Goal: Task Accomplishment & Management: Use online tool/utility

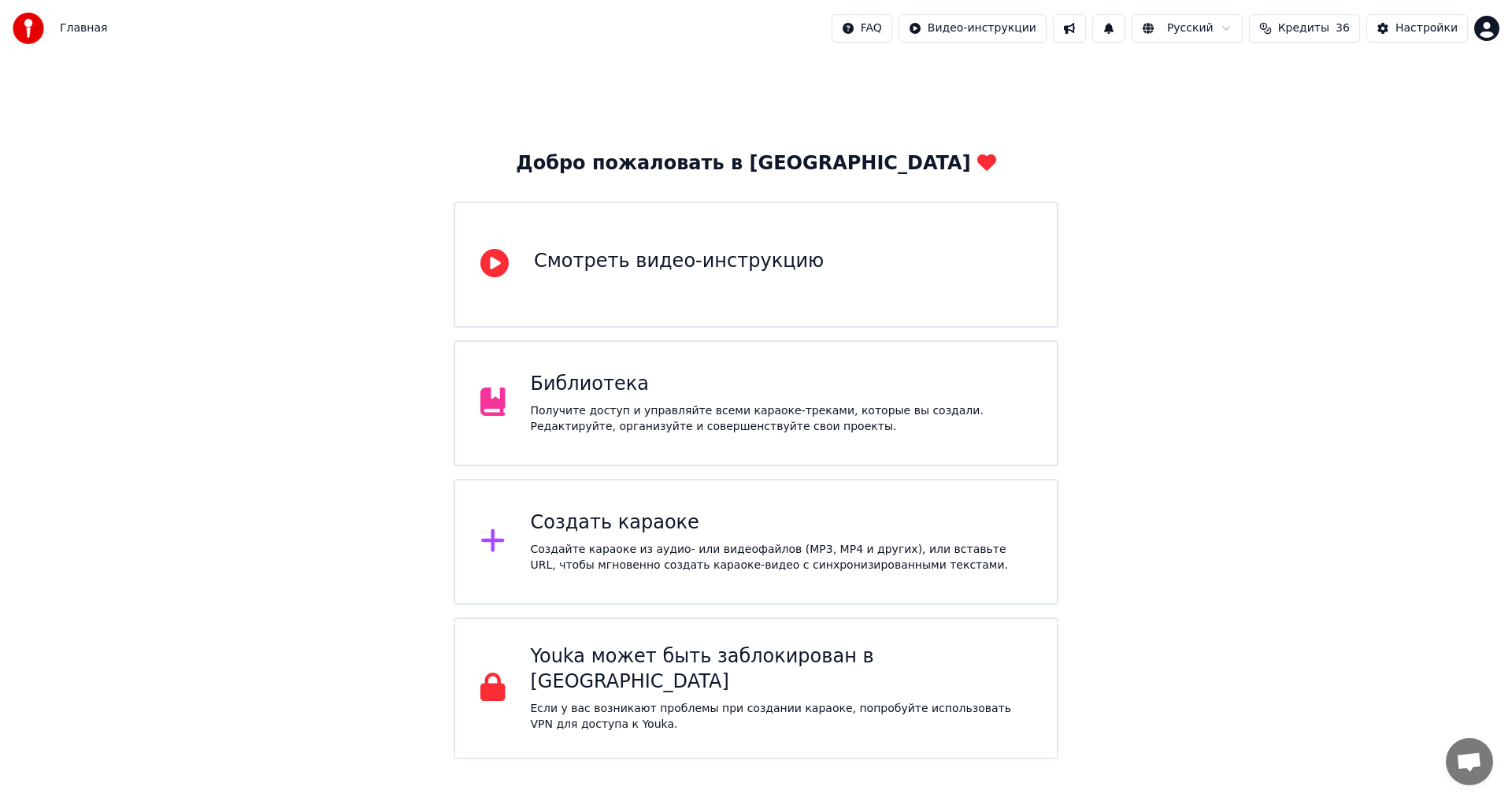
click at [598, 532] on div "Создать караоке" at bounding box center [781, 523] width 502 height 25
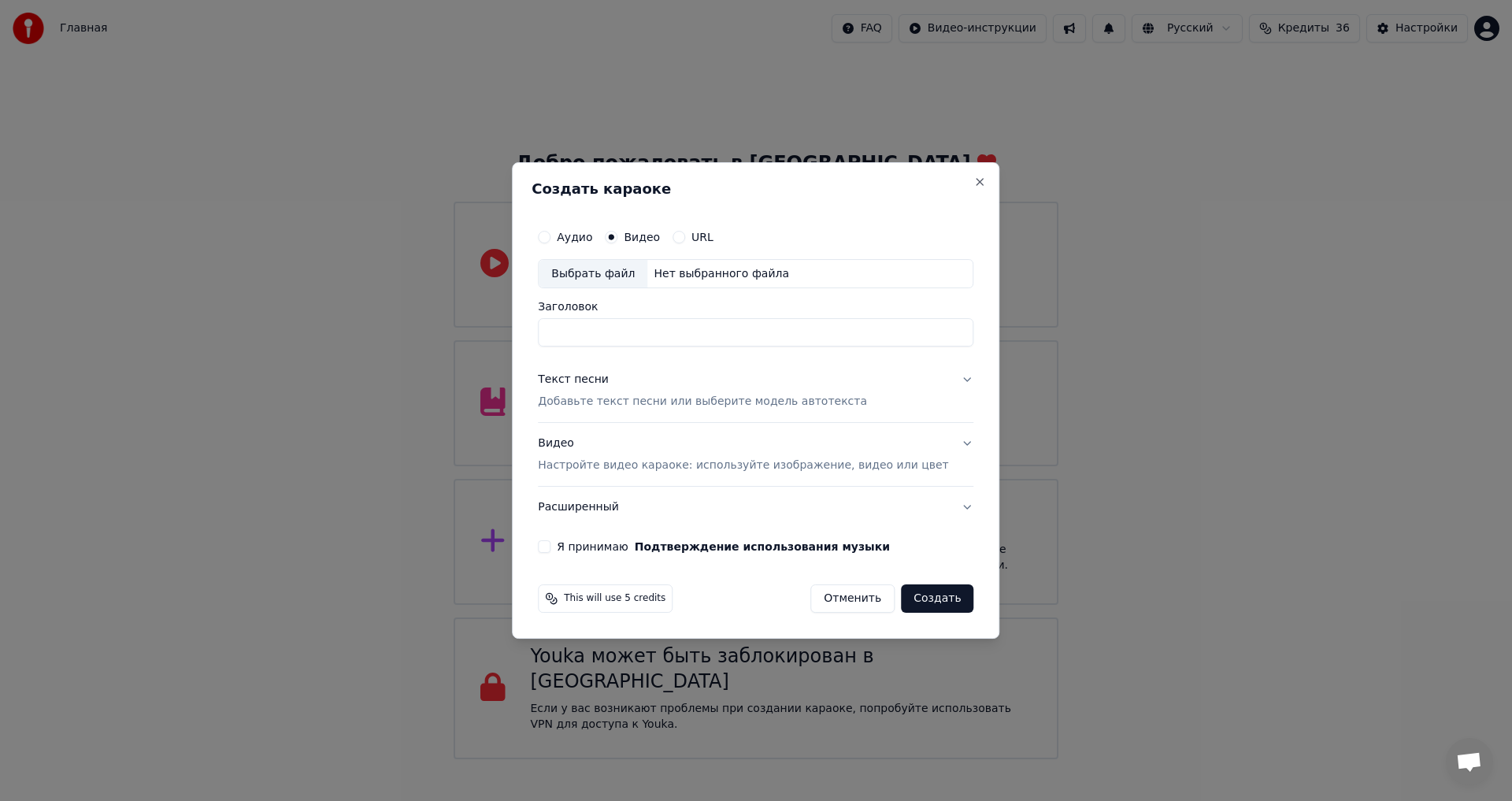
click at [610, 267] on div "Выбрать файл" at bounding box center [593, 273] width 109 height 28
type input "**********"
click at [606, 380] on div "Текст песни" at bounding box center [573, 379] width 71 height 15
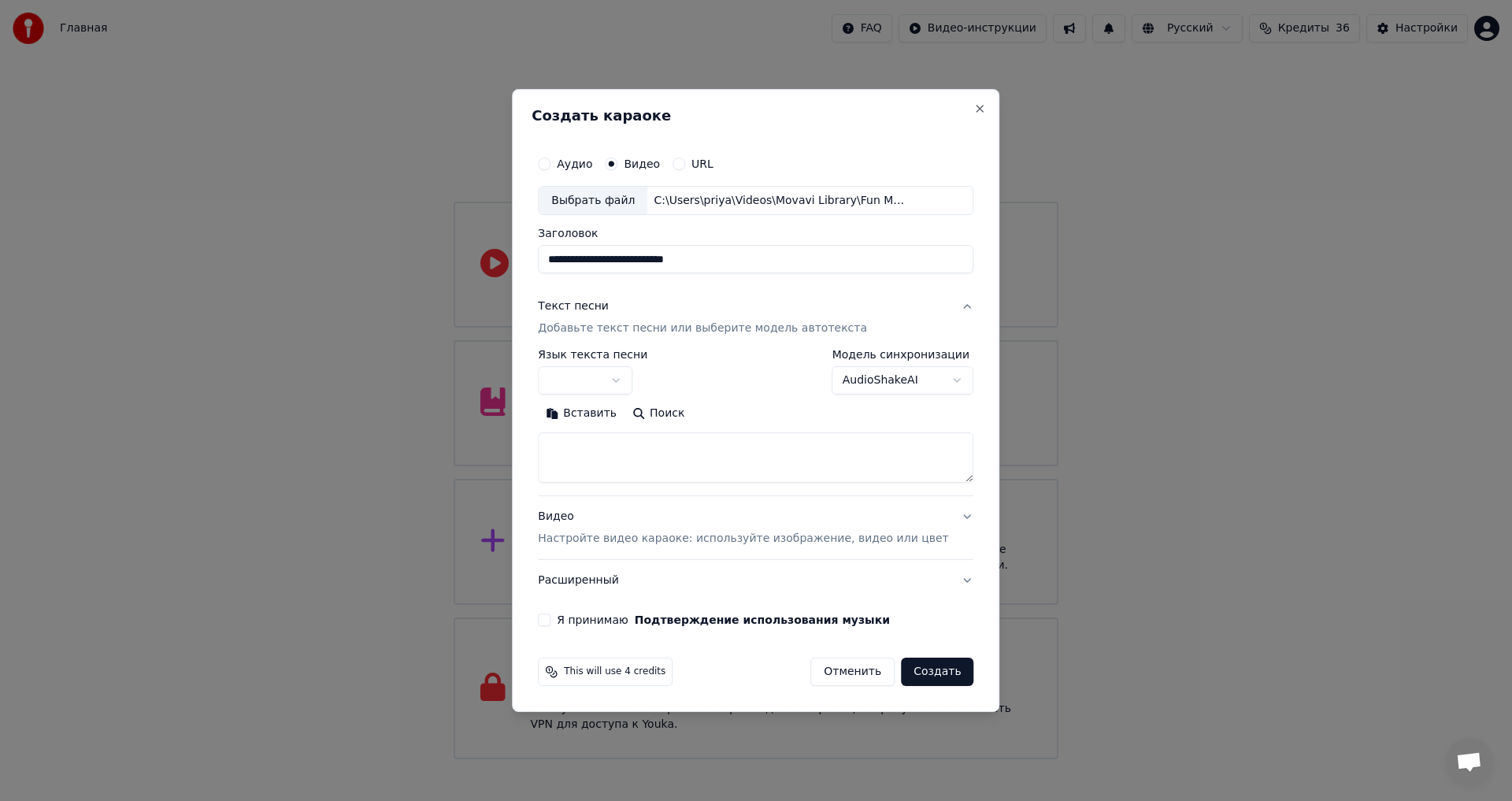
click at [600, 408] on button "Вставить" at bounding box center [581, 415] width 87 height 25
type textarea "**********"
click at [633, 376] on button "button" at bounding box center [585, 380] width 94 height 28
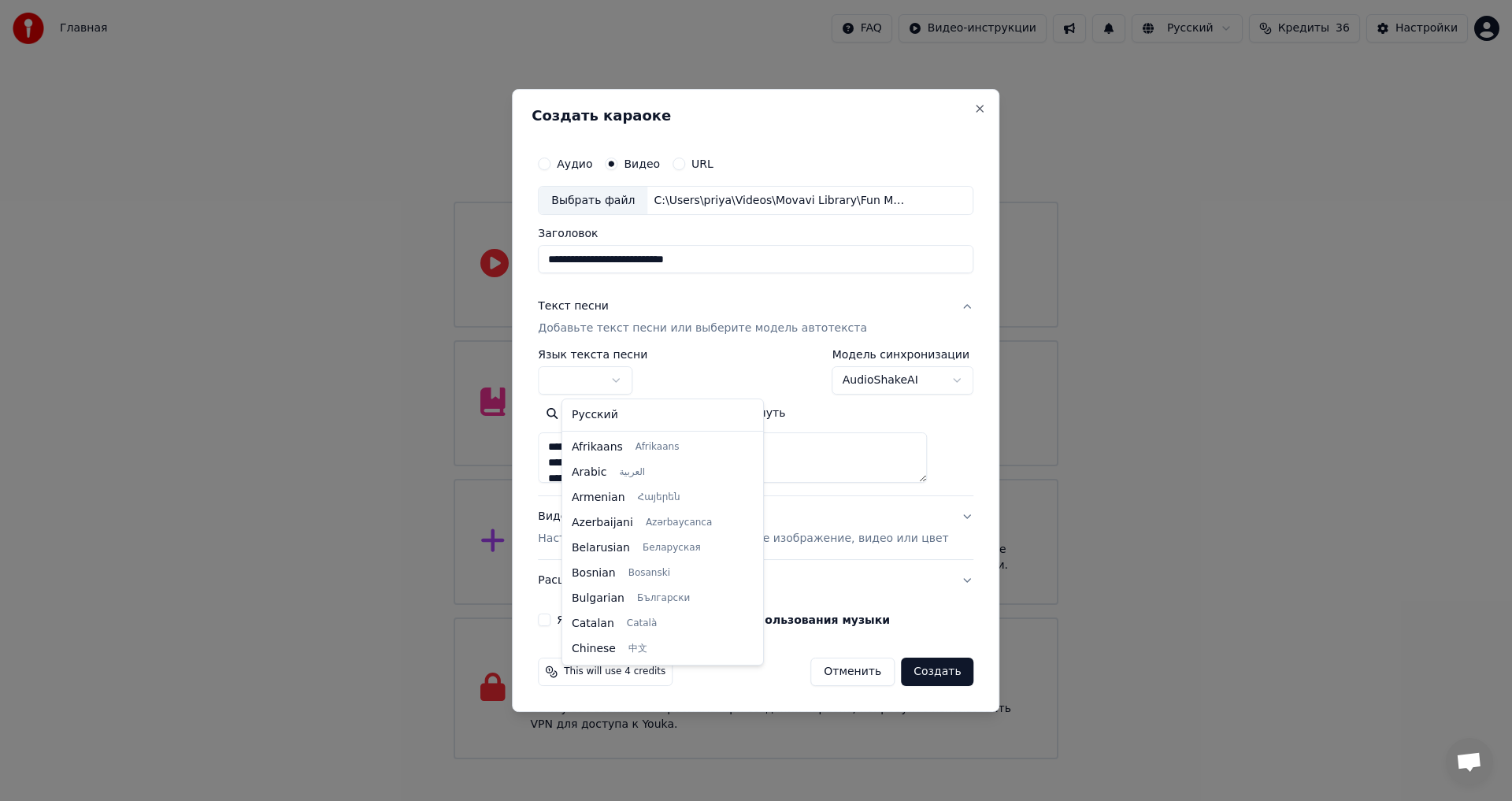
select select "**"
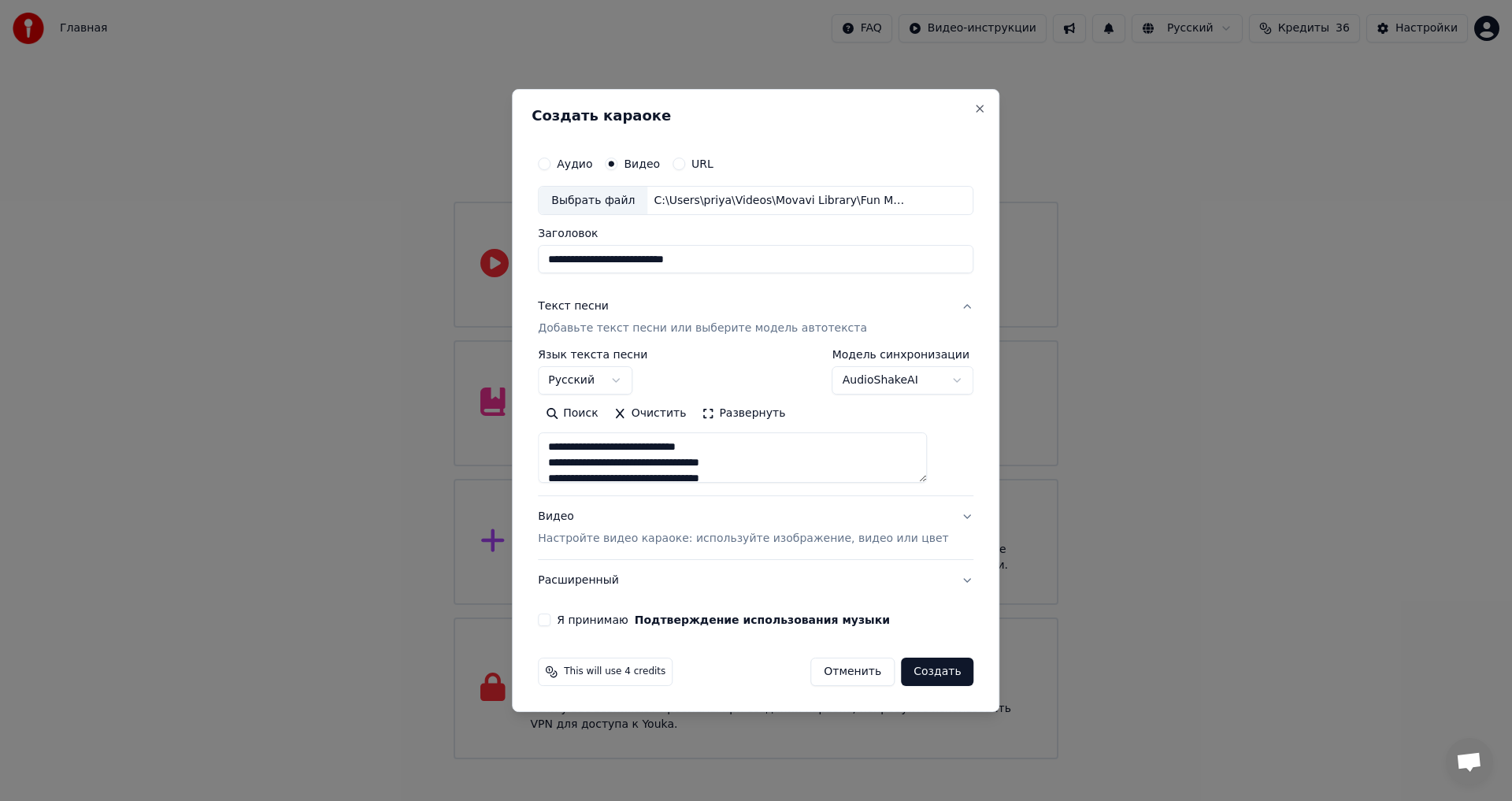
type textarea "**********"
click at [550, 618] on button "Я принимаю Подтверждение использования музыки" at bounding box center [544, 620] width 13 height 13
click at [847, 669] on button "Отменить" at bounding box center [852, 671] width 84 height 28
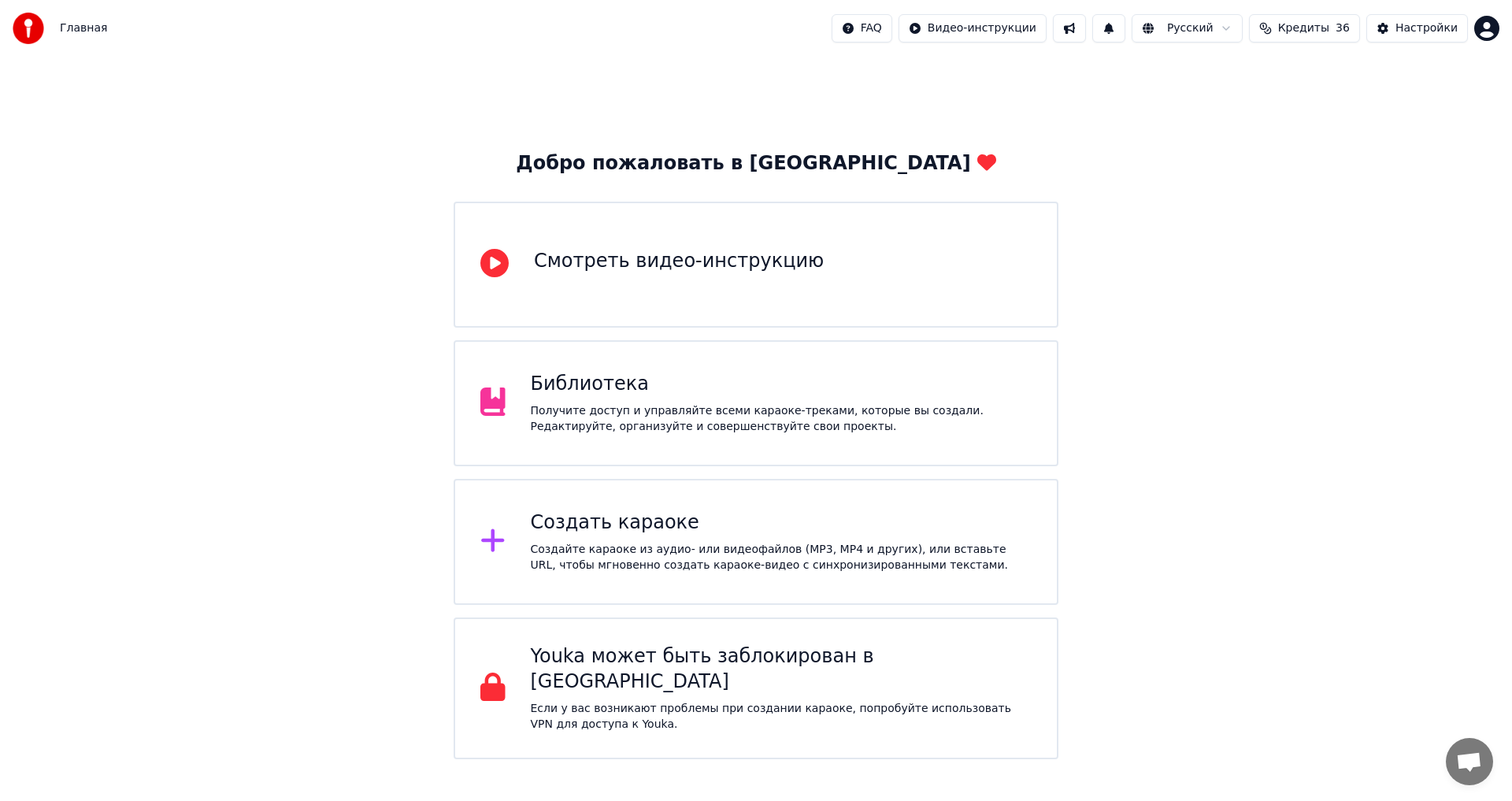
click at [636, 545] on div "Создайте караоке из аудио- или видеофайлов (MP3, MP4 и других), или вставьте UR…" at bounding box center [781, 558] width 502 height 32
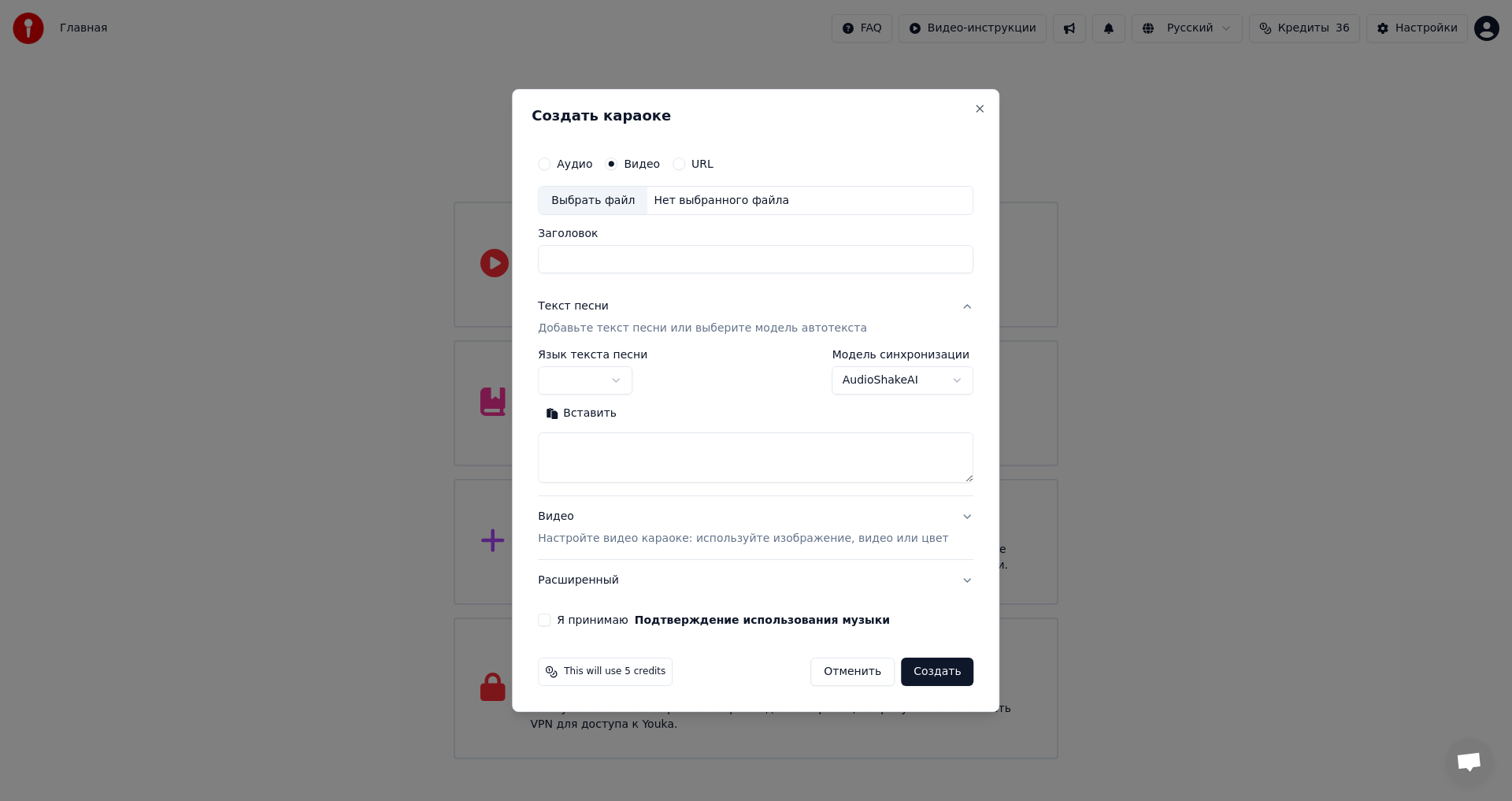
click at [632, 196] on div "Выбрать файл" at bounding box center [593, 200] width 109 height 28
type input "**********"
click at [596, 414] on button "Вставить" at bounding box center [581, 415] width 87 height 25
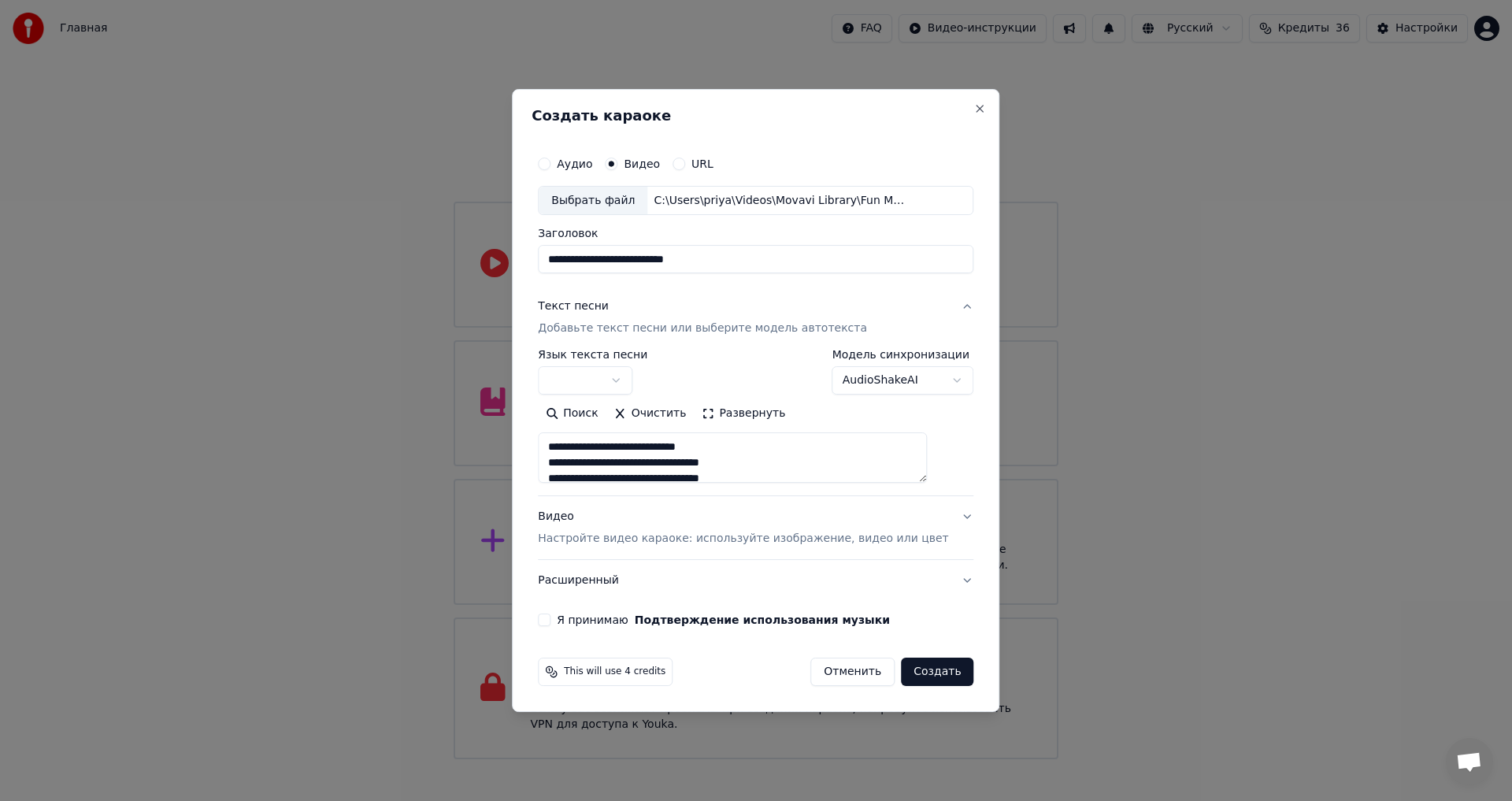
type textarea "**********"
click at [640, 378] on body "Главная FAQ Видео-инструкции Русский Кредиты 36 Настройки Добро пожаловать в Yo…" at bounding box center [756, 379] width 1512 height 759
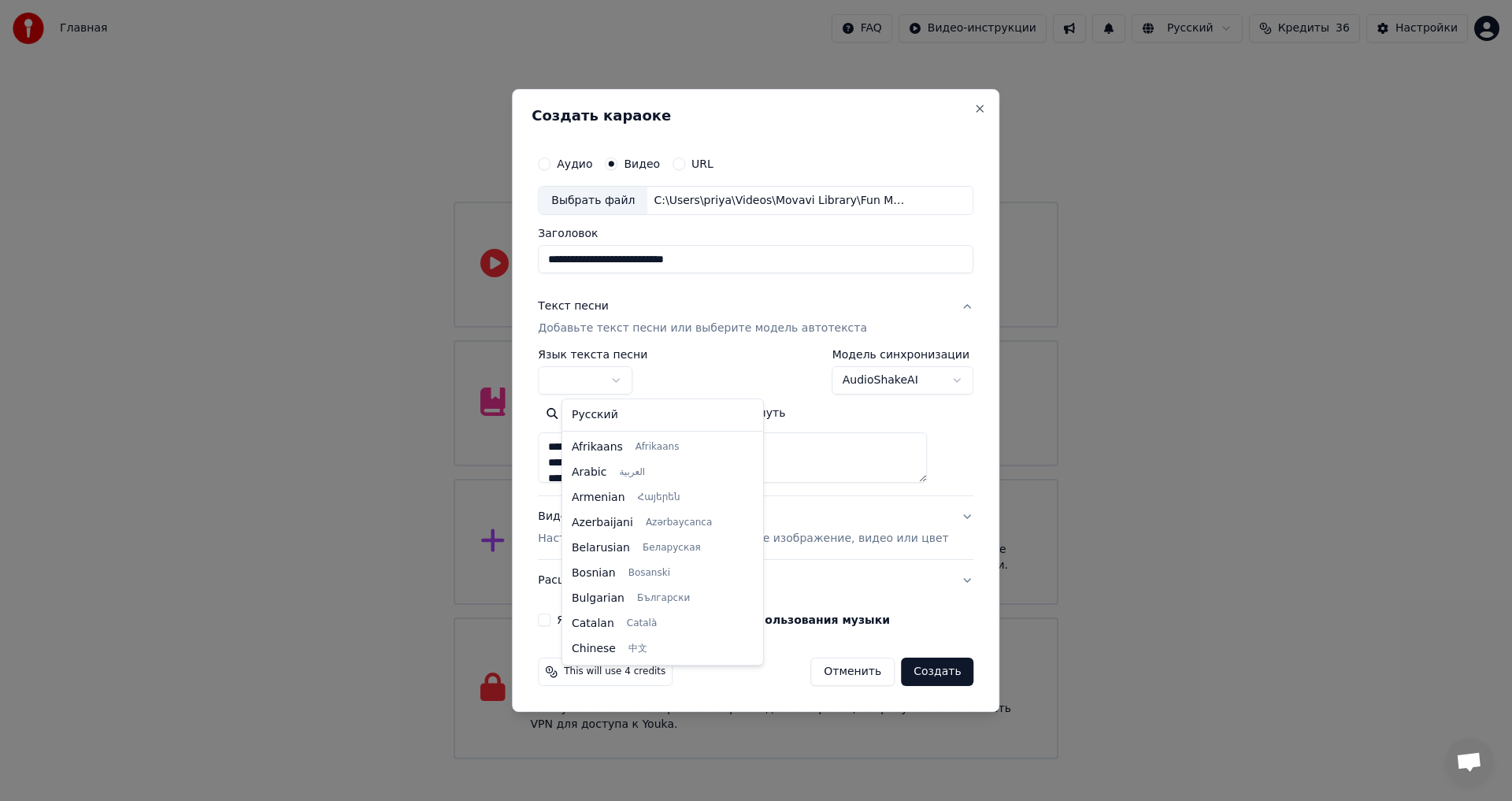
select select "**"
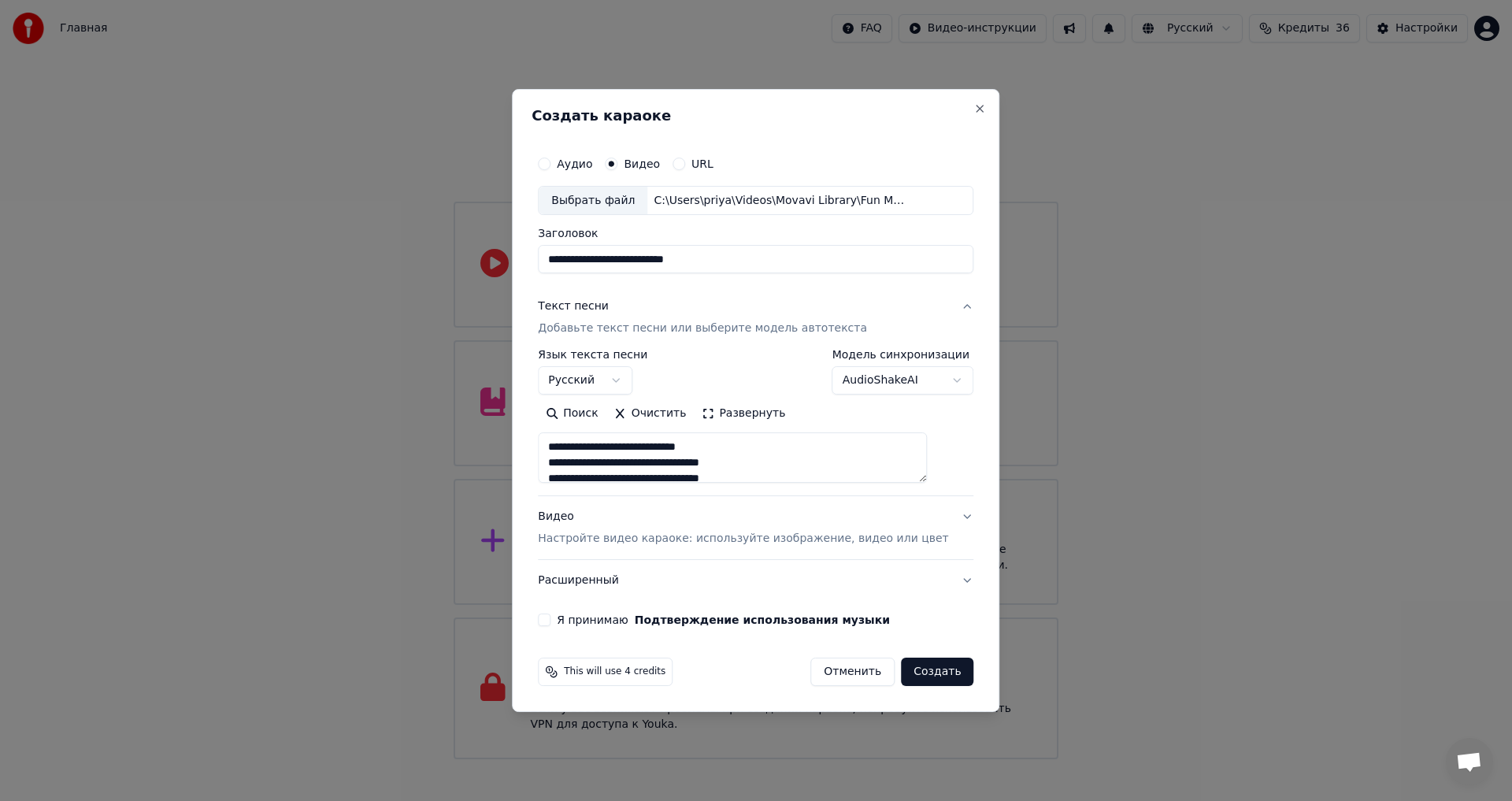
click at [550, 616] on button "Я принимаю Подтверждение использования музыки" at bounding box center [544, 620] width 13 height 13
click at [943, 518] on button "Видео Настройте видео караоке: используйте изображение, видео или цвет" at bounding box center [755, 529] width 435 height 63
type textarea "**********"
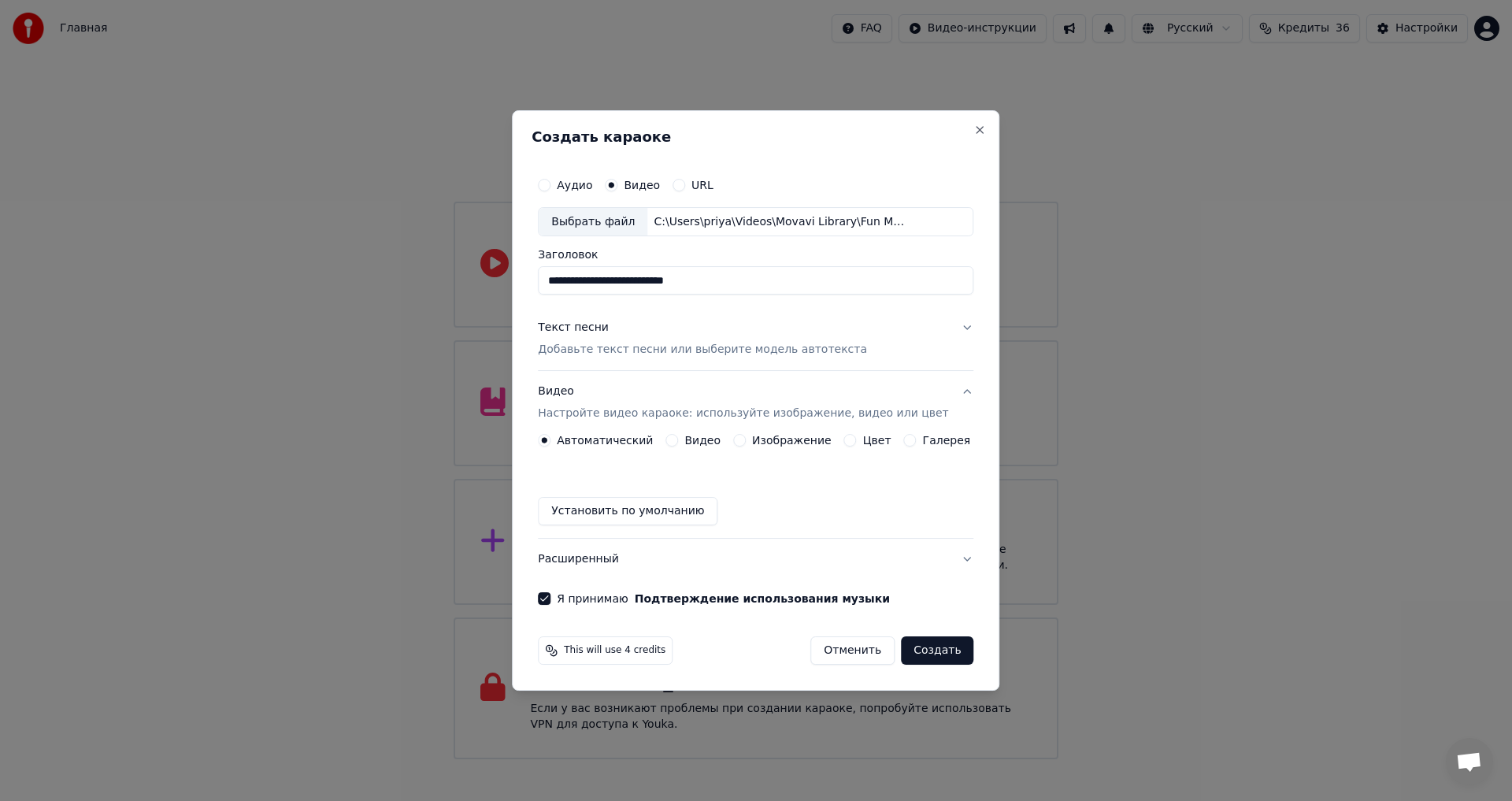
click at [948, 558] on button "Расширенный" at bounding box center [755, 558] width 435 height 41
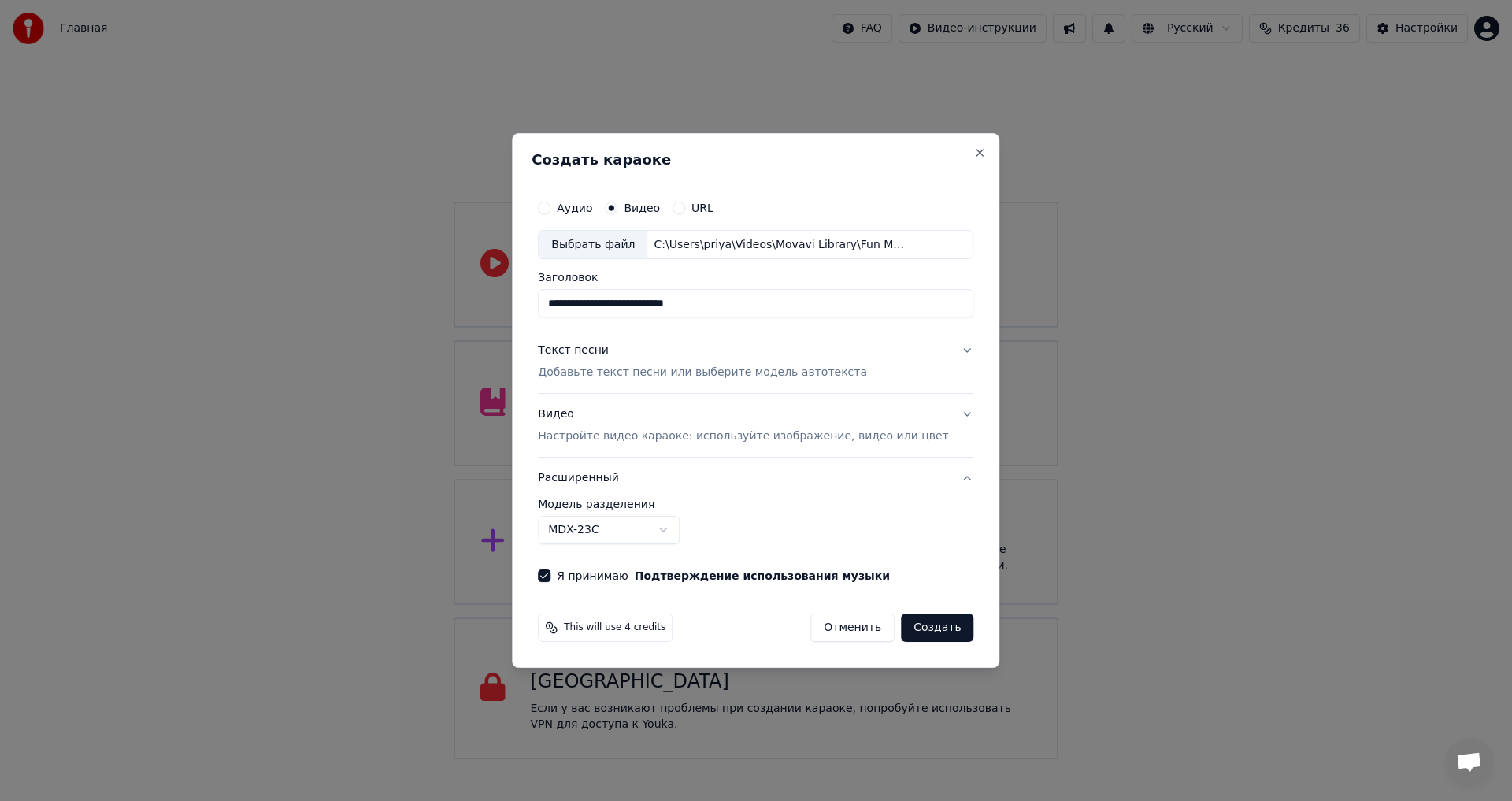
click at [918, 631] on button "Создать" at bounding box center [937, 627] width 72 height 28
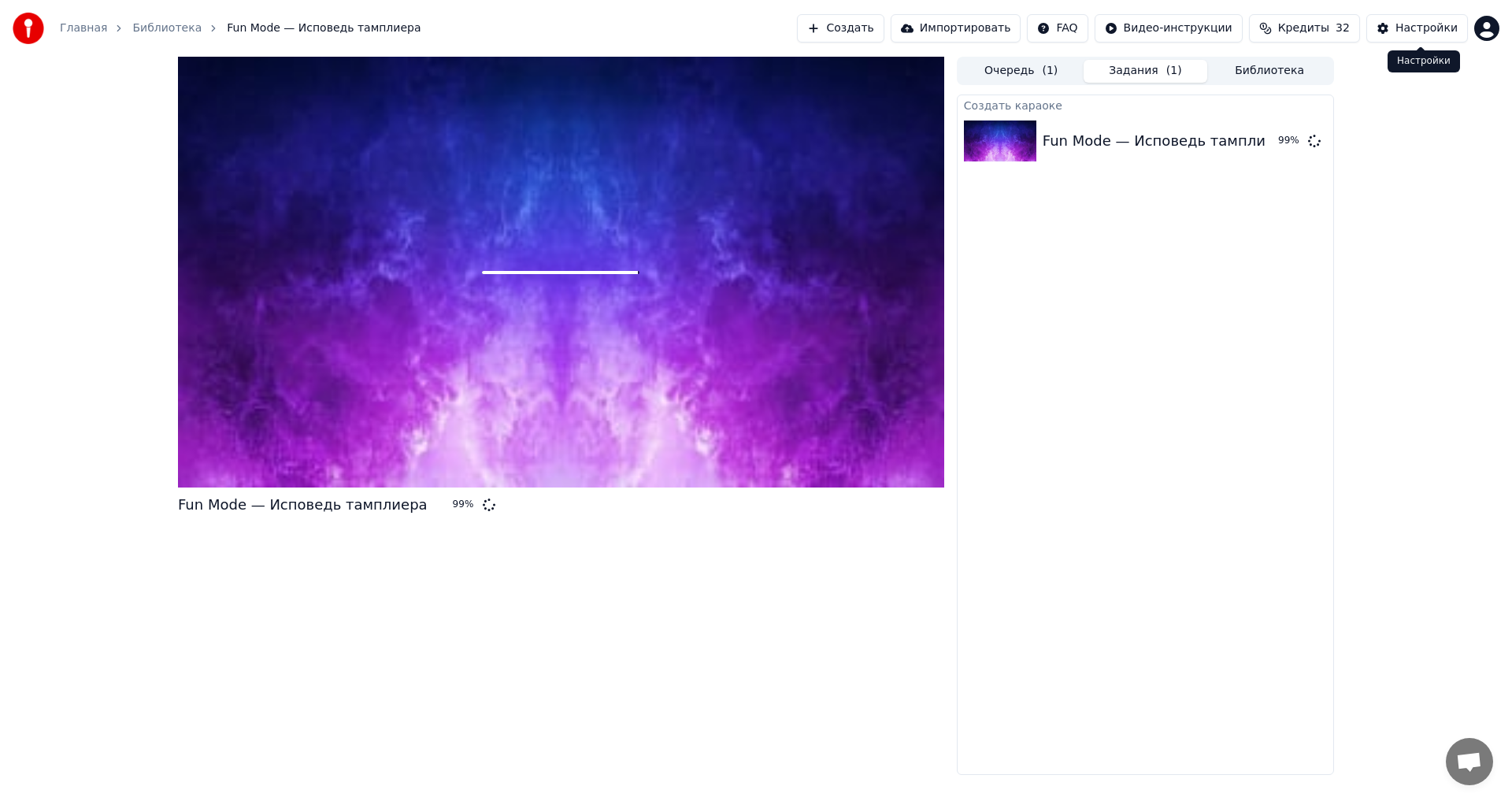
click at [1418, 22] on div "Настройки" at bounding box center [1427, 28] width 62 height 15
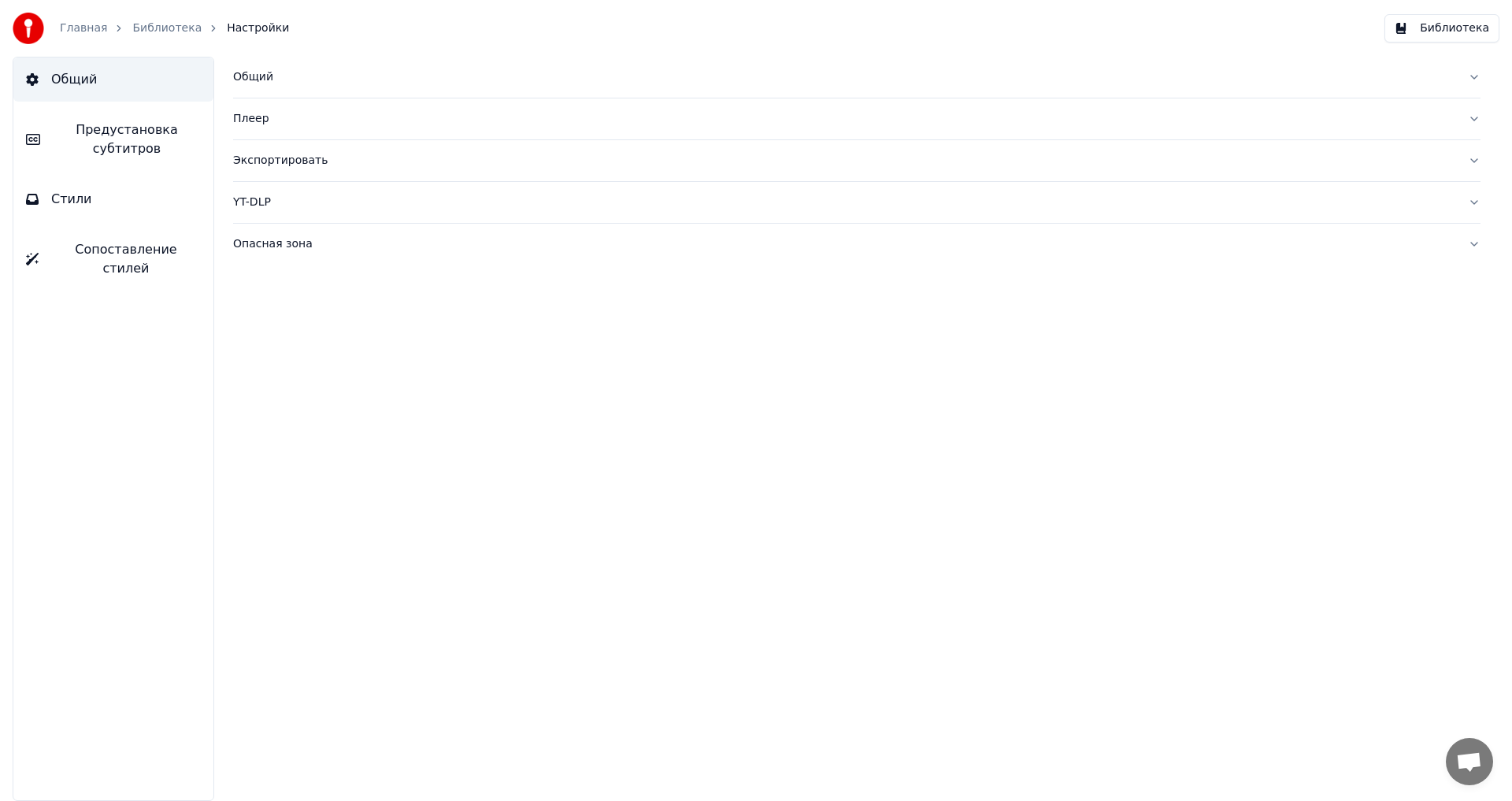
click at [107, 195] on button "Стили" at bounding box center [113, 199] width 200 height 44
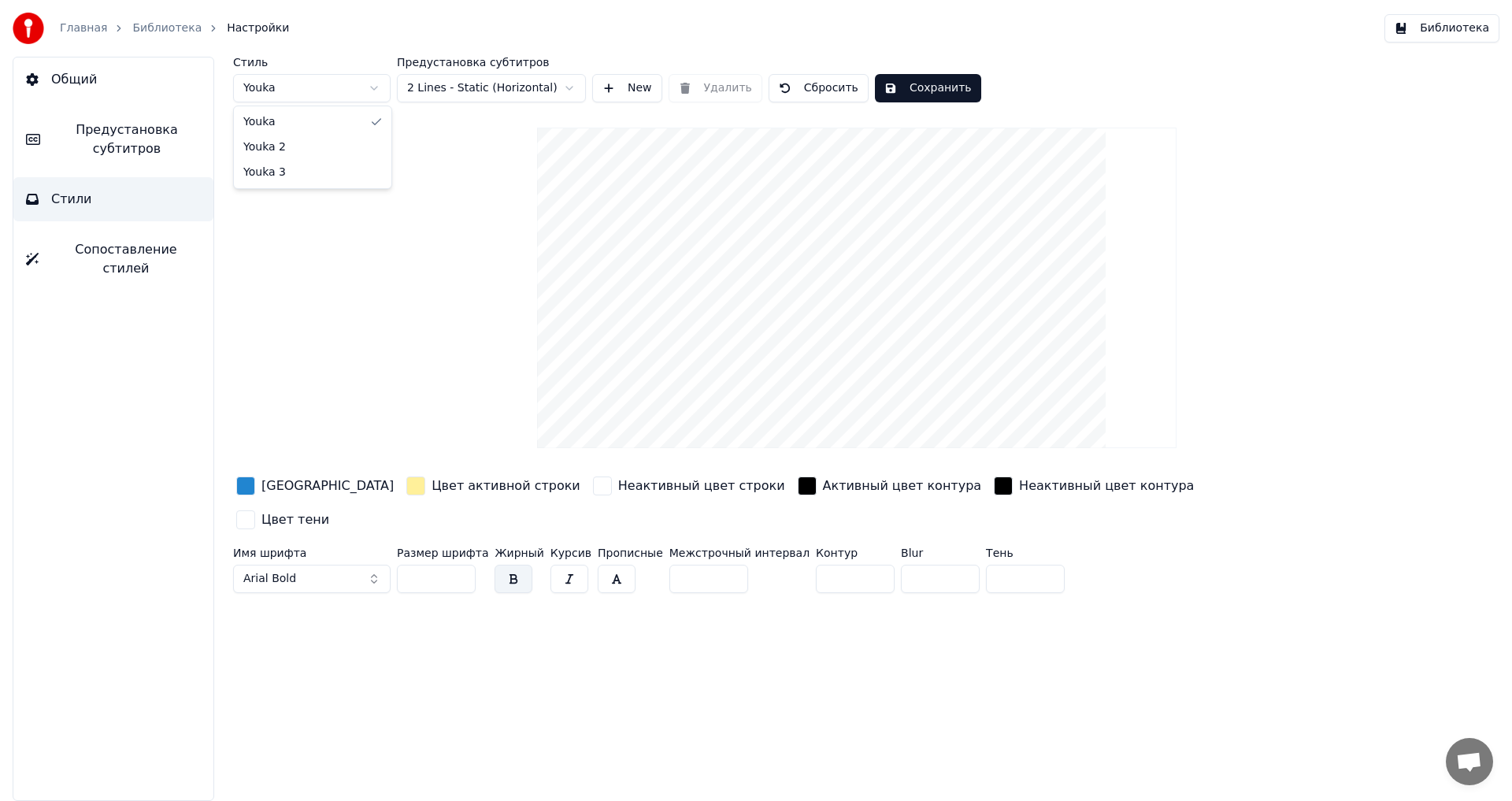
click at [368, 85] on html "Главная Библиотека Настройки Библиотека Общий Предустановка субтитров Стили Соп…" at bounding box center [756, 400] width 1512 height 801
click at [371, 86] on html "Главная Библиотека Настройки Библиотека Общий Предустановка субтитров Стили Соп…" at bounding box center [756, 400] width 1512 height 801
click at [378, 88] on html "Главная Библиотека Настройки Библиотека Общий Предустановка субтитров Стили Соп…" at bounding box center [756, 400] width 1512 height 801
click at [373, 85] on html "Главная Библиотека Настройки Библиотека Общий Предустановка субтитров Стили Соп…" at bounding box center [756, 400] width 1512 height 801
click at [380, 88] on html "Главная Библиотека Настройки Библиотека Общий Предустановка субтитров Стили Соп…" at bounding box center [756, 400] width 1512 height 801
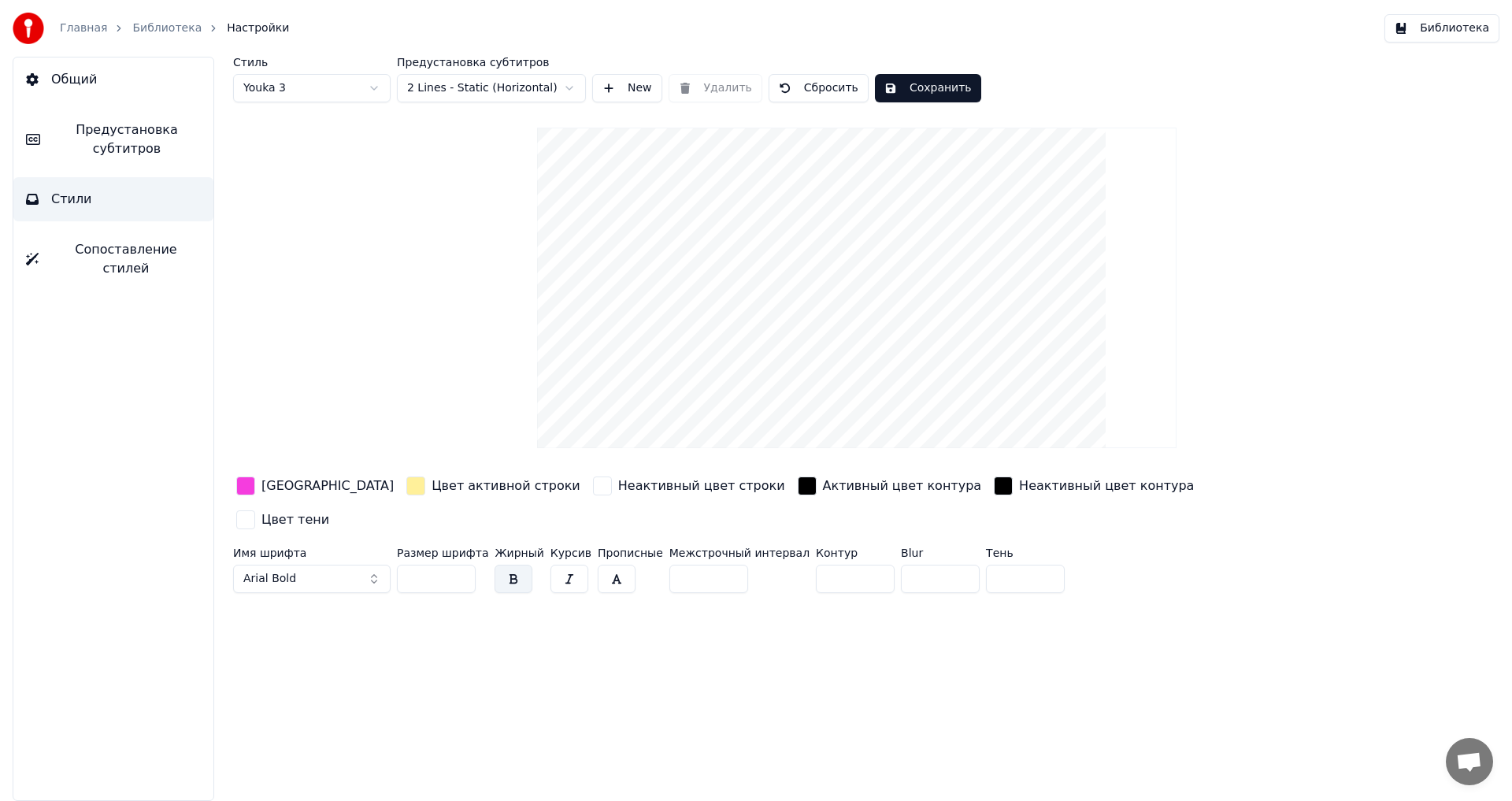
click at [372, 85] on html "Главная Библиотека Настройки Библиотека Общий Предустановка субтитров Стили Соп…" at bounding box center [756, 400] width 1512 height 801
click at [104, 248] on span "Сопоставление стилей" at bounding box center [126, 259] width 149 height 38
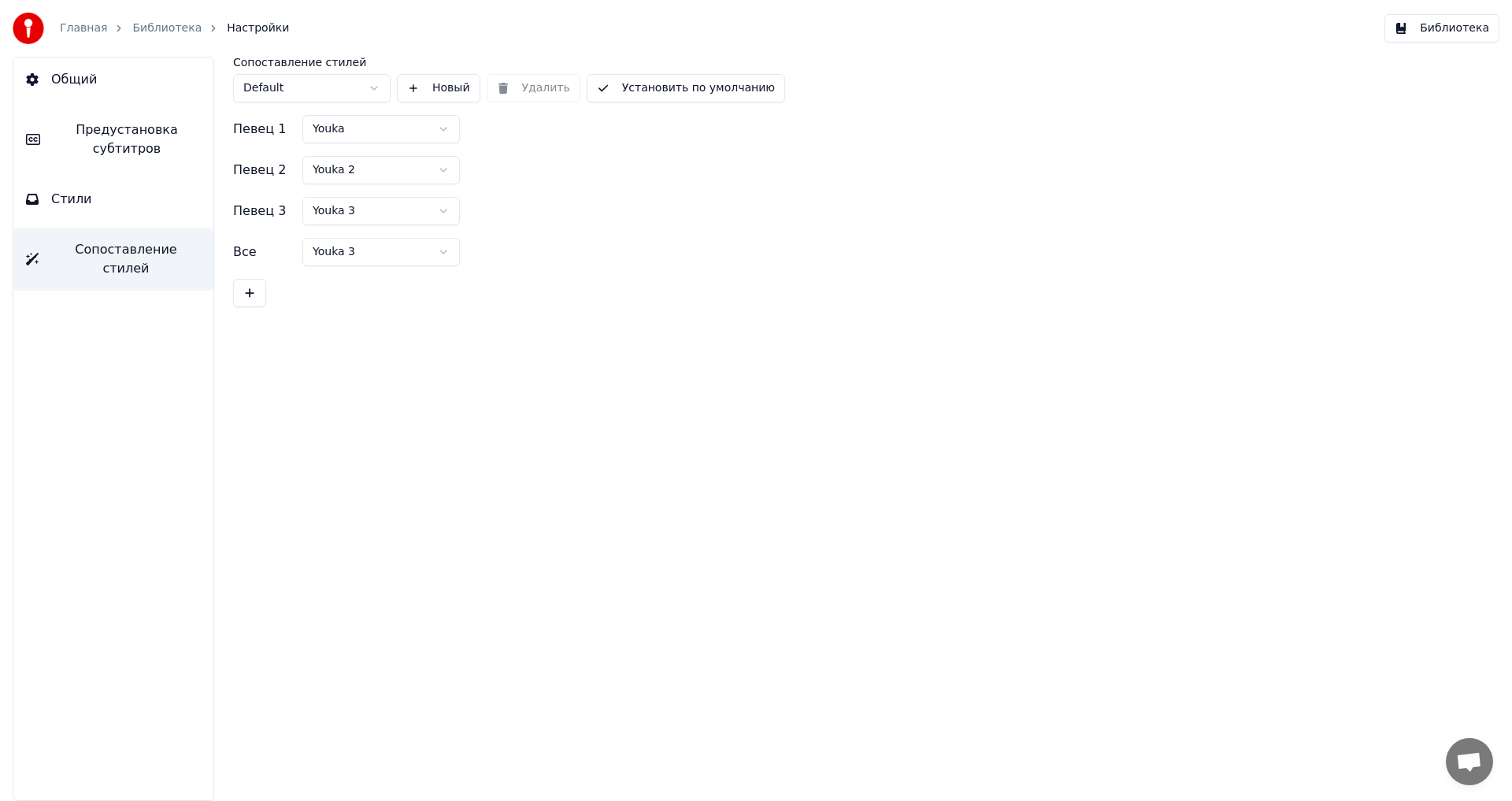
click at [95, 187] on button "Стили" at bounding box center [113, 199] width 200 height 44
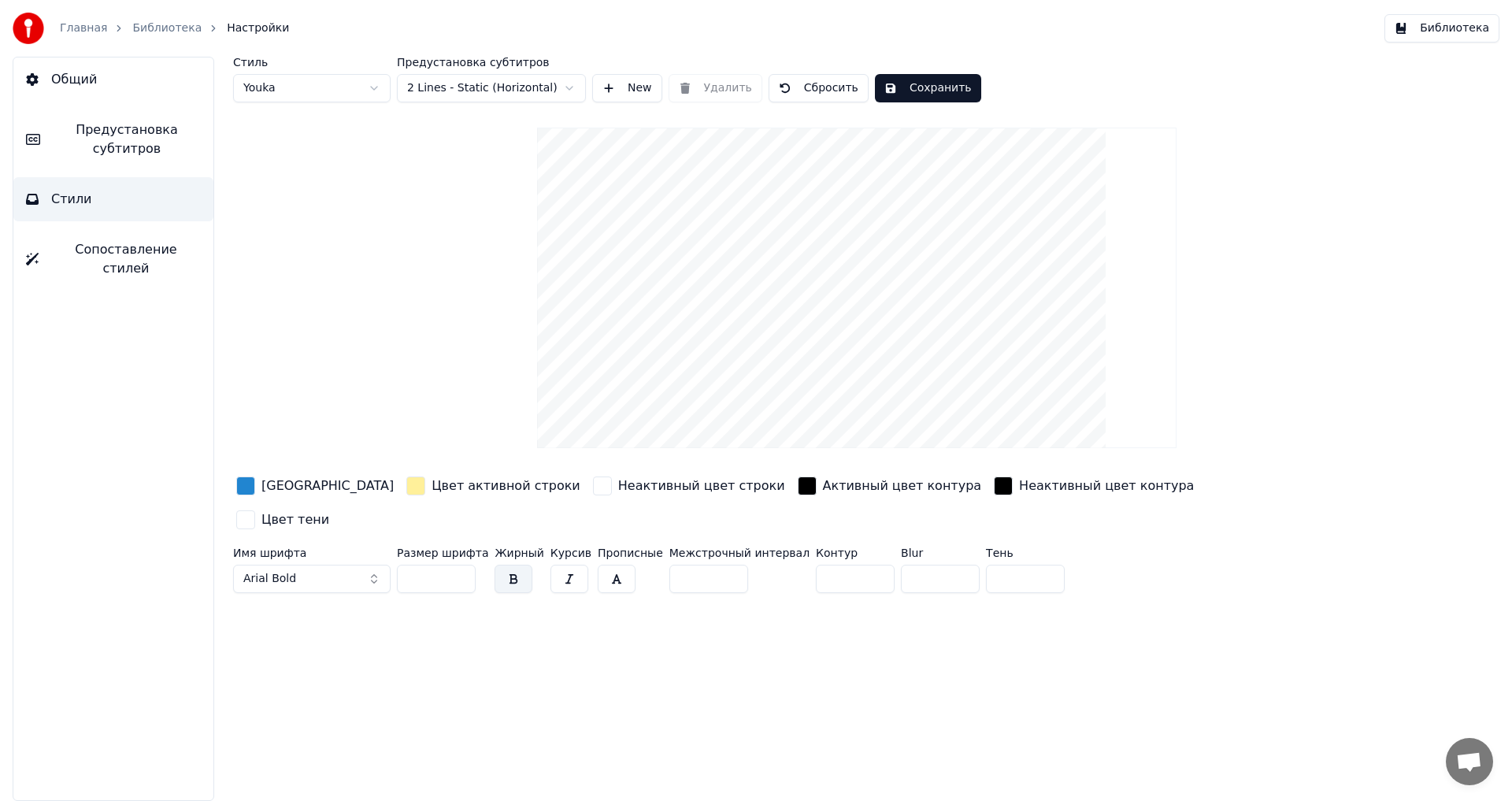
click at [104, 133] on span "Предустановка субтитров" at bounding box center [127, 139] width 148 height 38
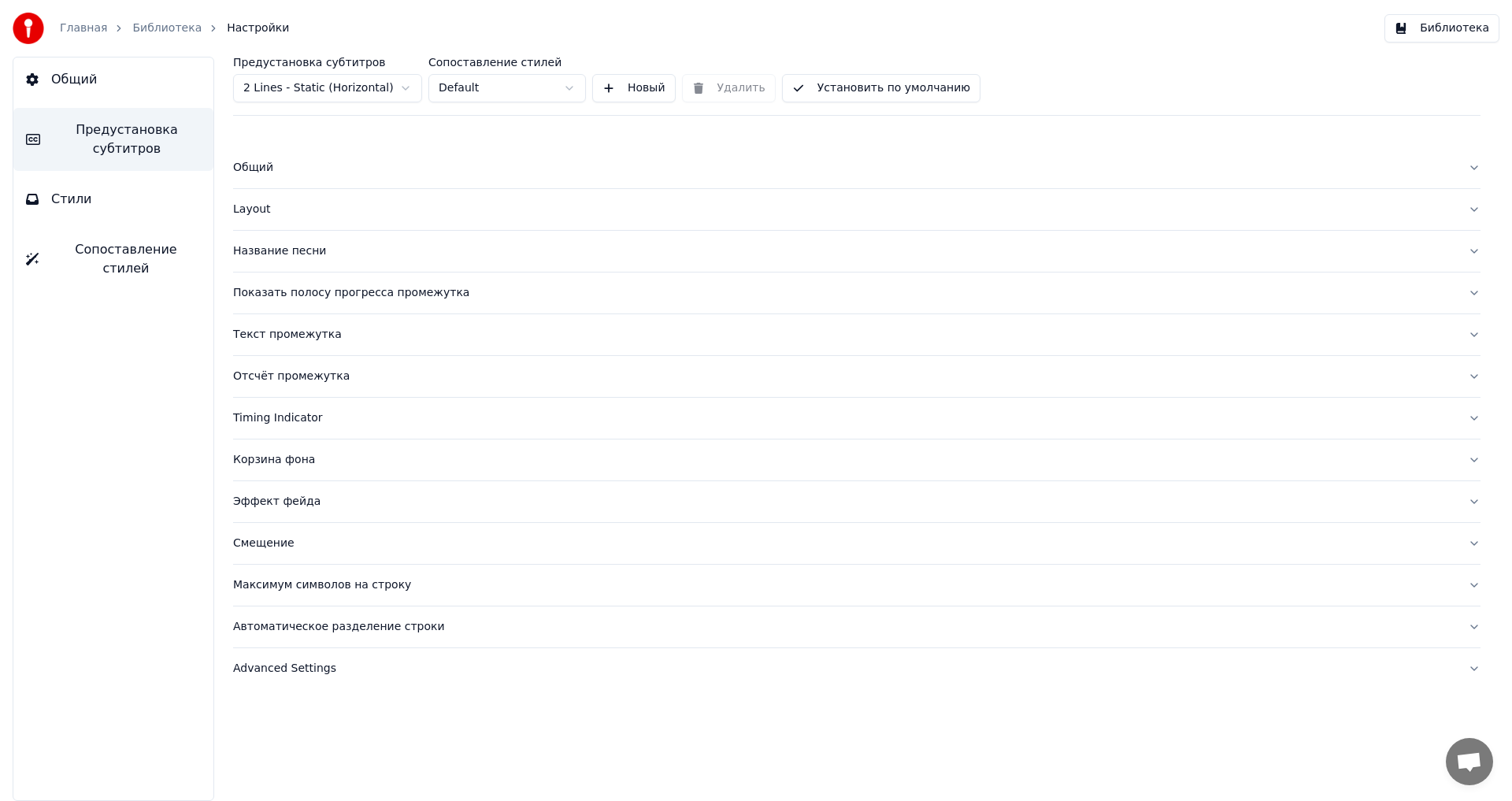
click at [1475, 250] on button "Название песни" at bounding box center [857, 251] width 1248 height 41
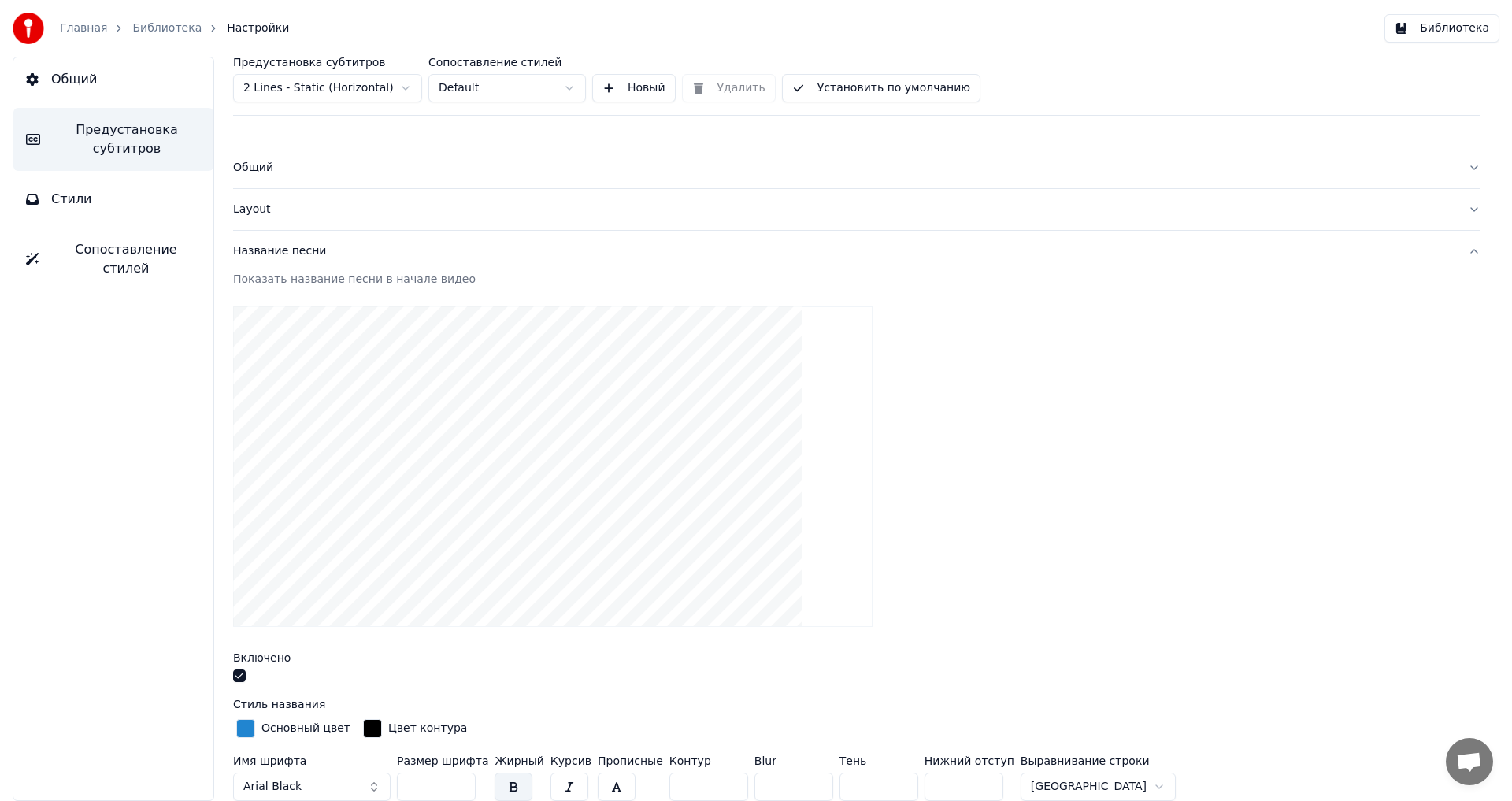
click at [240, 676] on button "button" at bounding box center [240, 675] width 13 height 13
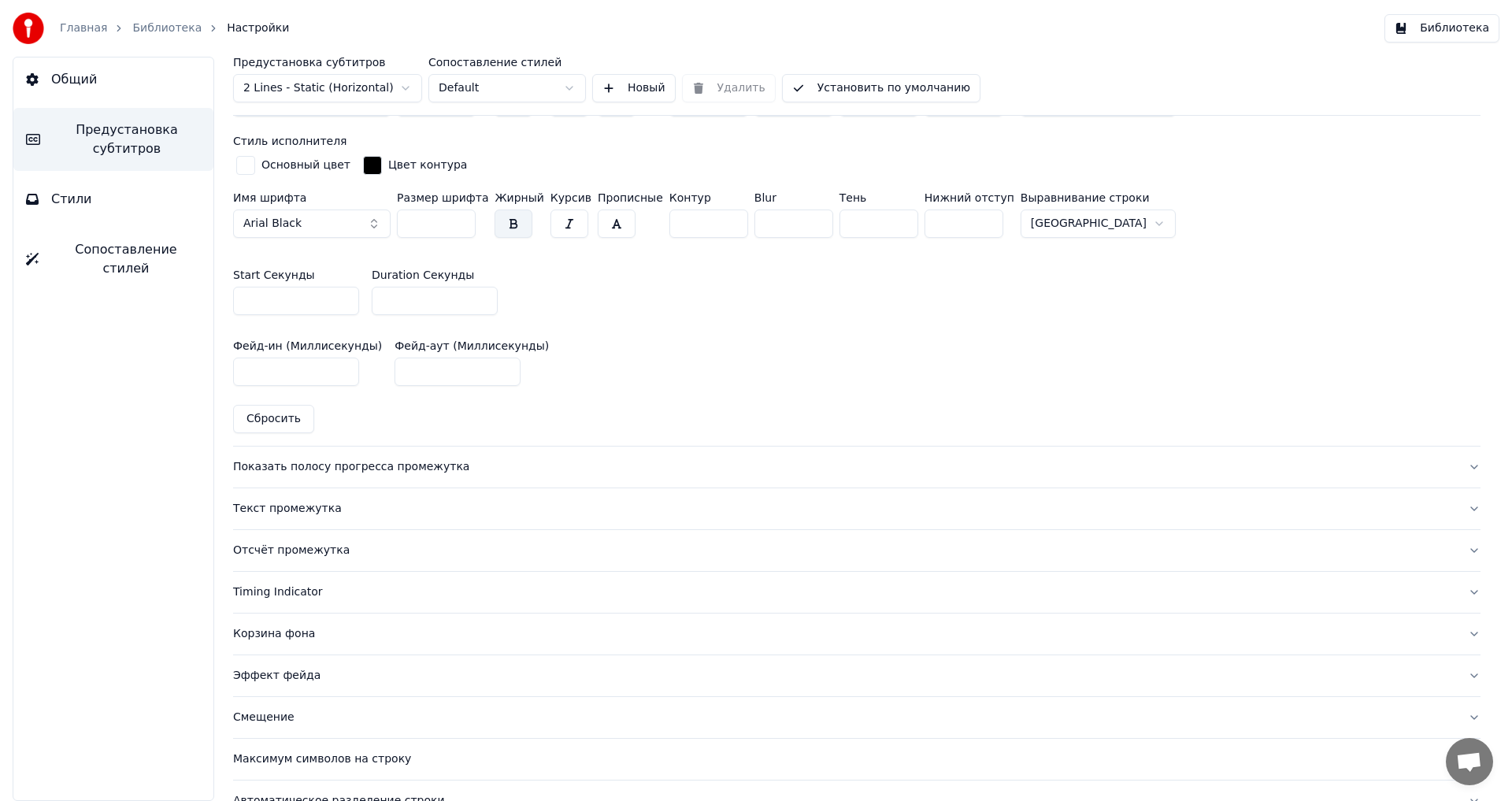
scroll to position [709, 0]
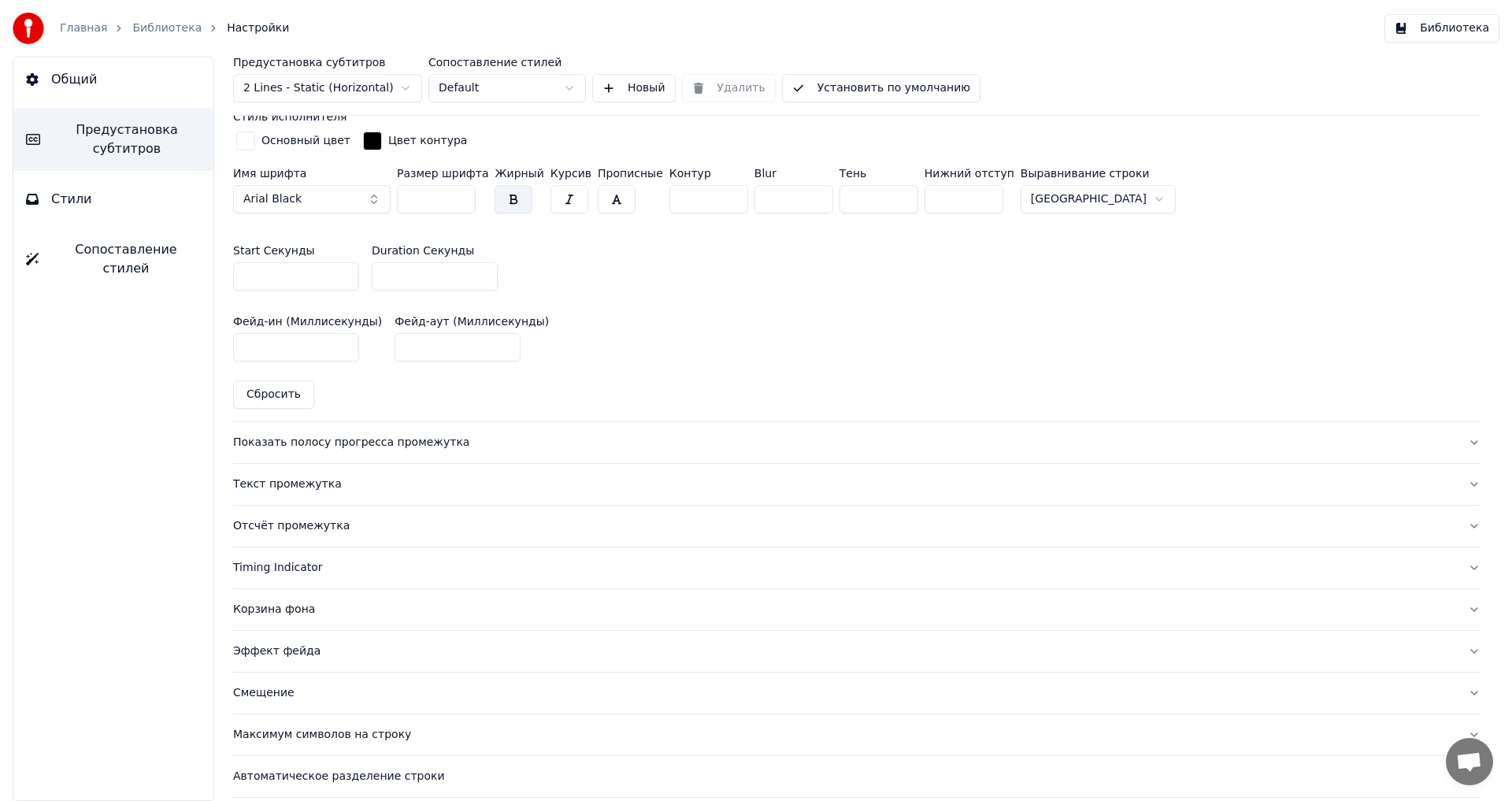
click at [400, 439] on div "Показать полосу прогресса промежутка" at bounding box center [845, 442] width 1222 height 15
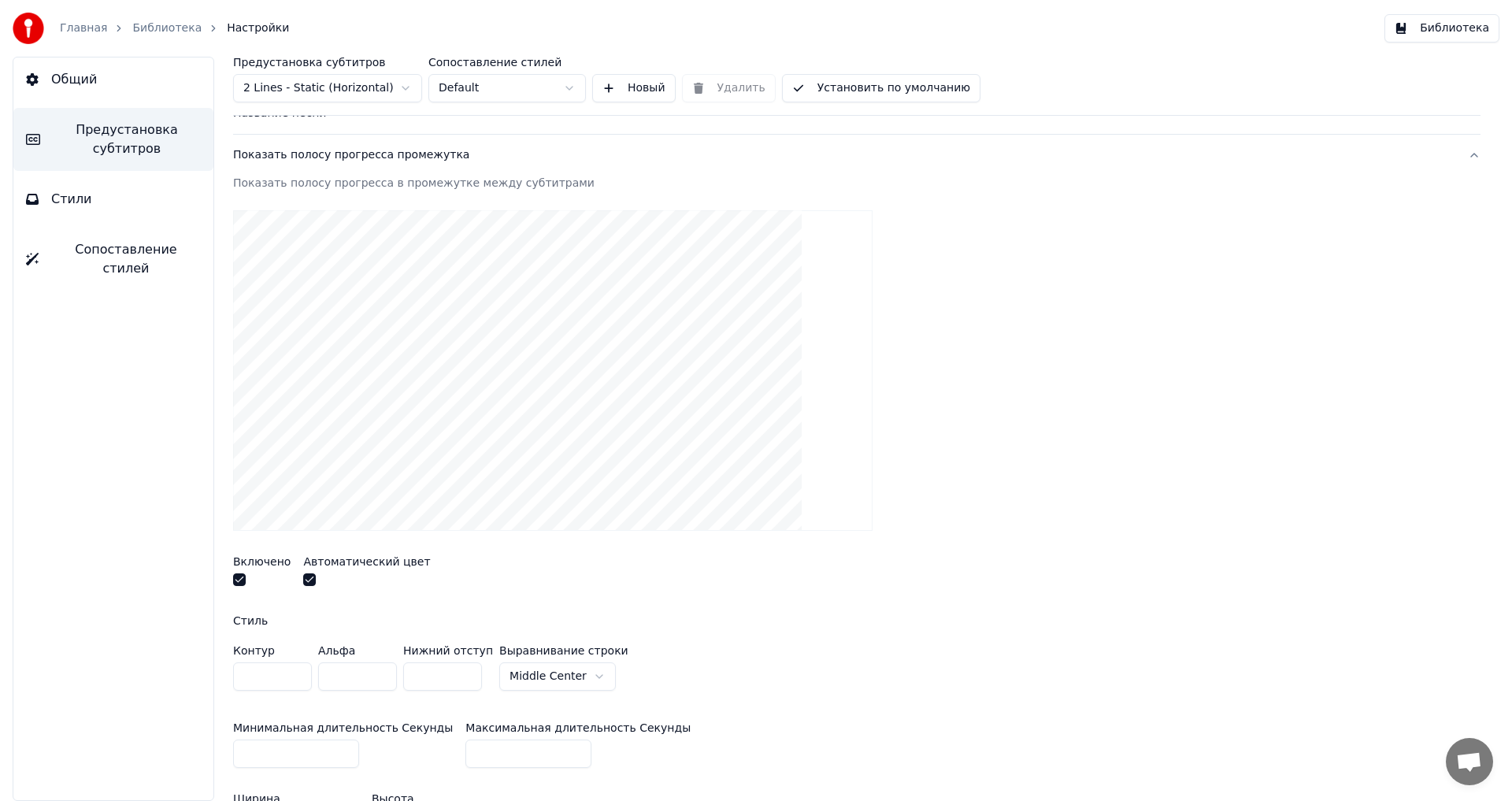
scroll to position [0, 0]
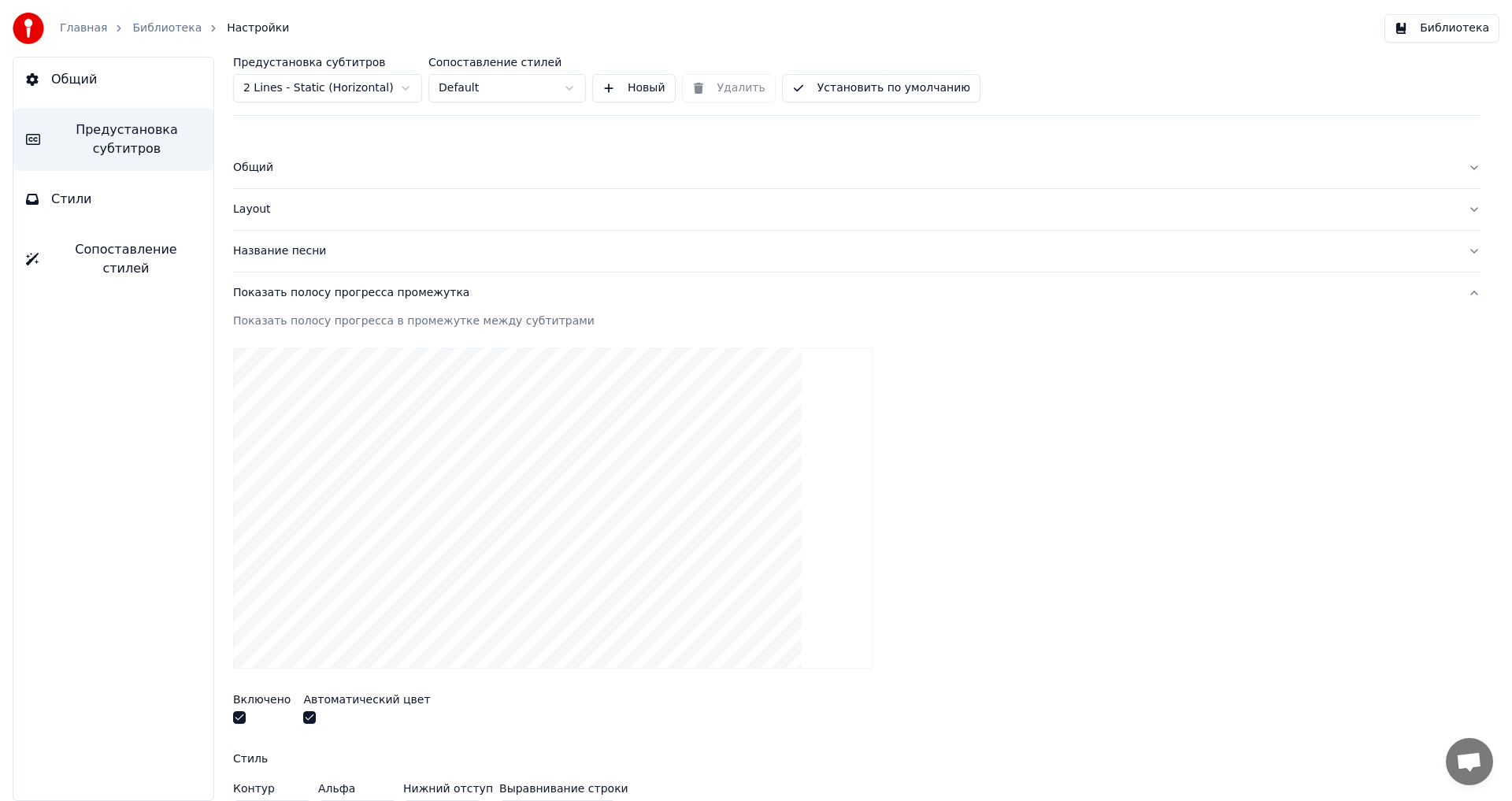
click at [108, 86] on button "Общий" at bounding box center [113, 80] width 200 height 44
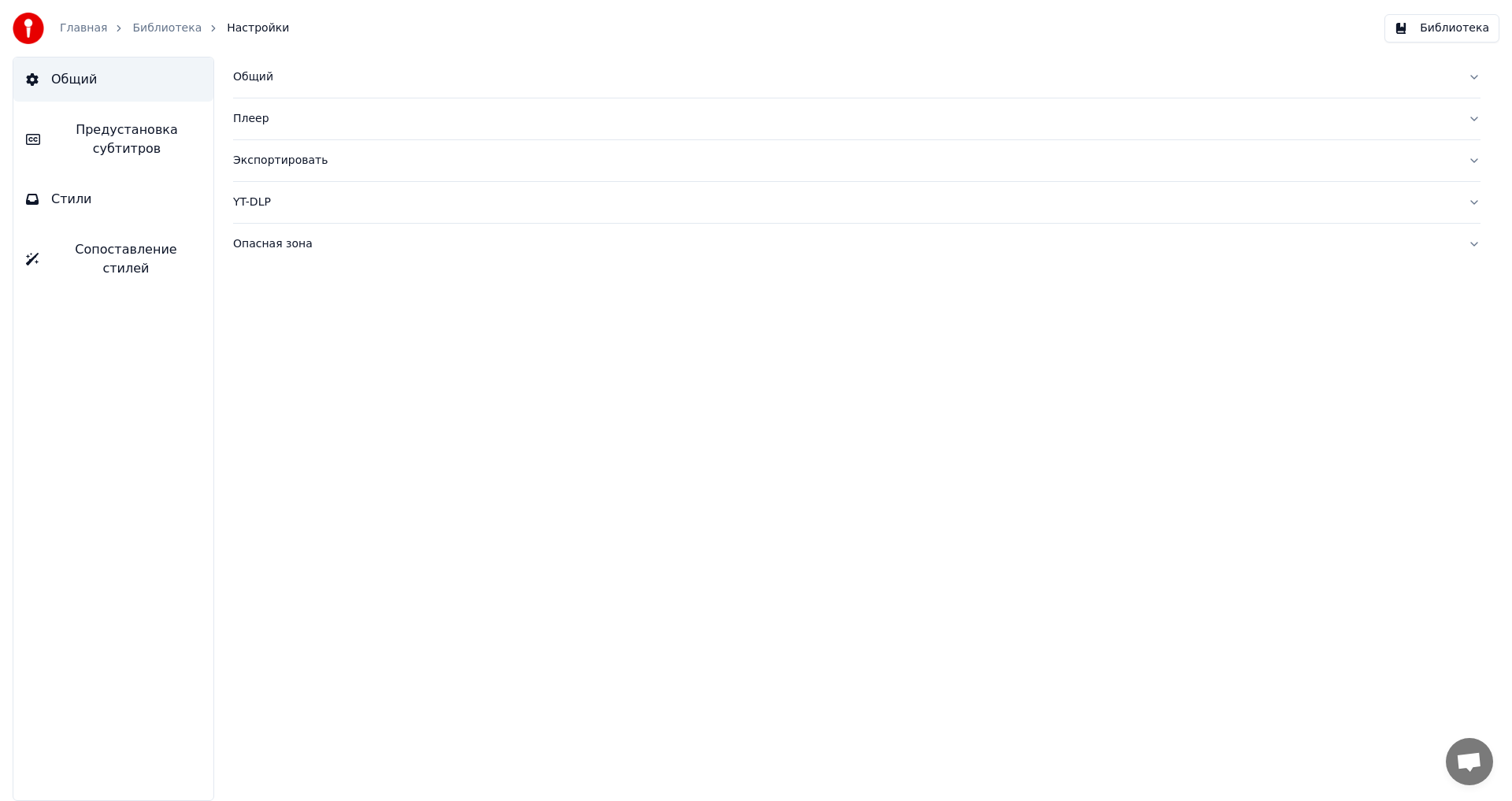
click at [254, 238] on div "Опасная зона" at bounding box center [845, 243] width 1222 height 15
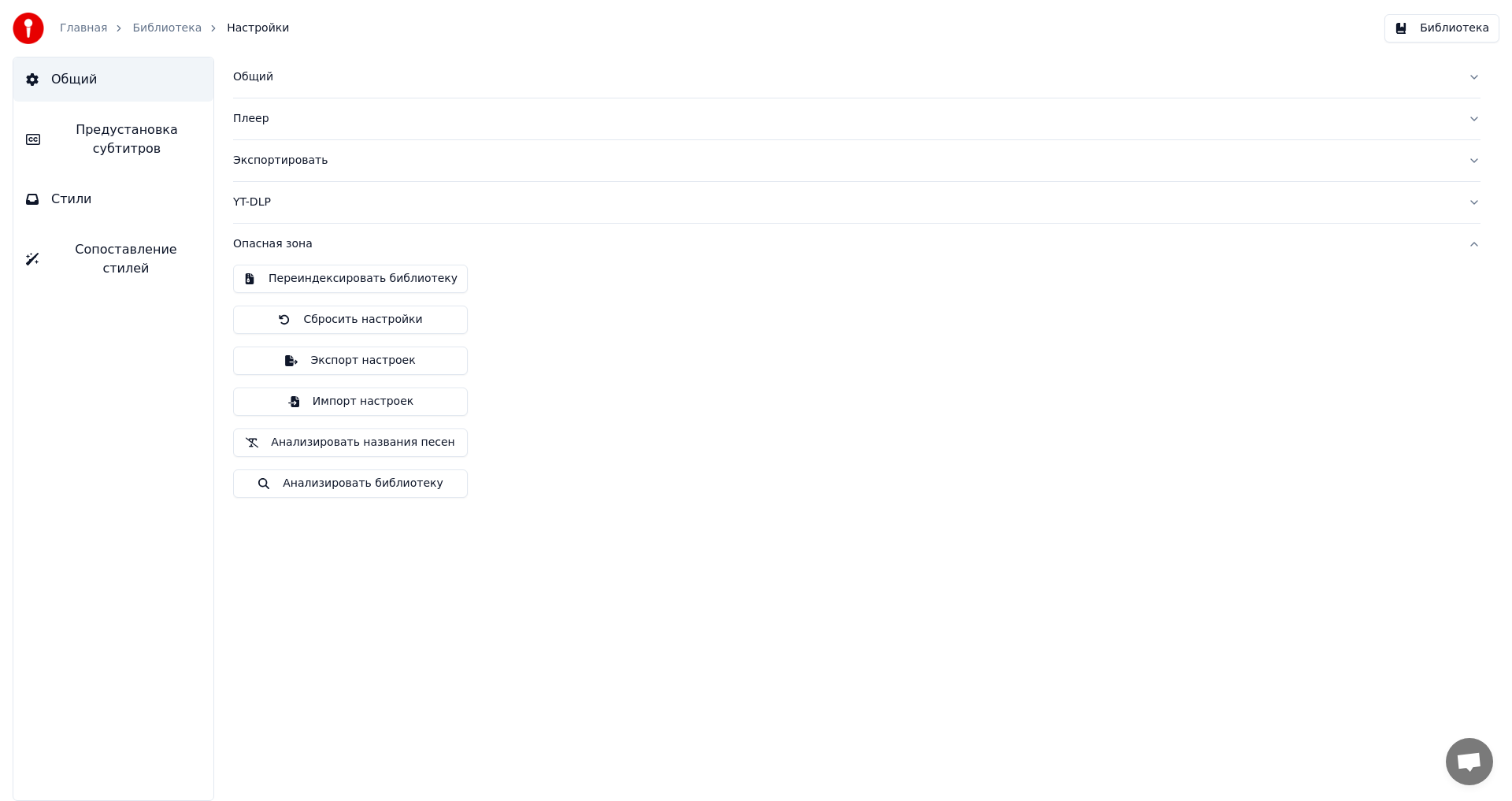
click at [261, 202] on div "YT-DLP" at bounding box center [845, 202] width 1222 height 15
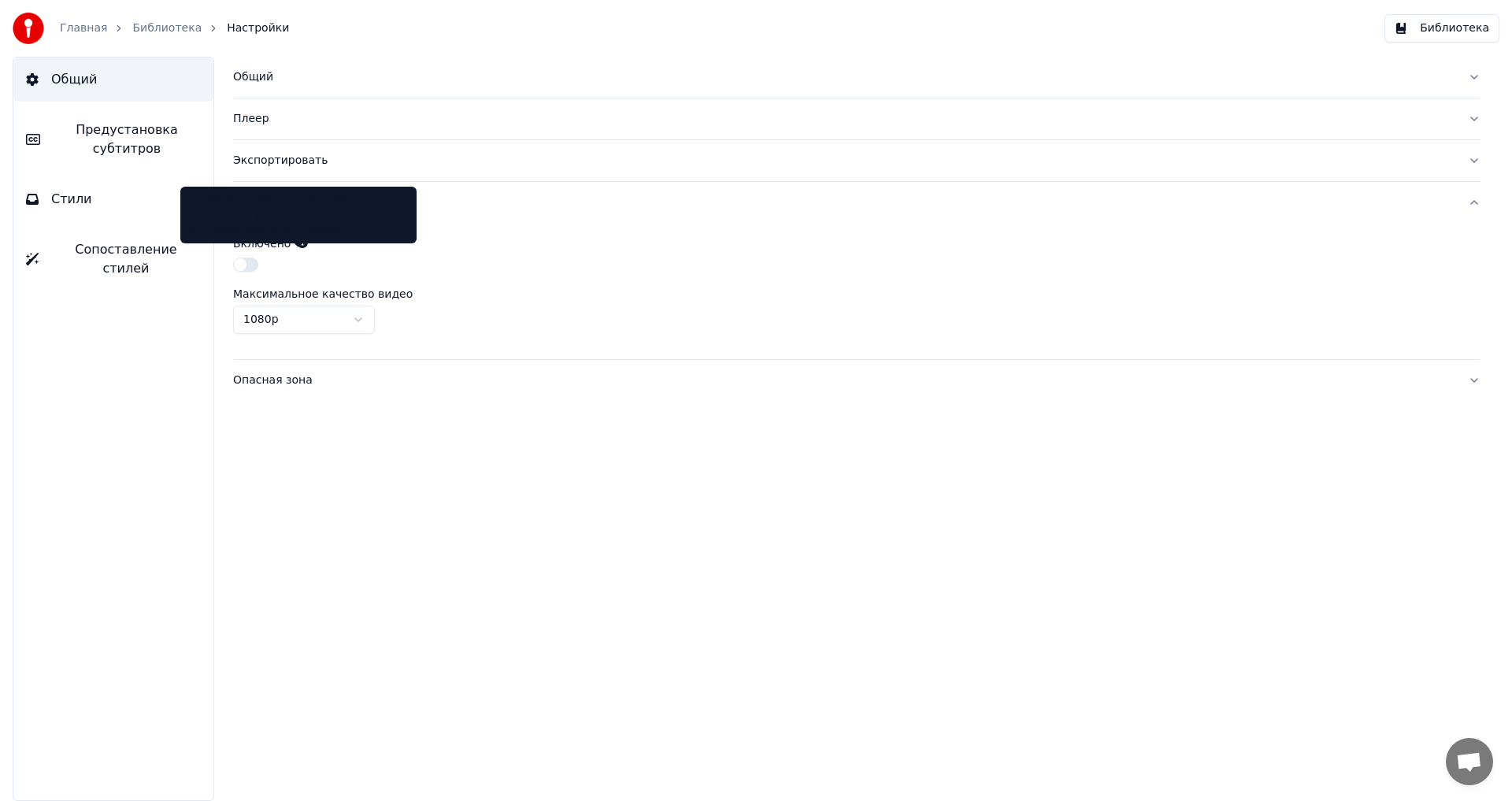
click at [300, 243] on icon at bounding box center [302, 243] width 11 height 11
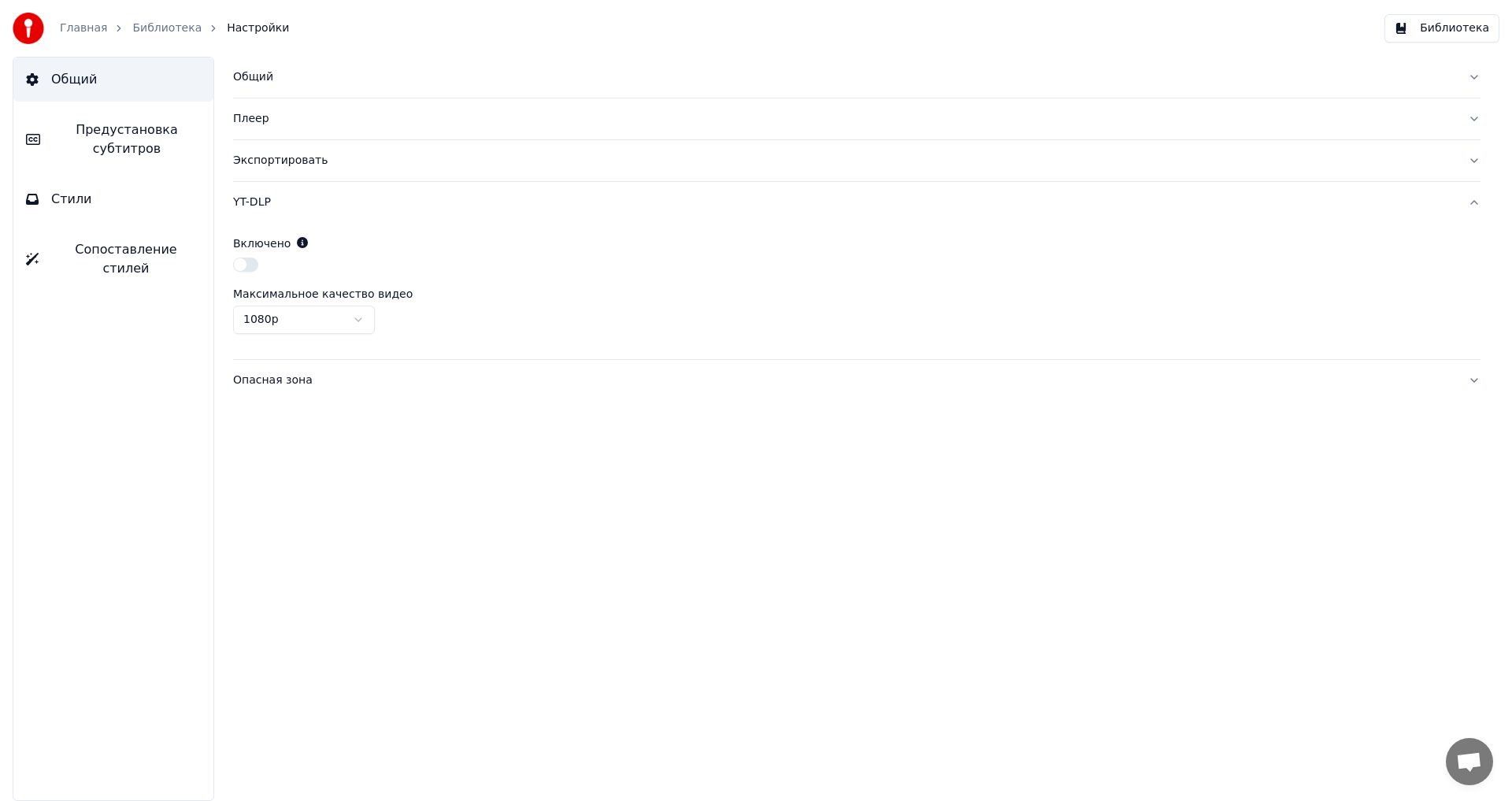
click at [300, 243] on icon at bounding box center [302, 243] width 11 height 11
click at [254, 126] on div "Плеер" at bounding box center [845, 119] width 1222 height 15
click at [256, 75] on div "Общий" at bounding box center [845, 77] width 1222 height 15
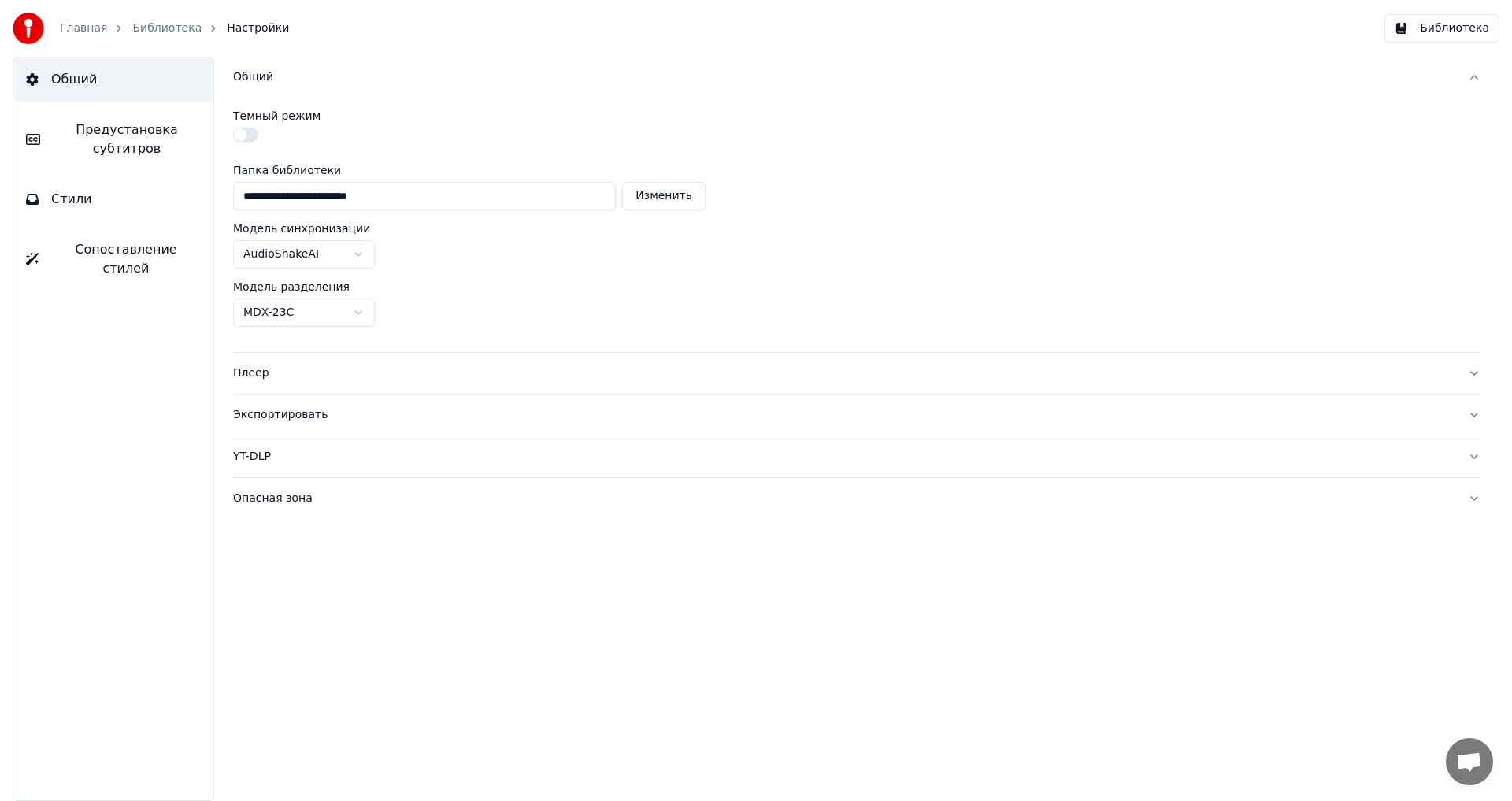
click at [160, 25] on link "Библиотека" at bounding box center [167, 28] width 70 height 15
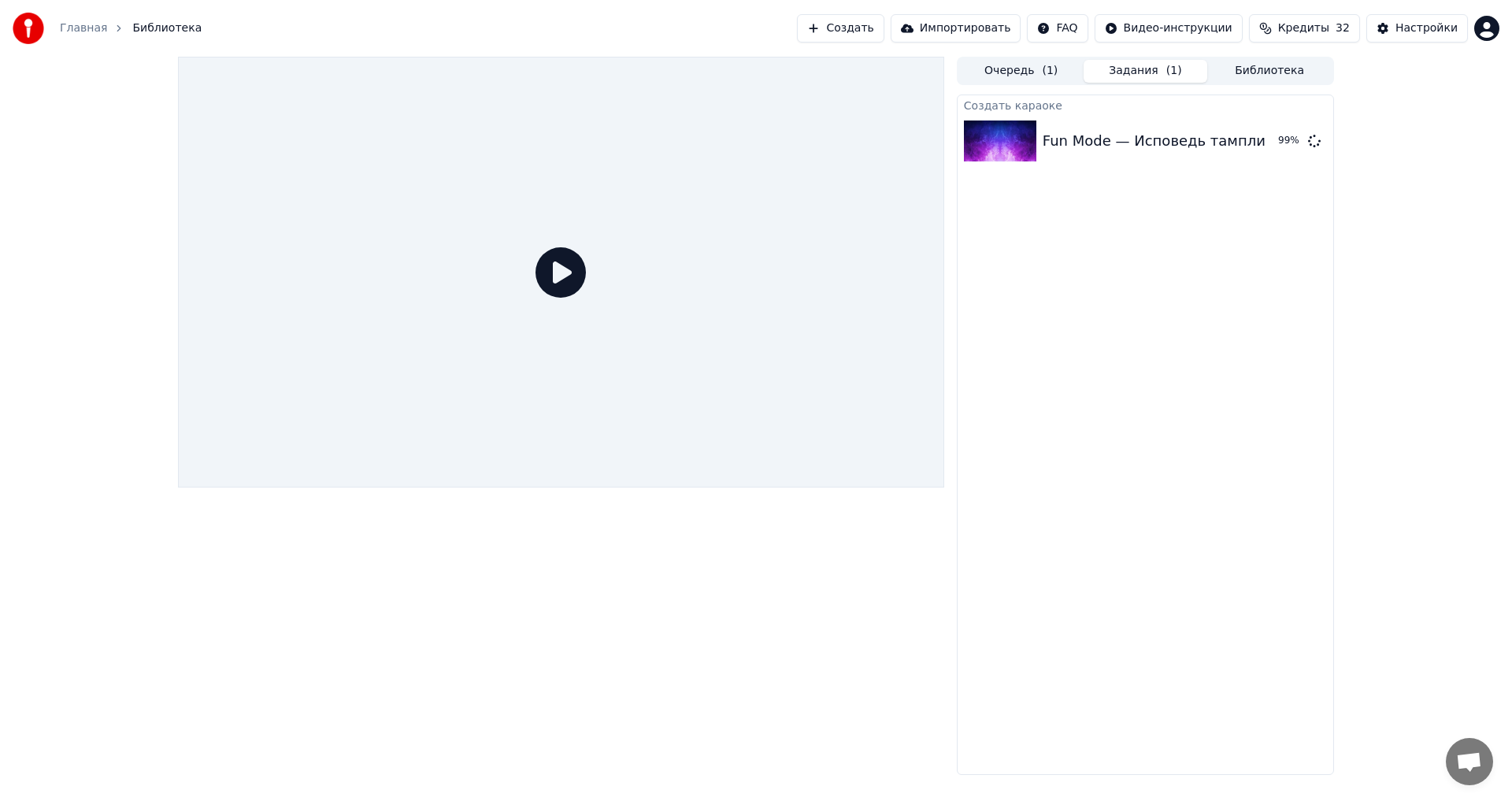
click at [1140, 232] on div "Создать караоке Fun Mode — Исповедь тамплиера 99 %" at bounding box center [1145, 434] width 378 height 681
click at [1148, 138] on div "Fun Mode — Исповедь тамплиера" at bounding box center [1168, 141] width 250 height 22
click at [556, 269] on icon at bounding box center [561, 272] width 51 height 51
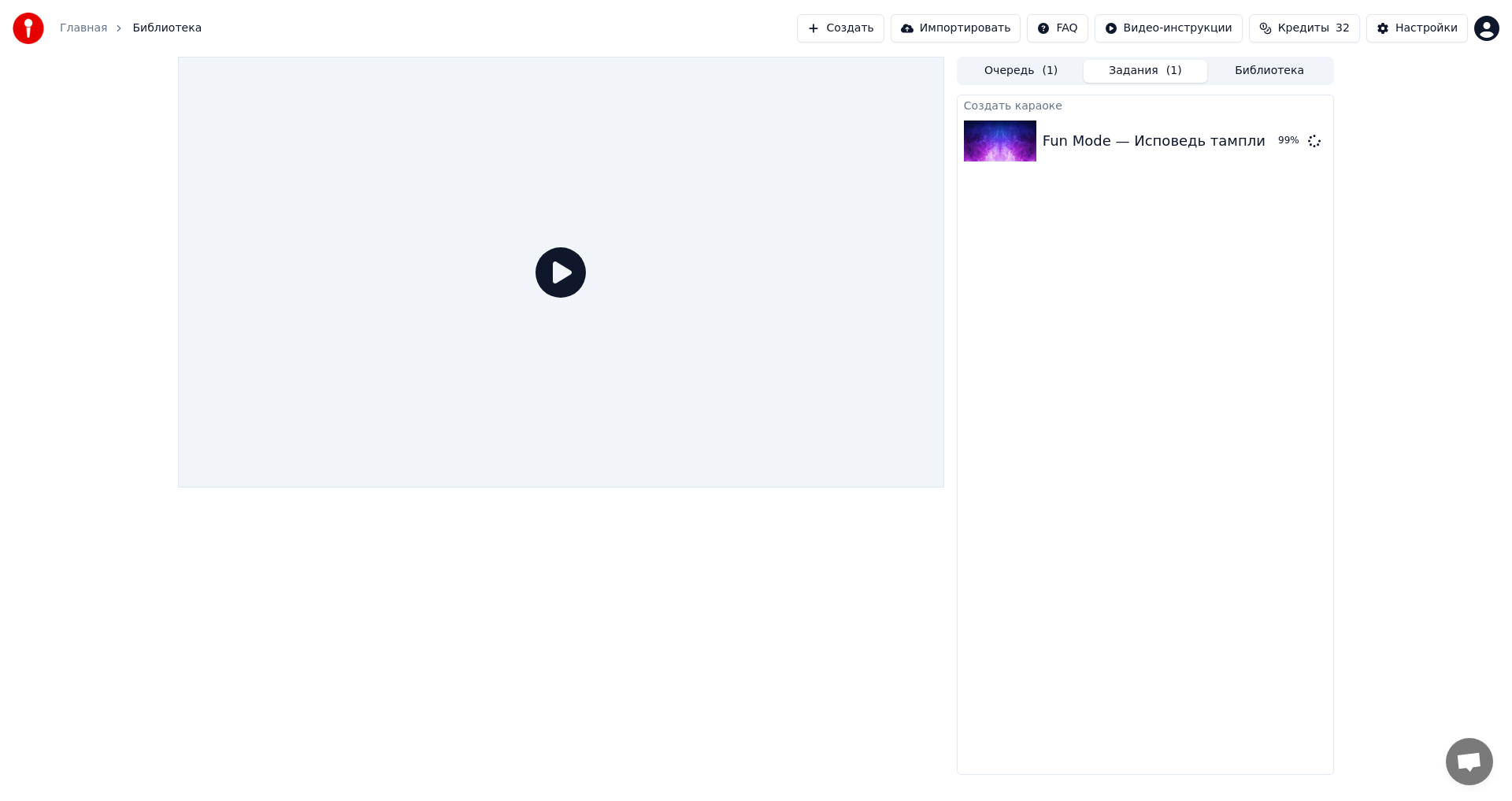
click at [559, 272] on icon at bounding box center [561, 272] width 51 height 51
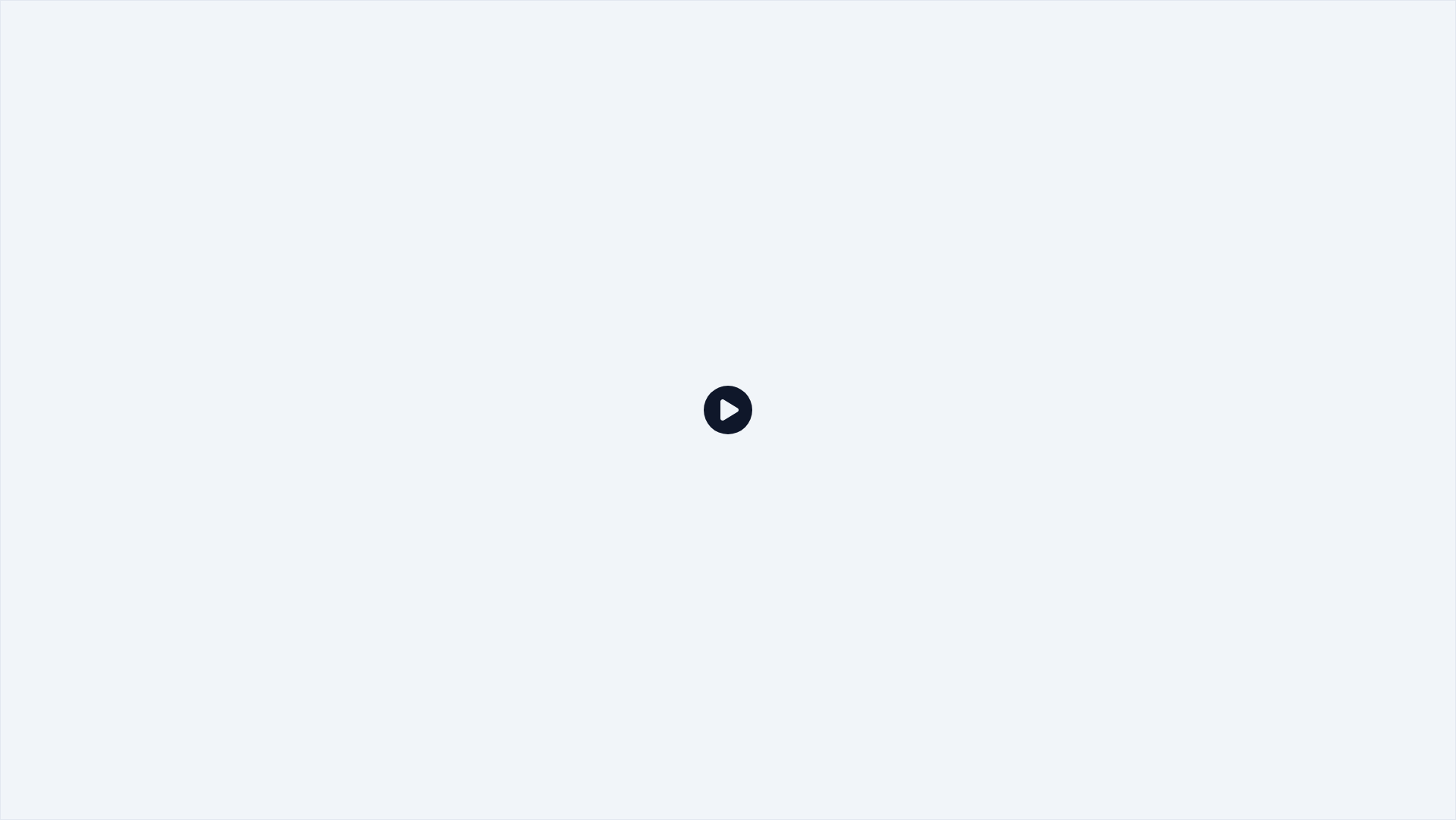
click at [538, 279] on div at bounding box center [728, 410] width 1456 height 820
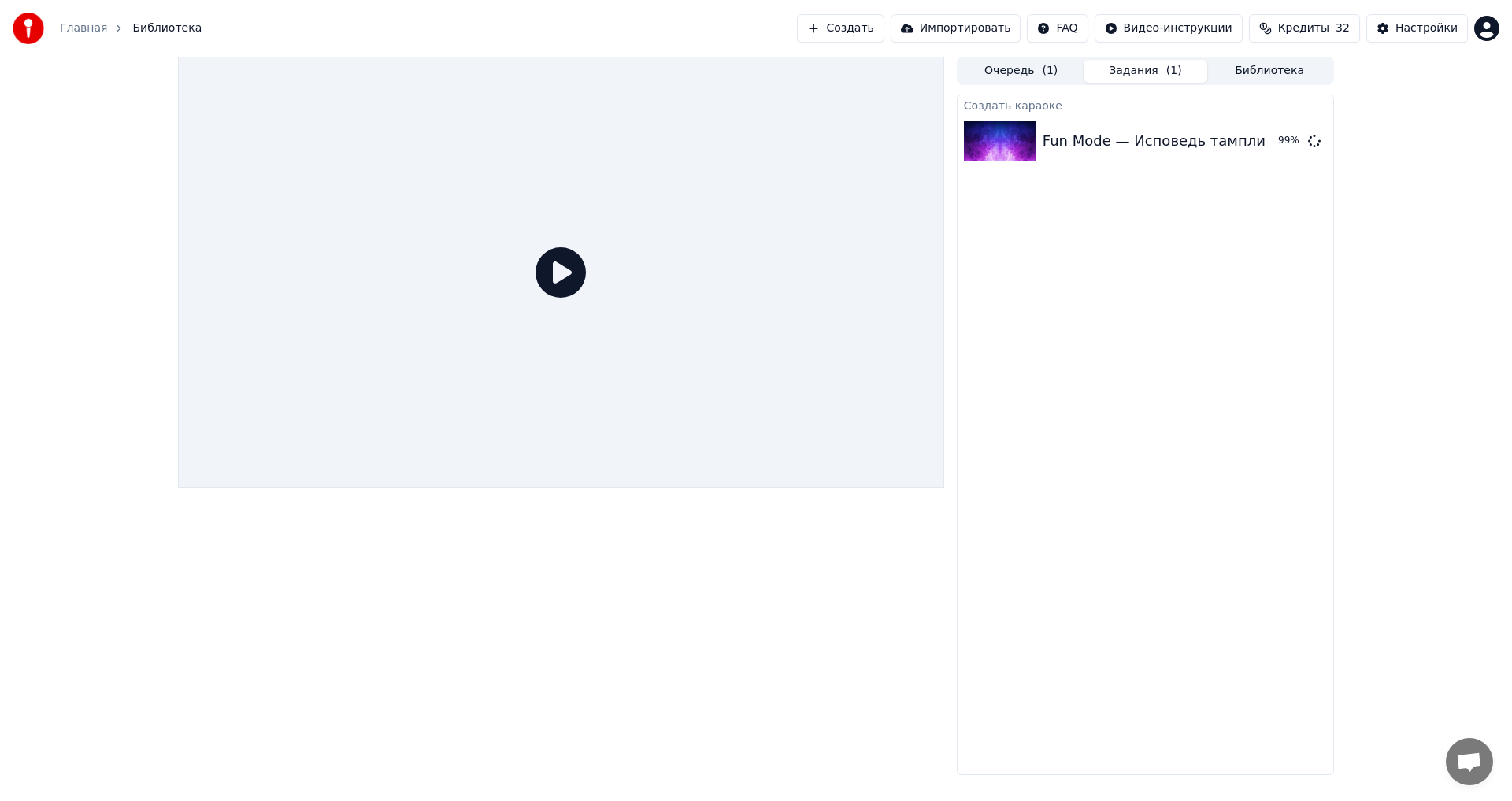
click at [559, 272] on icon at bounding box center [561, 272] width 51 height 51
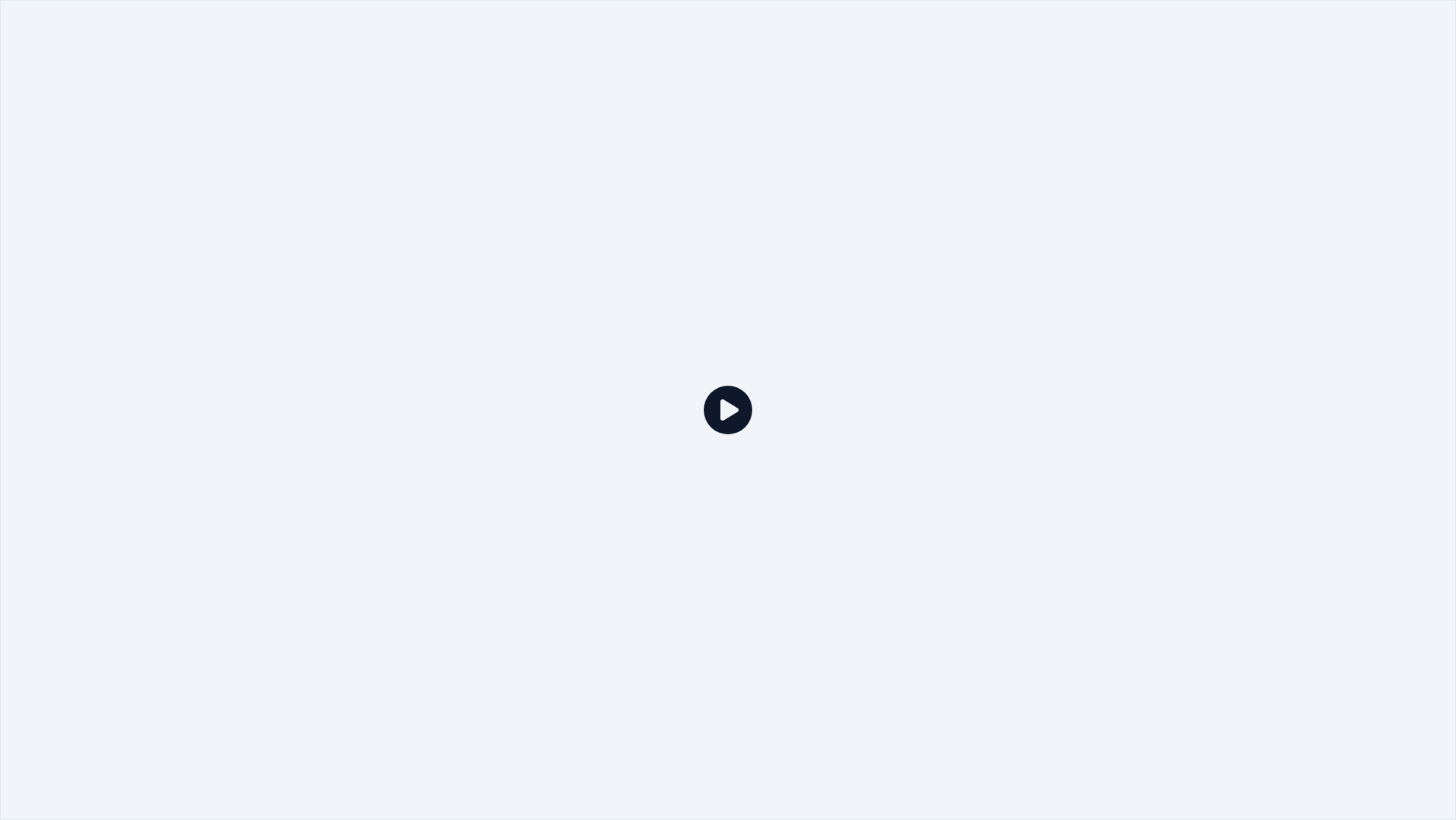
click at [538, 279] on div at bounding box center [728, 410] width 1456 height 820
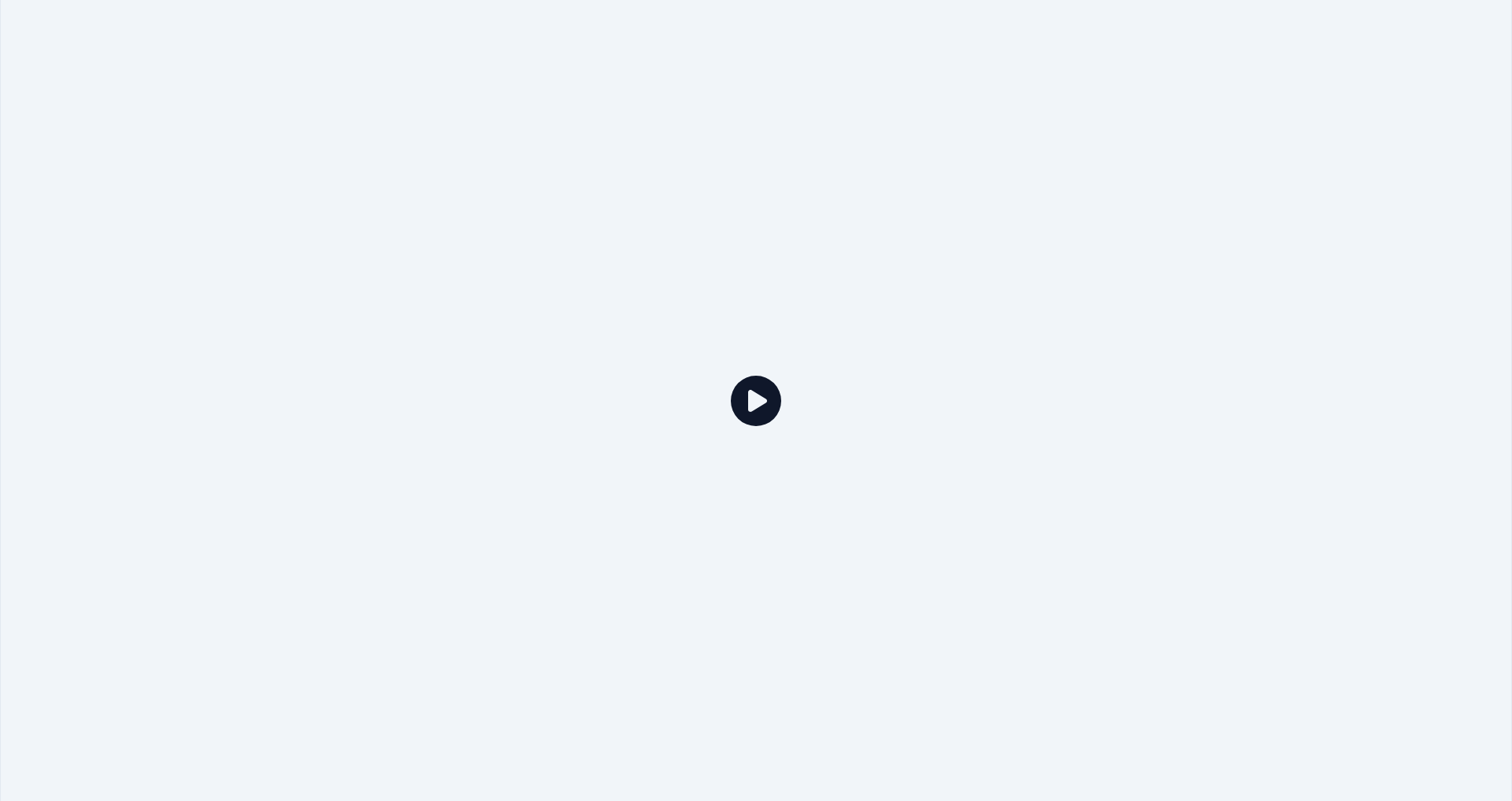
click at [1088, 22] on html "Главная Библиотека Создать Импортировать FAQ Видео-инструкции Кредиты 32 Настро…" at bounding box center [756, 400] width 1512 height 801
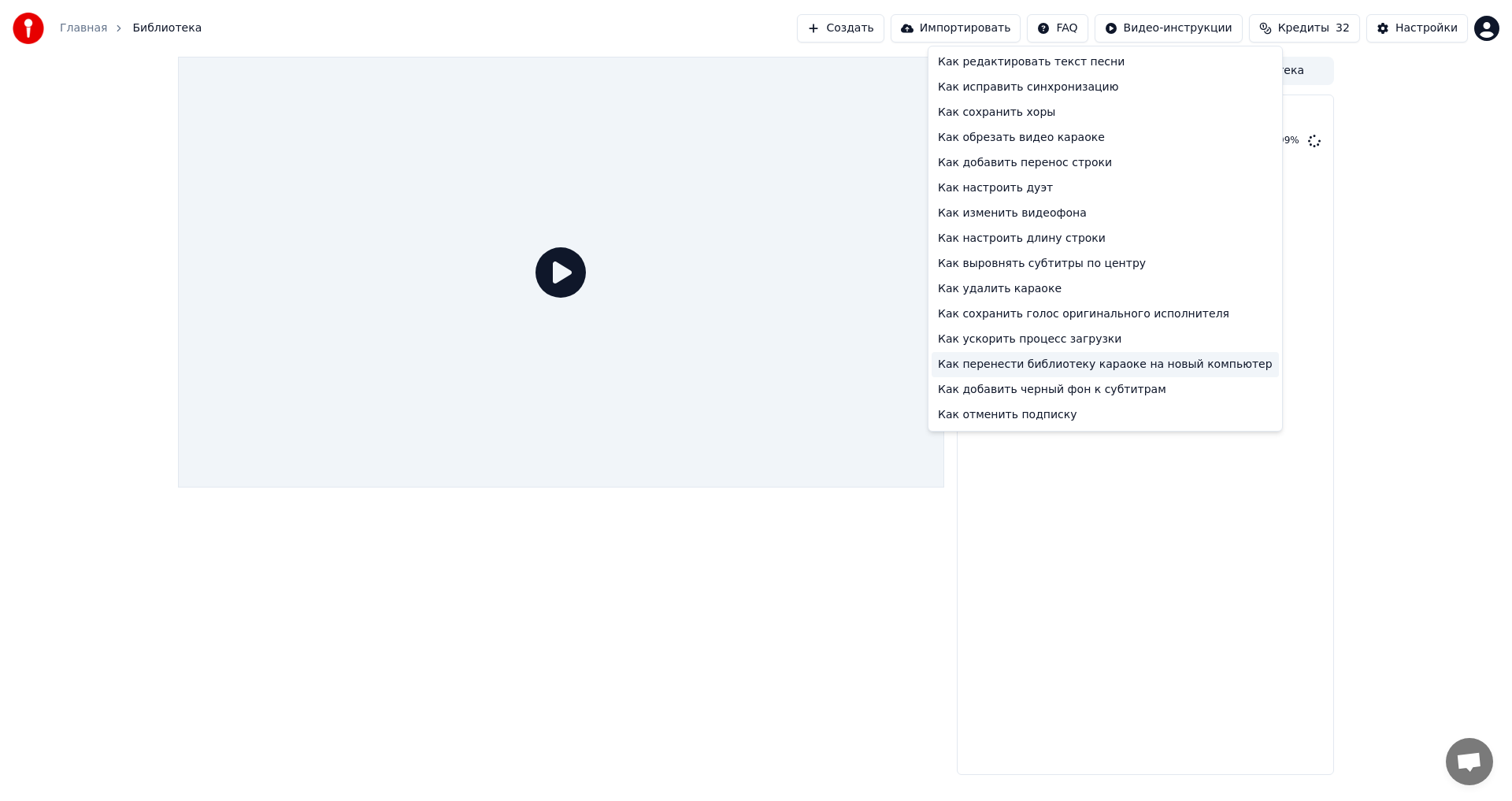
click at [984, 360] on div "Как перенести библиотеку караоке на новый компьютер" at bounding box center [1105, 365] width 348 height 25
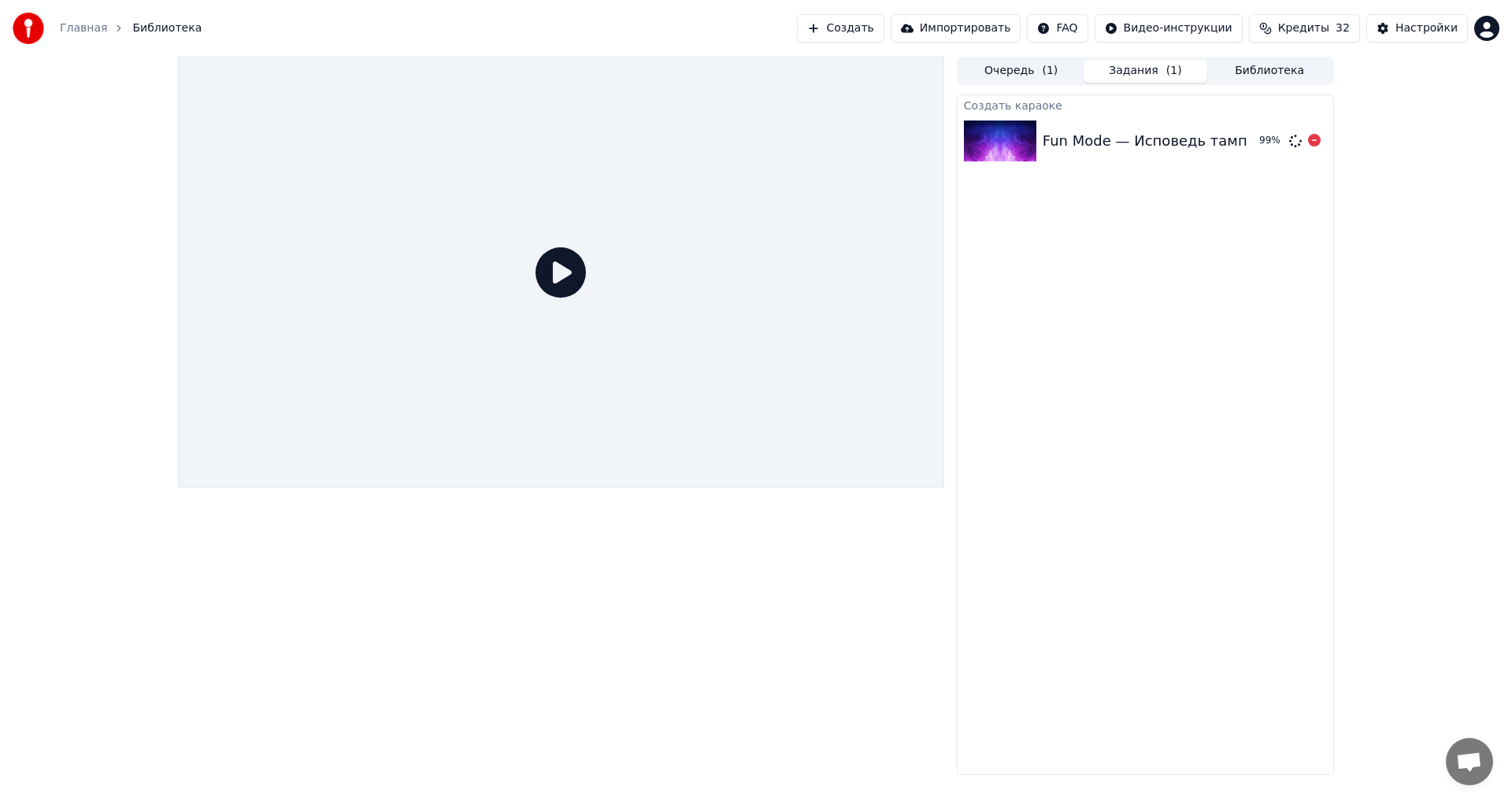
click at [1156, 137] on div "Fun Mode — Исповедь тамплиера" at bounding box center [1168, 141] width 250 height 22
drag, startPoint x: 1156, startPoint y: 137, endPoint x: 1139, endPoint y: 142, distance: 17.7
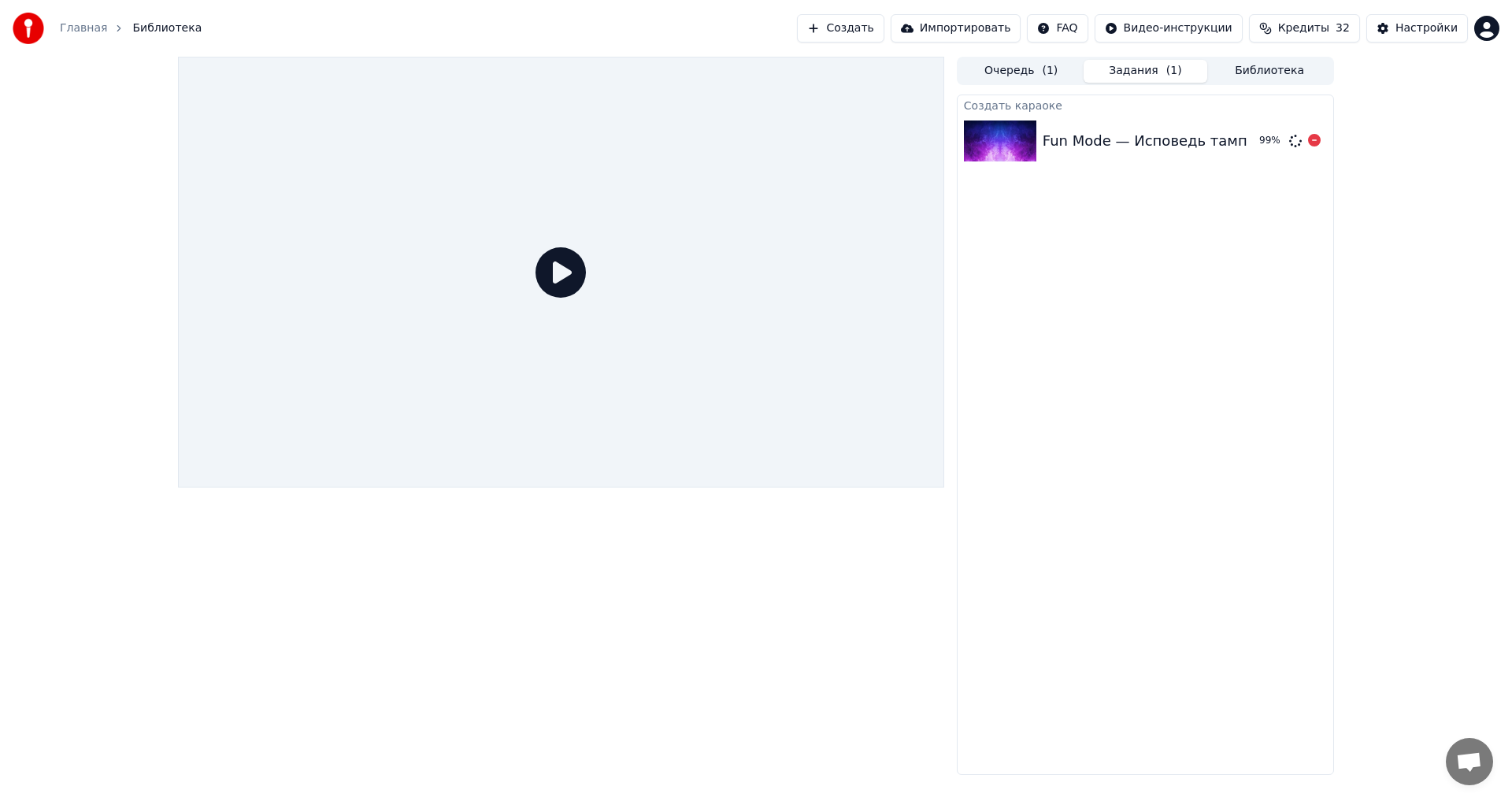
click at [1153, 138] on div "Fun Mode — Исповедь тамплиера" at bounding box center [1168, 141] width 250 height 22
click at [970, 144] on img at bounding box center [1000, 140] width 72 height 41
click at [988, 135] on img at bounding box center [1000, 140] width 72 height 41
click at [1491, 27] on html "Главная Библиотека Создать Импортировать FAQ Видео-инструкции Кредиты 32 Настро…" at bounding box center [756, 400] width 1512 height 801
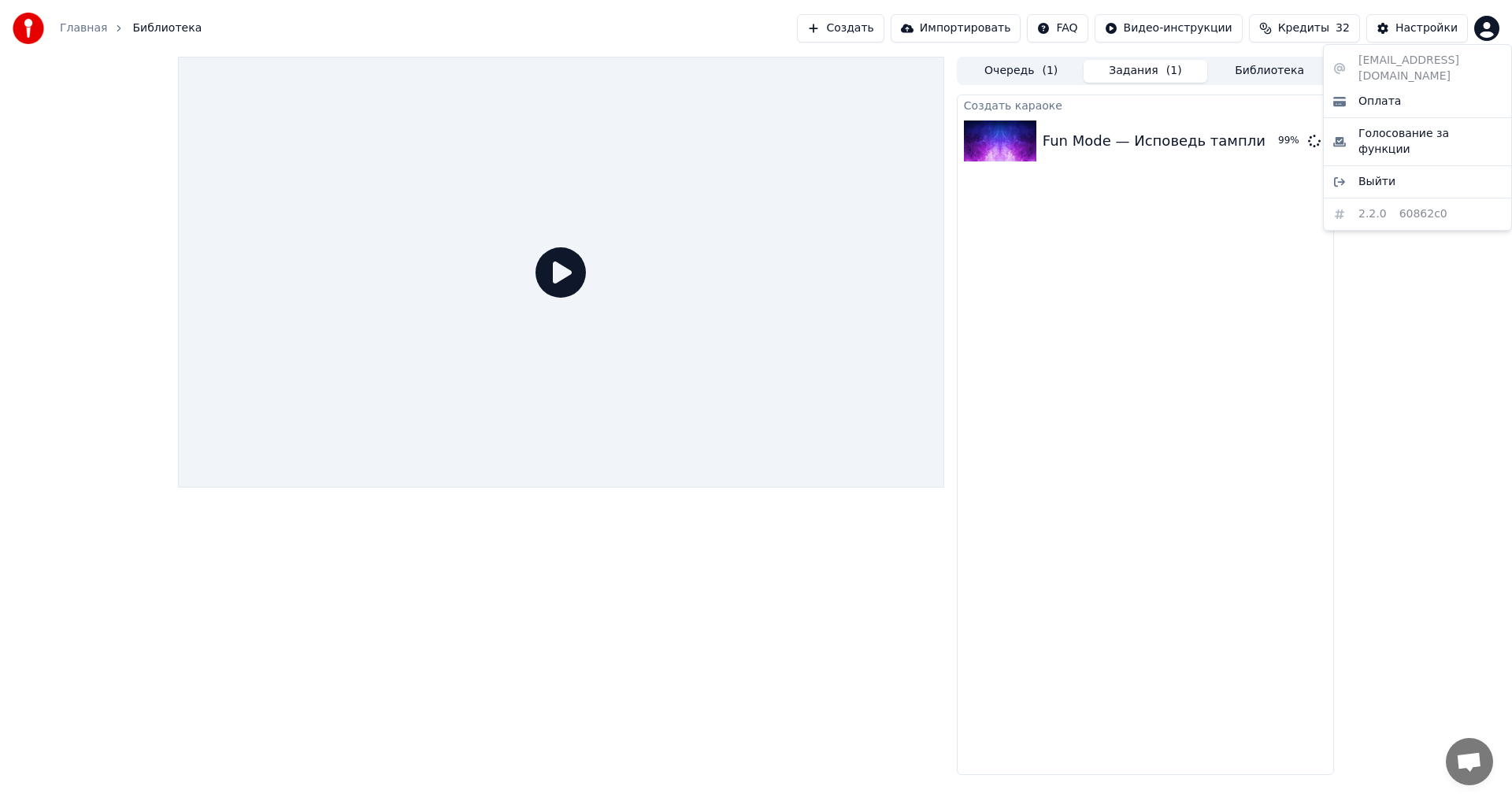
click at [1411, 186] on div "[EMAIL_ADDRESS][DOMAIN_NAME] Оплата Голосование за функции Выйти 2.2.0 60862c0" at bounding box center [1418, 138] width 189 height 186
click at [1429, 22] on html "Главная Библиотека Создать Импортировать FAQ Видео-инструкции Кредиты 32 Настро…" at bounding box center [756, 400] width 1512 height 801
click at [1429, 22] on div "Настройки" at bounding box center [1427, 28] width 62 height 15
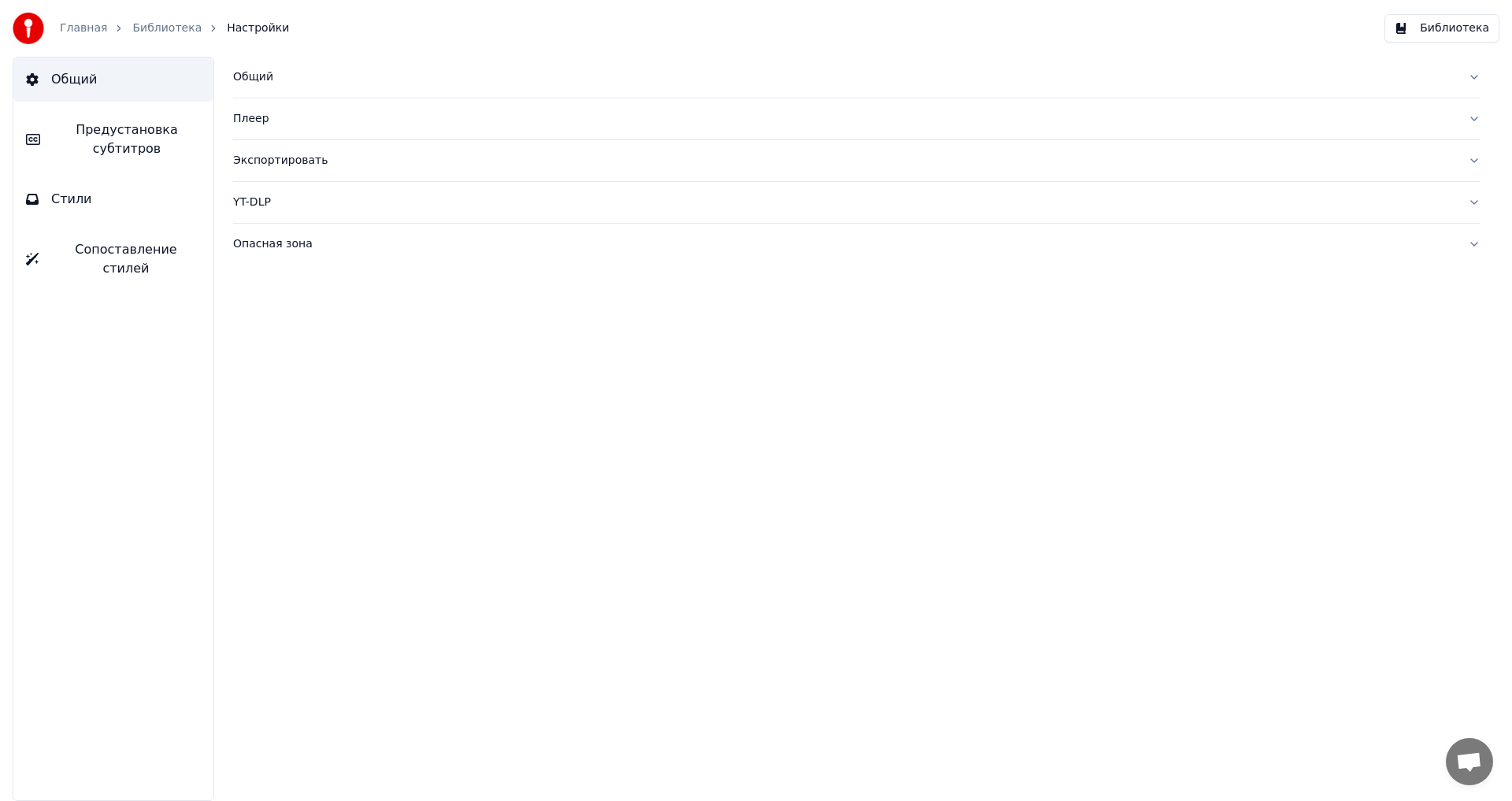
click at [135, 126] on span "Предустановка субтитров" at bounding box center [127, 139] width 148 height 38
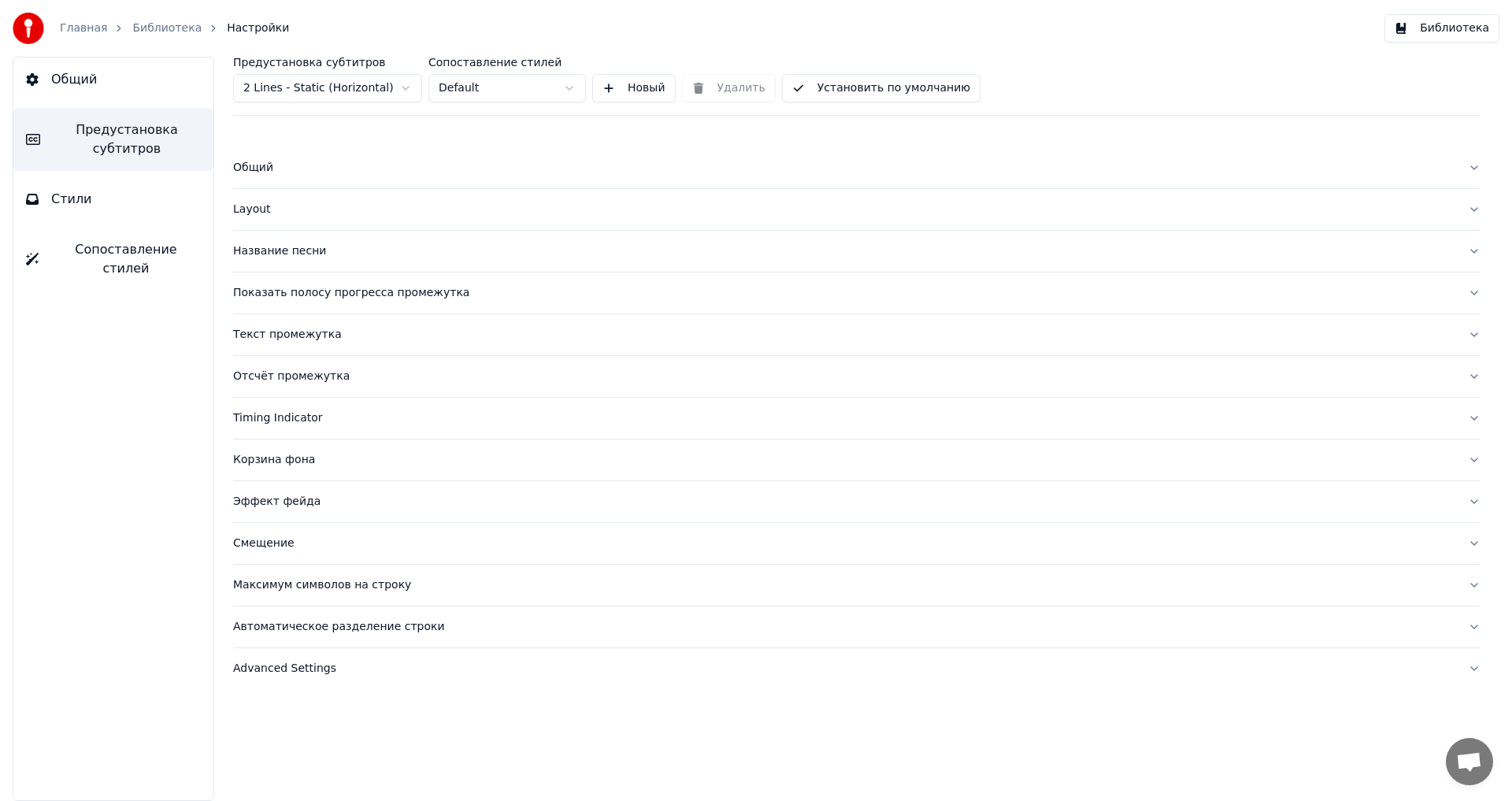
click at [291, 414] on div "Timing Indicator" at bounding box center [845, 417] width 1222 height 15
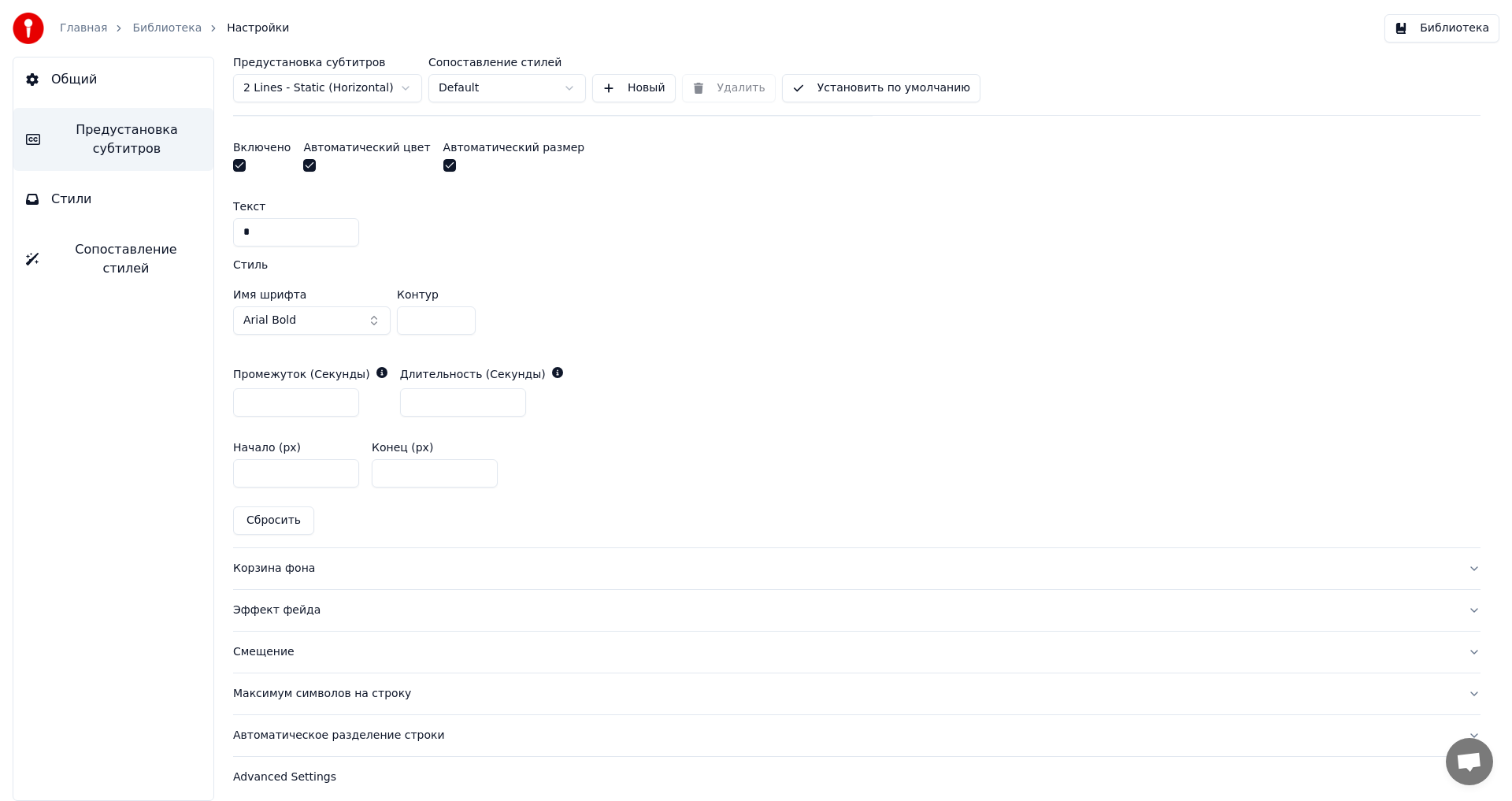
scroll to position [686, 0]
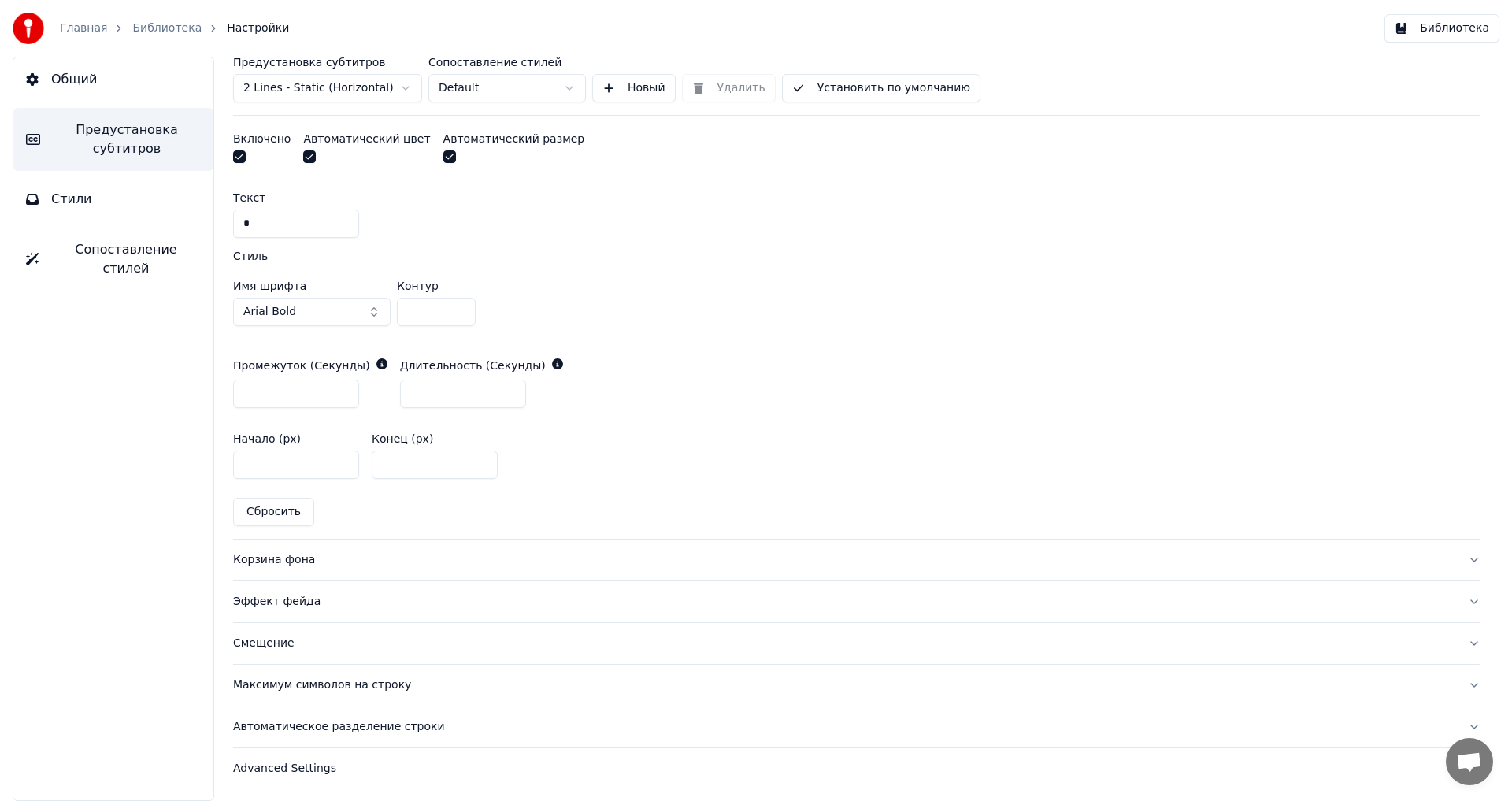
click at [269, 554] on div "Корзина фона" at bounding box center [845, 559] width 1222 height 15
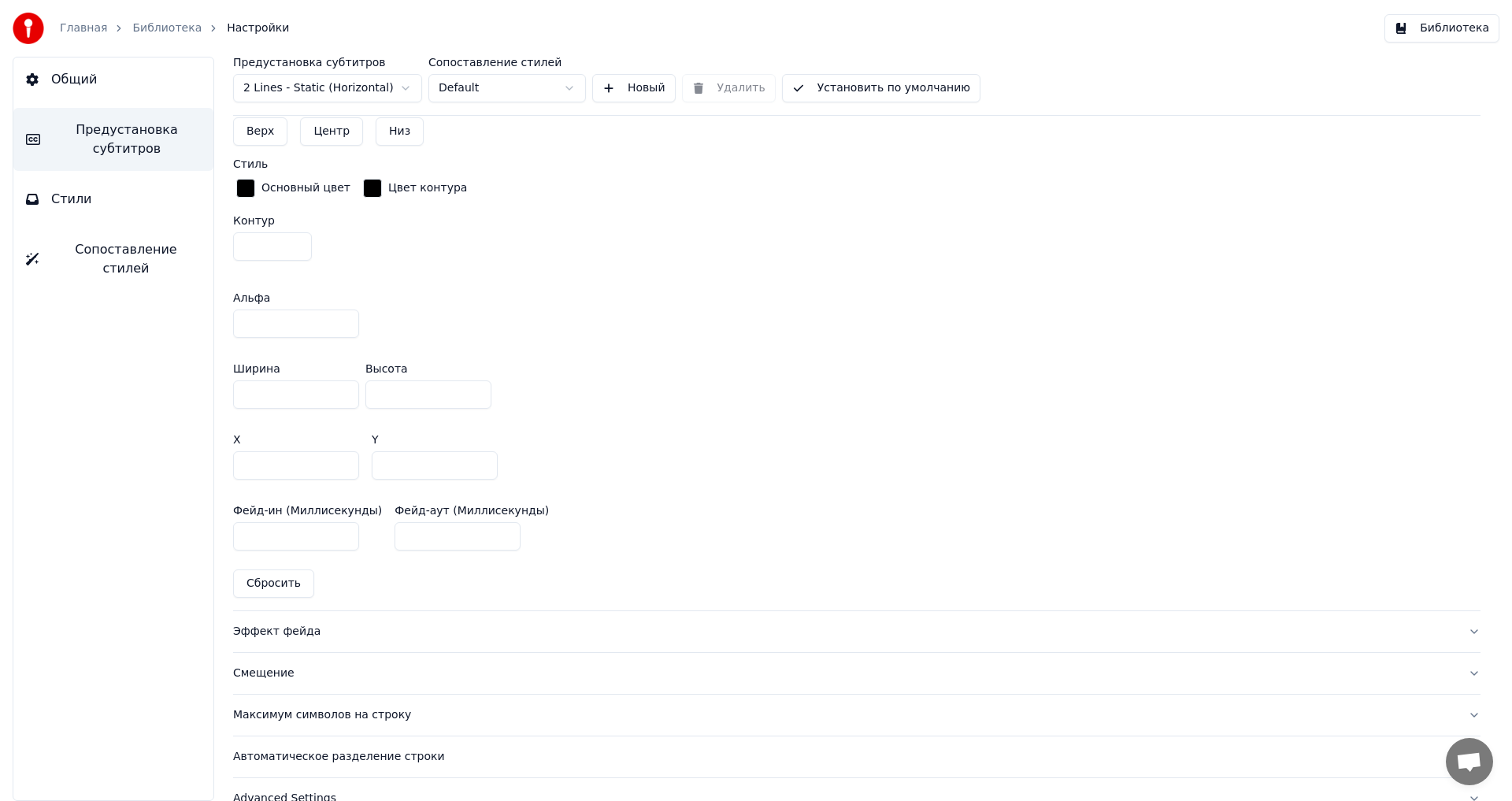
scroll to position [844, 0]
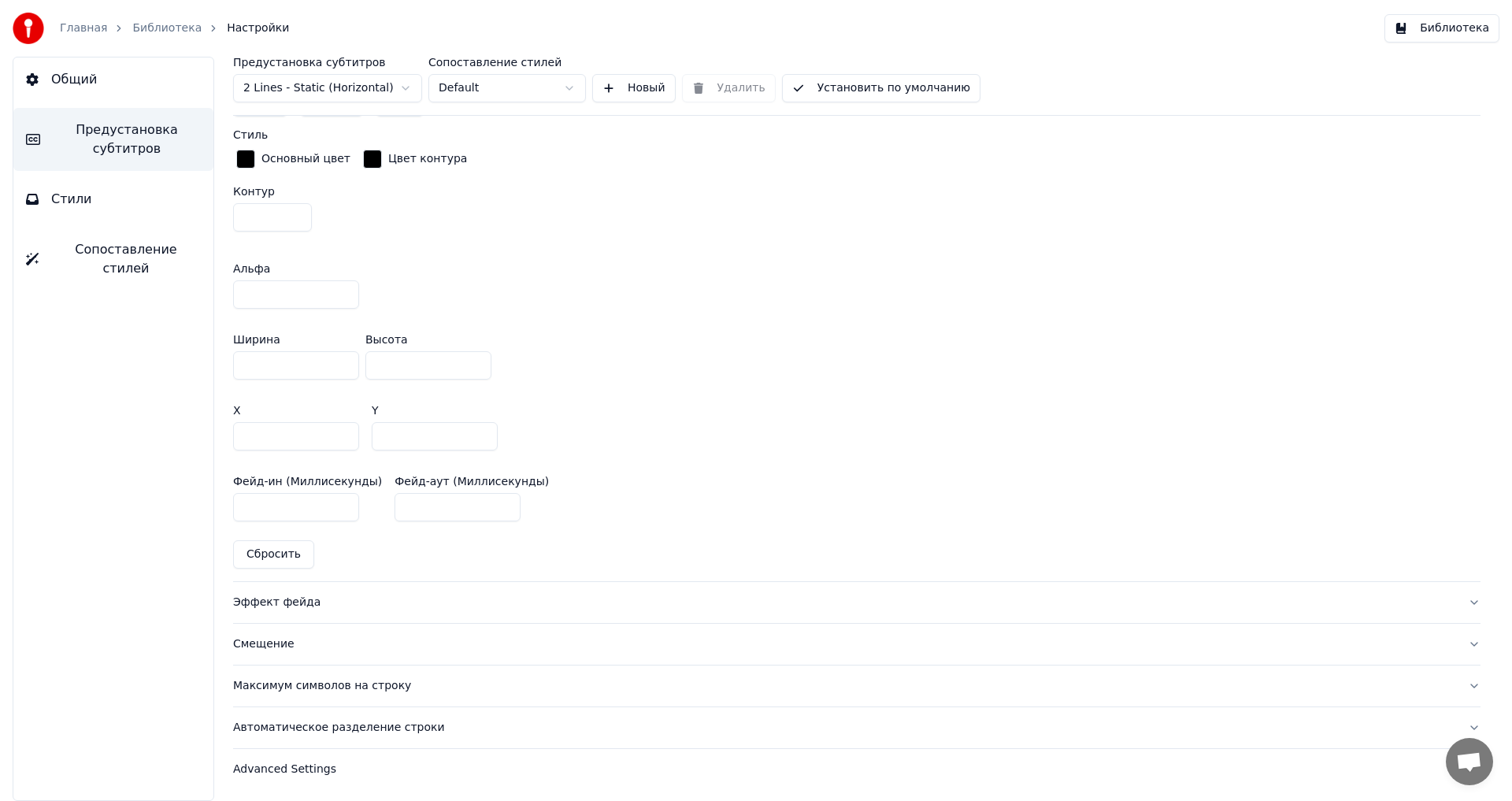
click at [263, 596] on div "Эффект фейда" at bounding box center [845, 602] width 1222 height 15
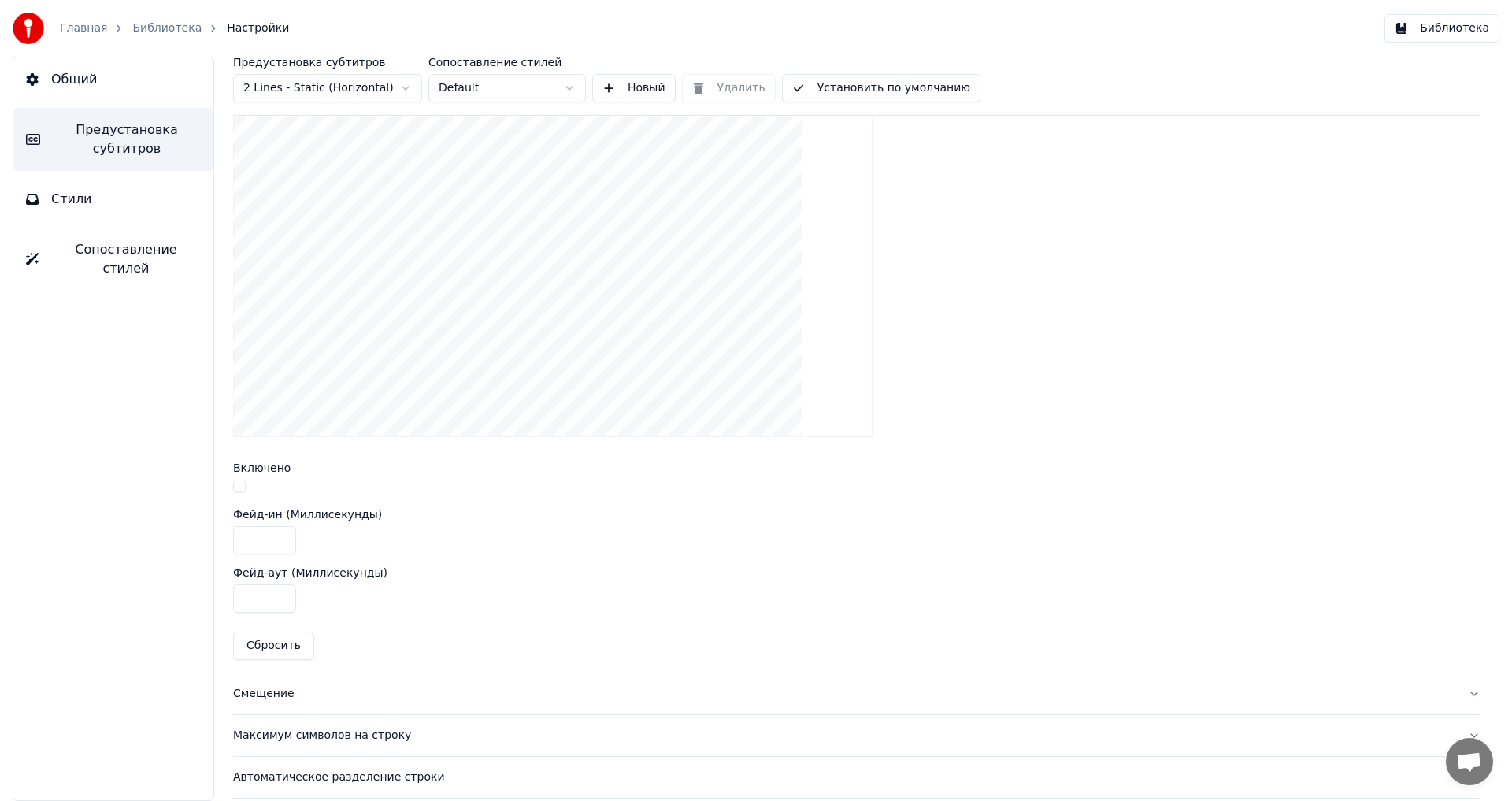
scroll to position [491, 0]
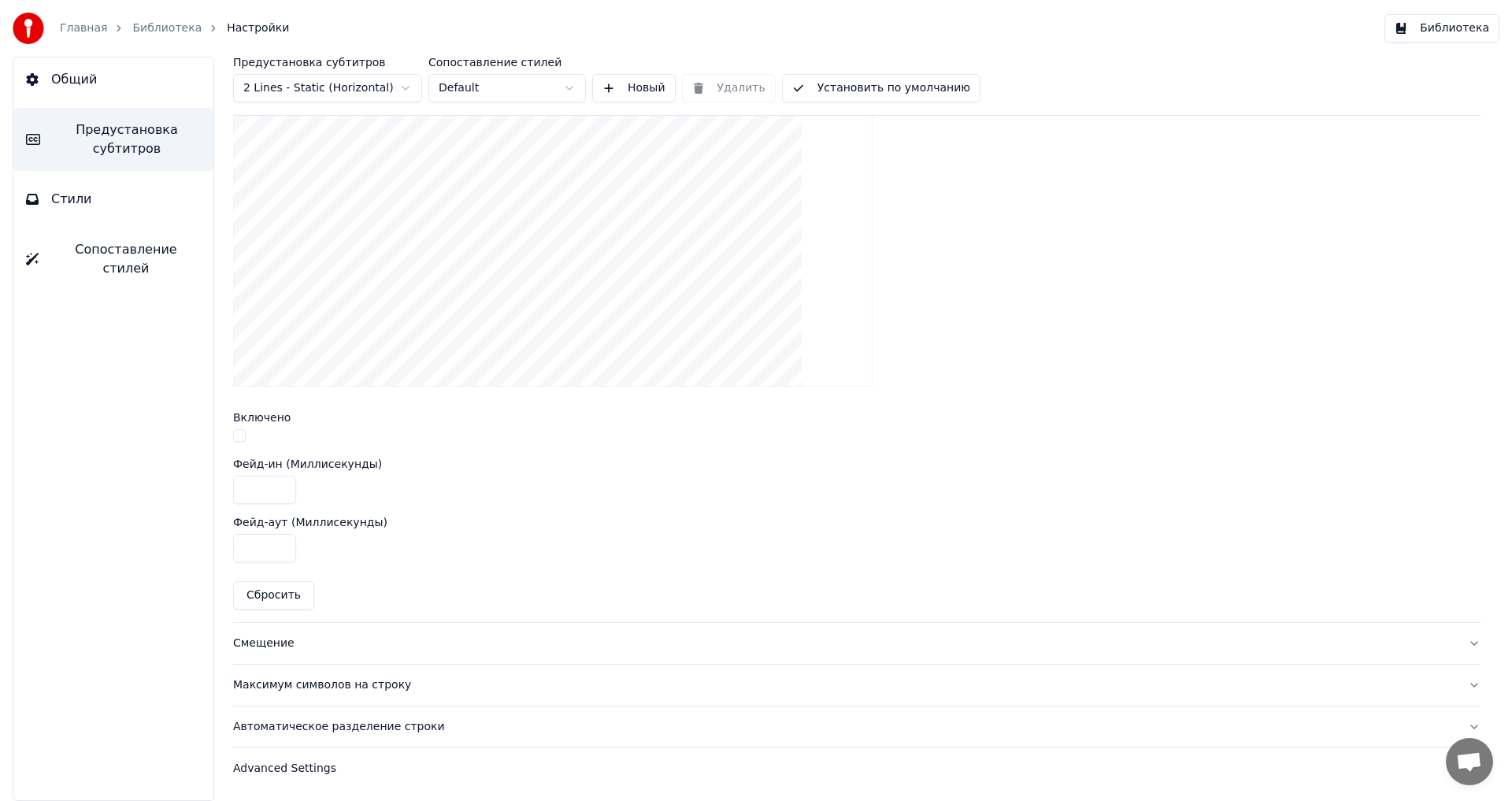
click at [300, 689] on div "Максимум символов на строку" at bounding box center [845, 684] width 1222 height 15
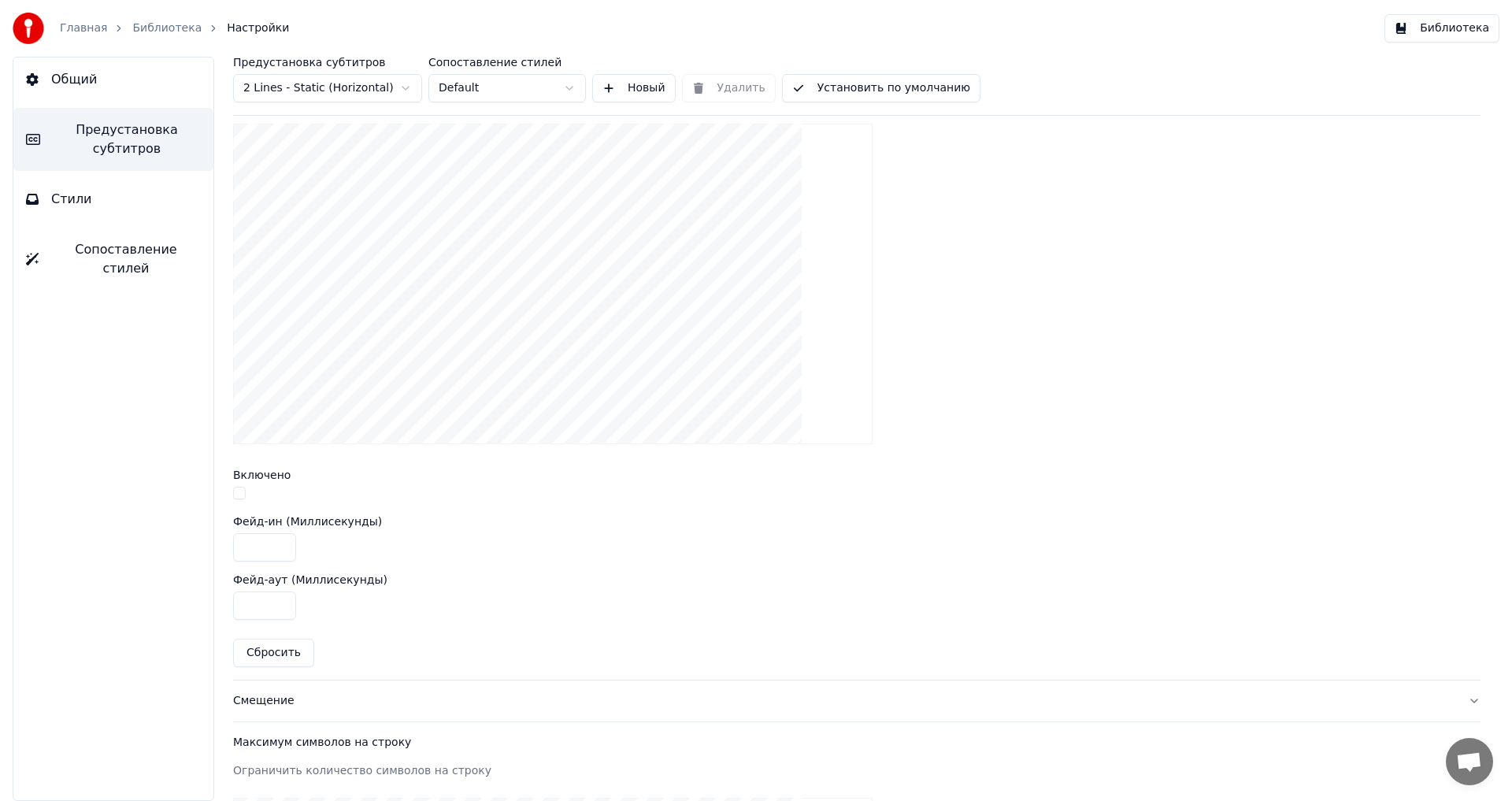
scroll to position [433, 0]
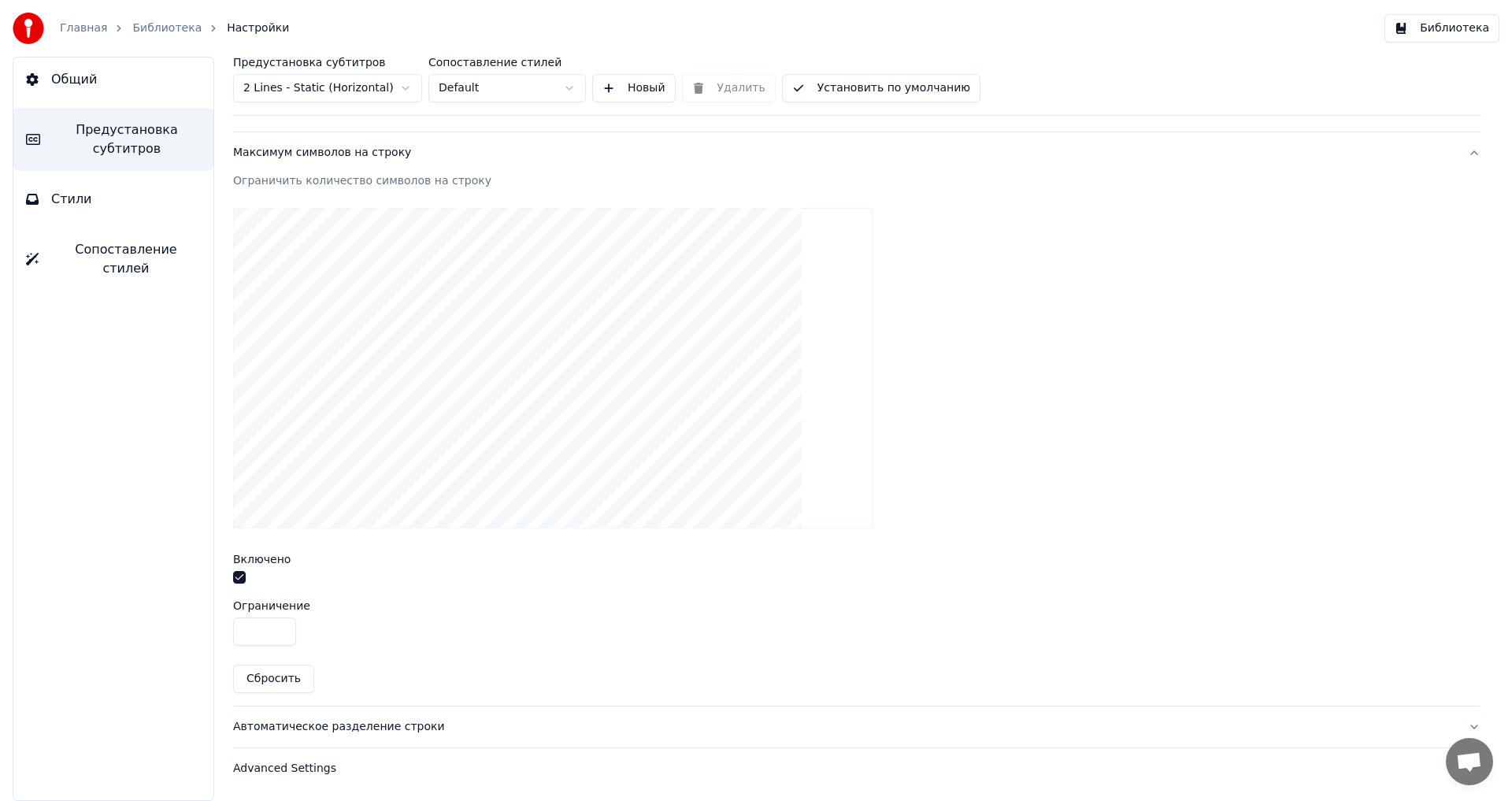
click at [292, 764] on div "Advanced Settings" at bounding box center [845, 768] width 1222 height 15
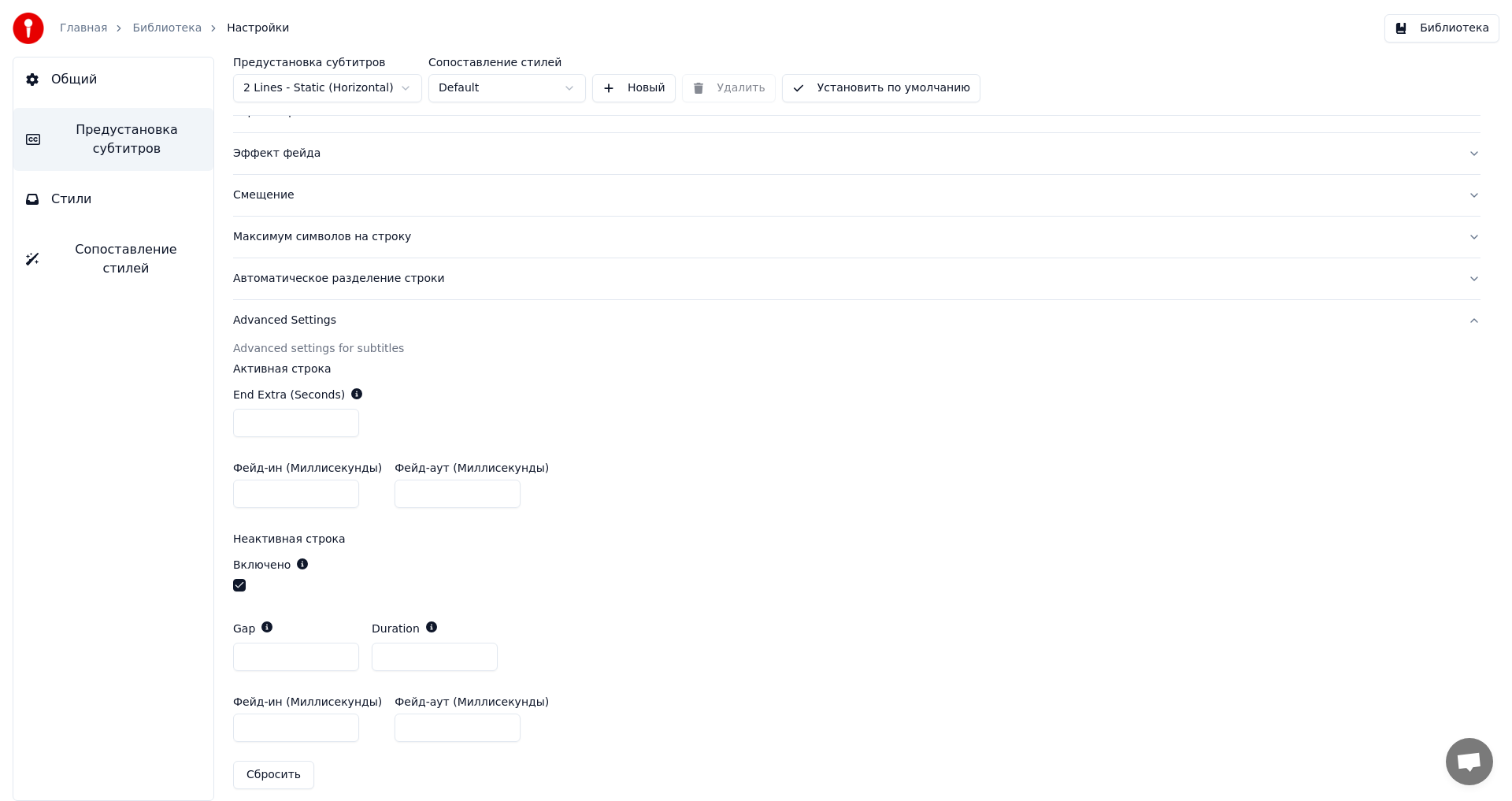
scroll to position [360, 0]
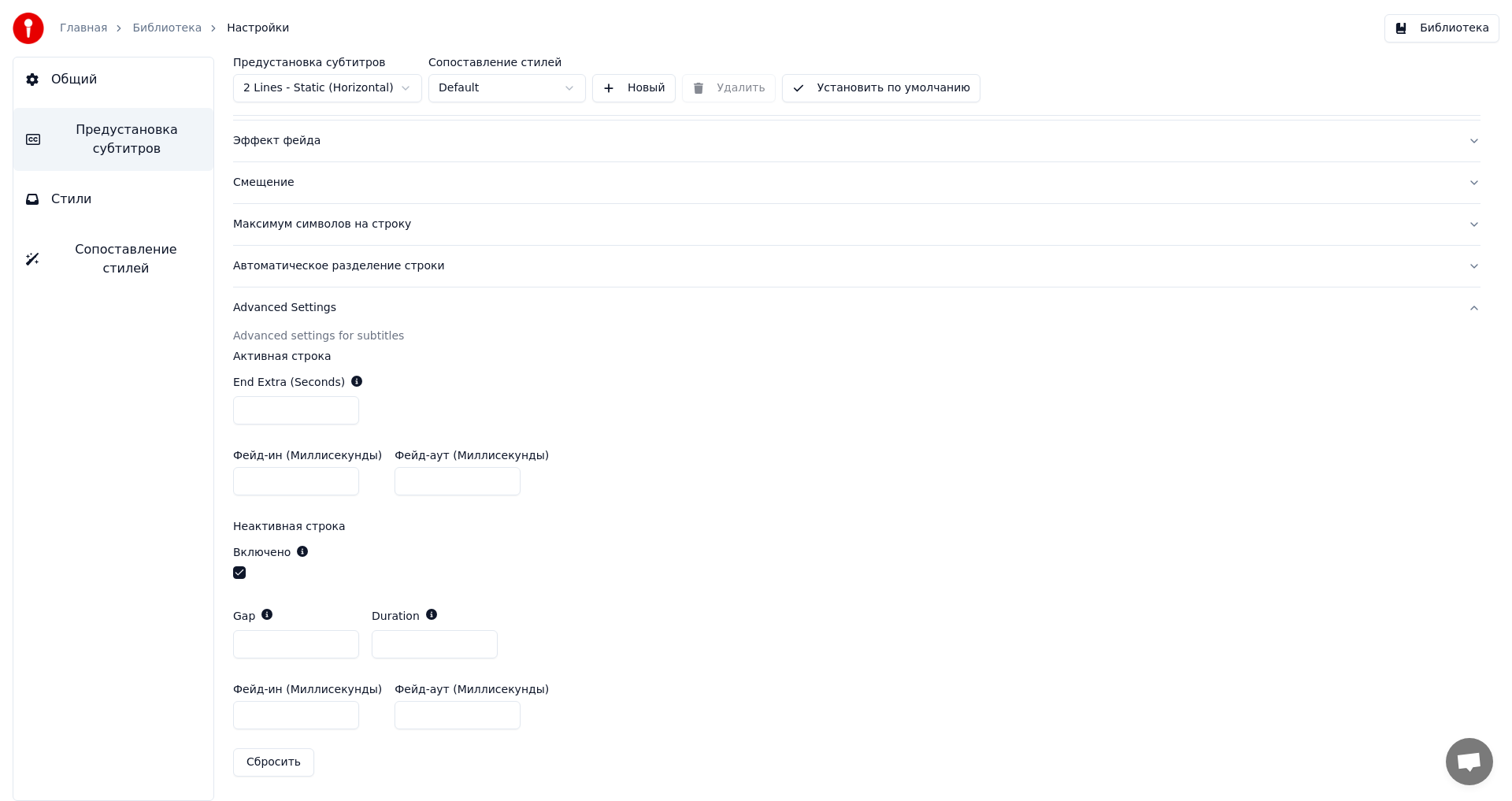
click at [151, 23] on link "Библиотека" at bounding box center [167, 28] width 70 height 15
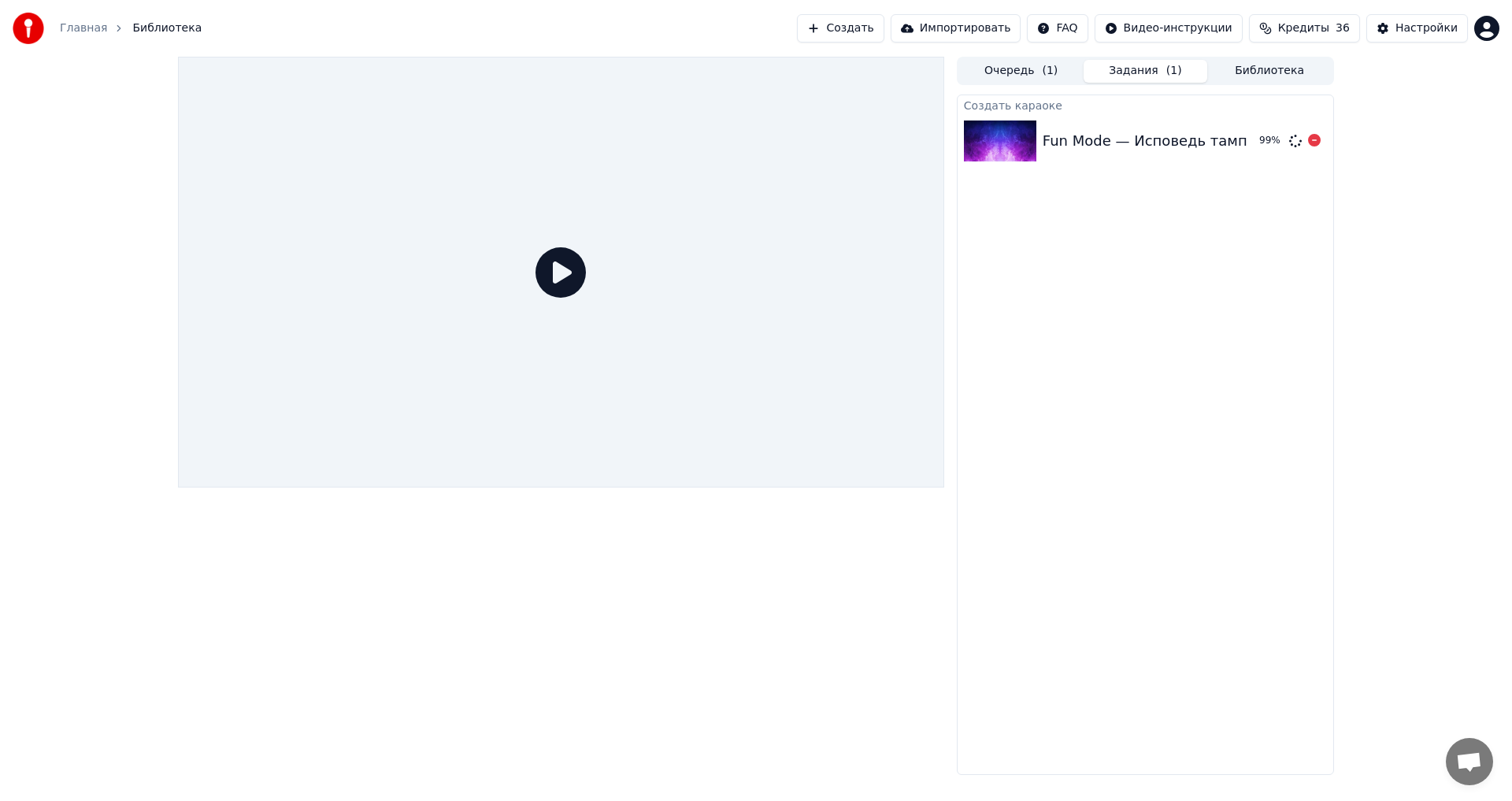
click at [1142, 138] on div "Fun Mode — Исповедь тамплиера" at bounding box center [1168, 141] width 250 height 22
click at [1314, 141] on icon at bounding box center [1315, 140] width 13 height 13
click at [1238, 140] on div "Fun Mode — Исповедь тамплиера" at bounding box center [1168, 141] width 250 height 22
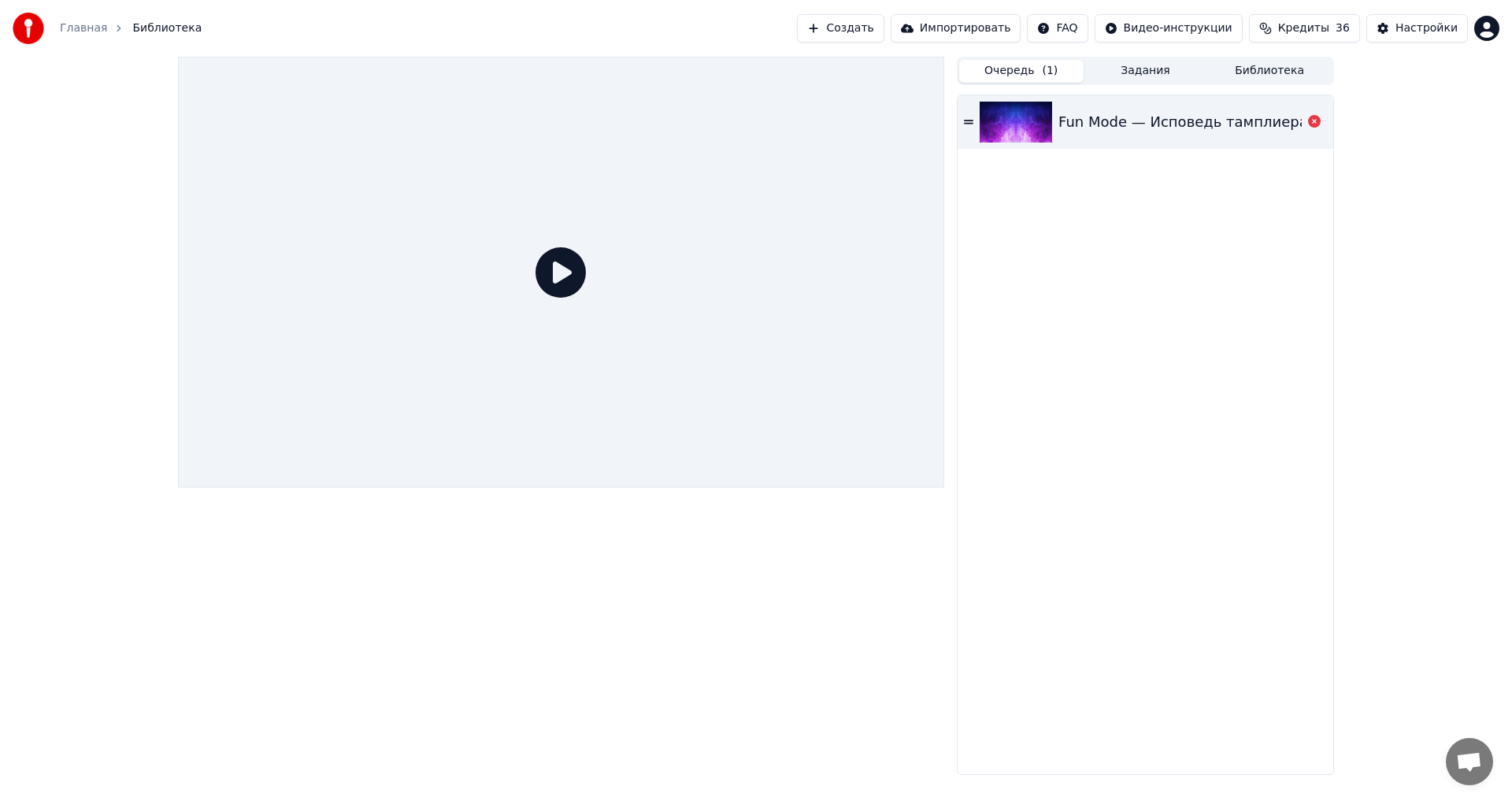
click at [1039, 74] on button "Очередь ( 1 )" at bounding box center [1021, 71] width 124 height 23
click at [971, 124] on icon at bounding box center [969, 121] width 9 height 4
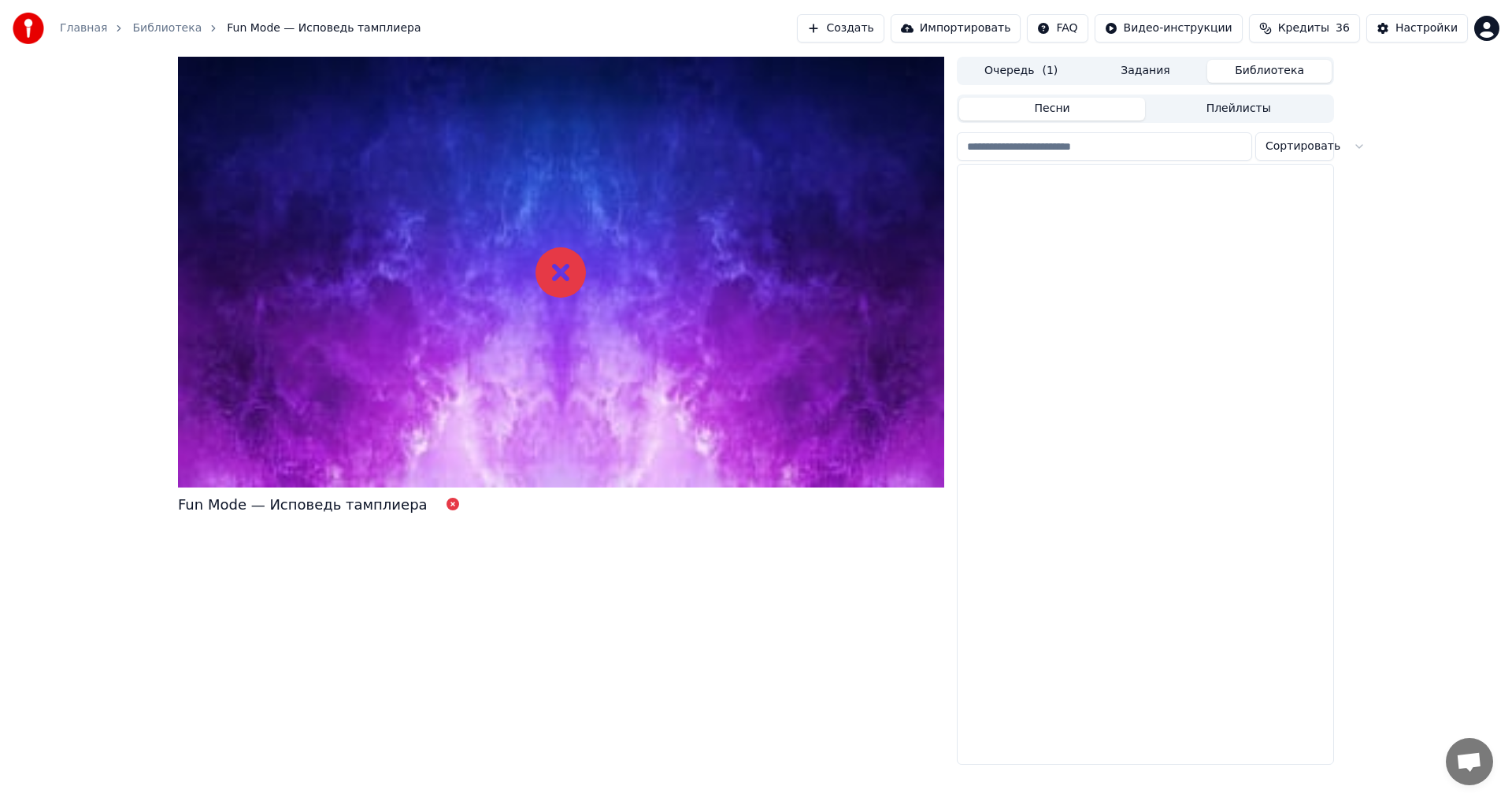
click at [1287, 67] on button "Библиотека" at bounding box center [1269, 71] width 124 height 23
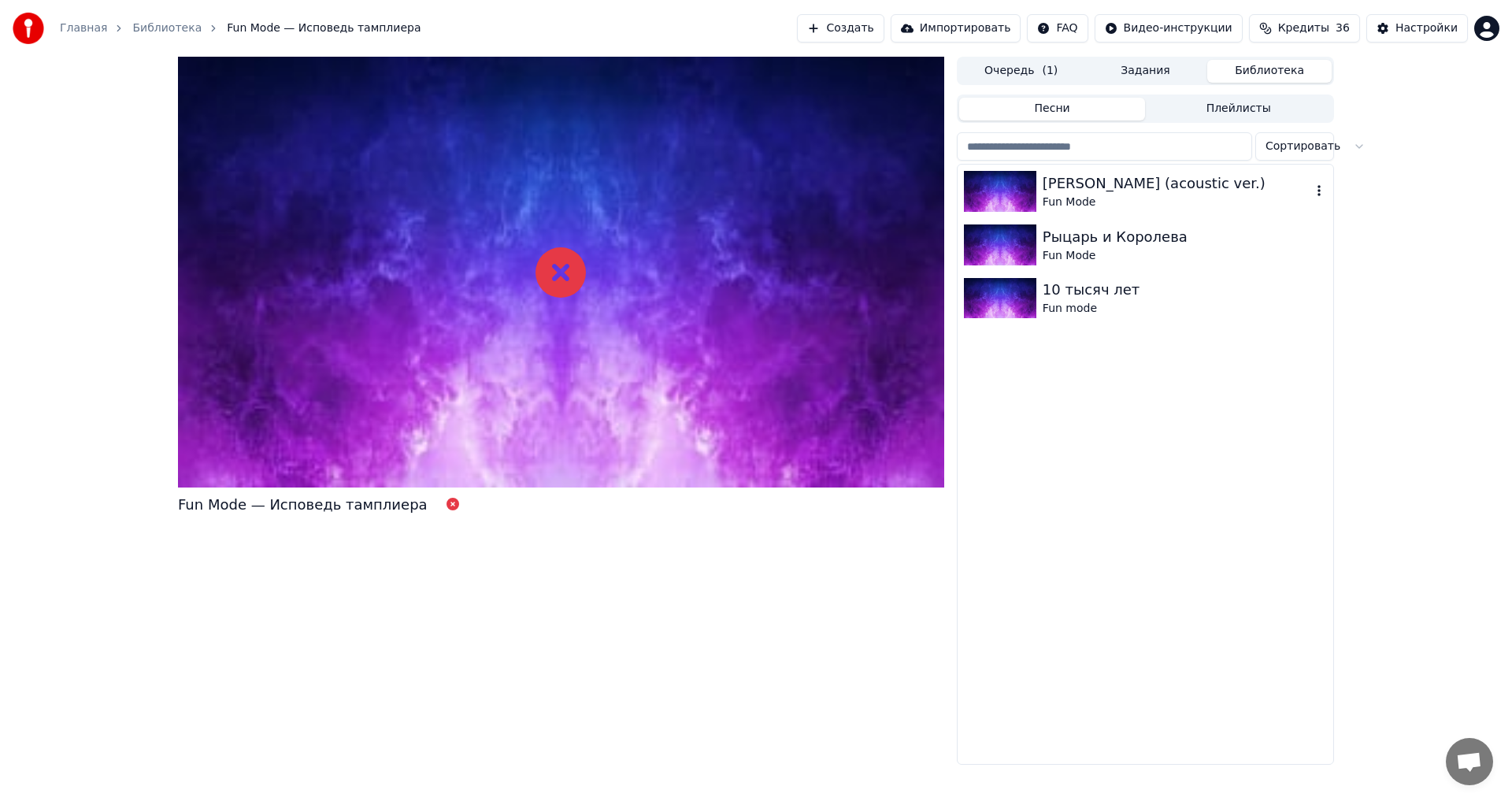
click at [1096, 195] on div "Fun Mode" at bounding box center [1177, 202] width 269 height 15
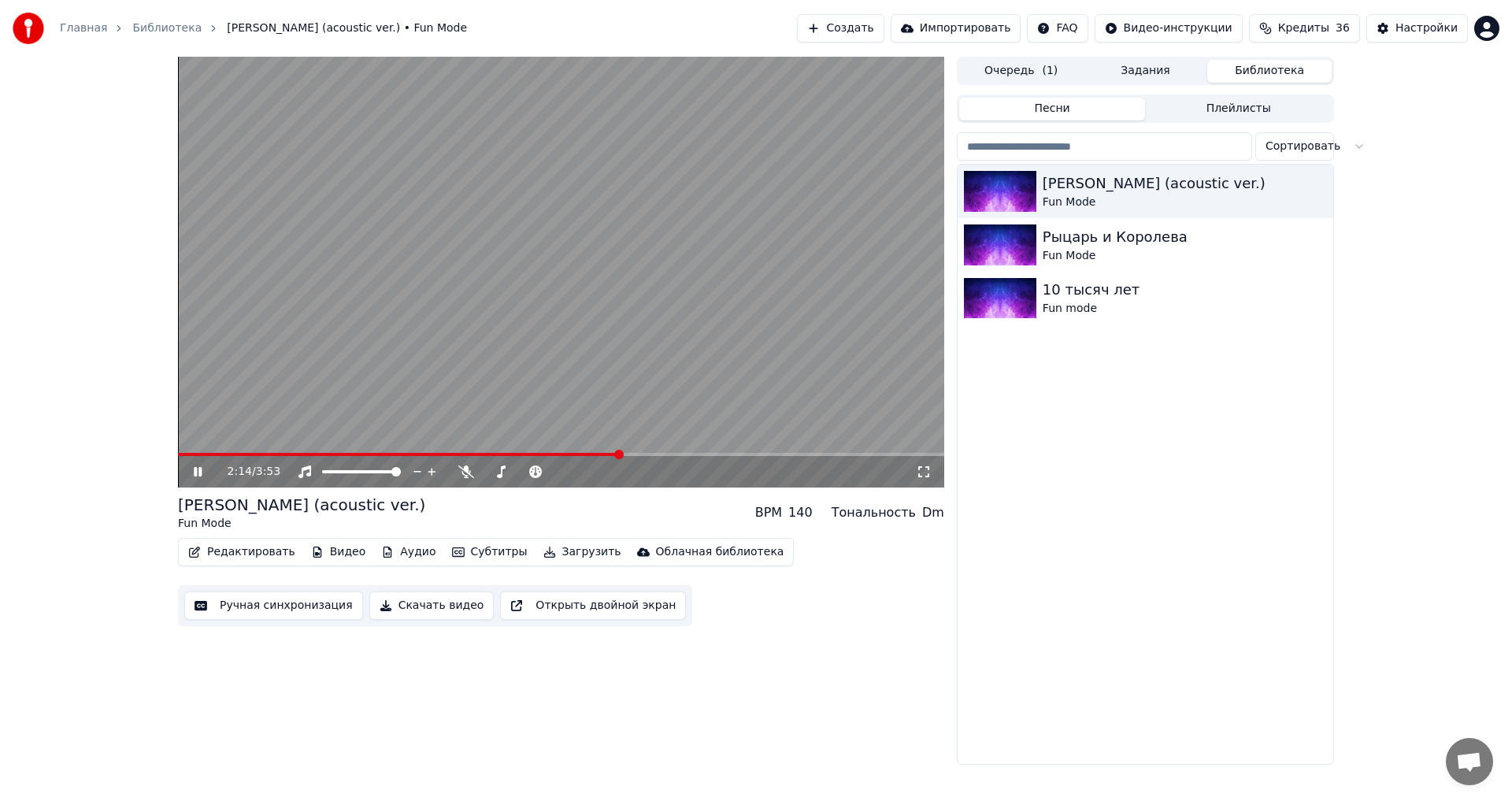
click at [416, 281] on video at bounding box center [561, 272] width 766 height 431
click at [1237, 108] on button "Плейлисты" at bounding box center [1239, 109] width 187 height 23
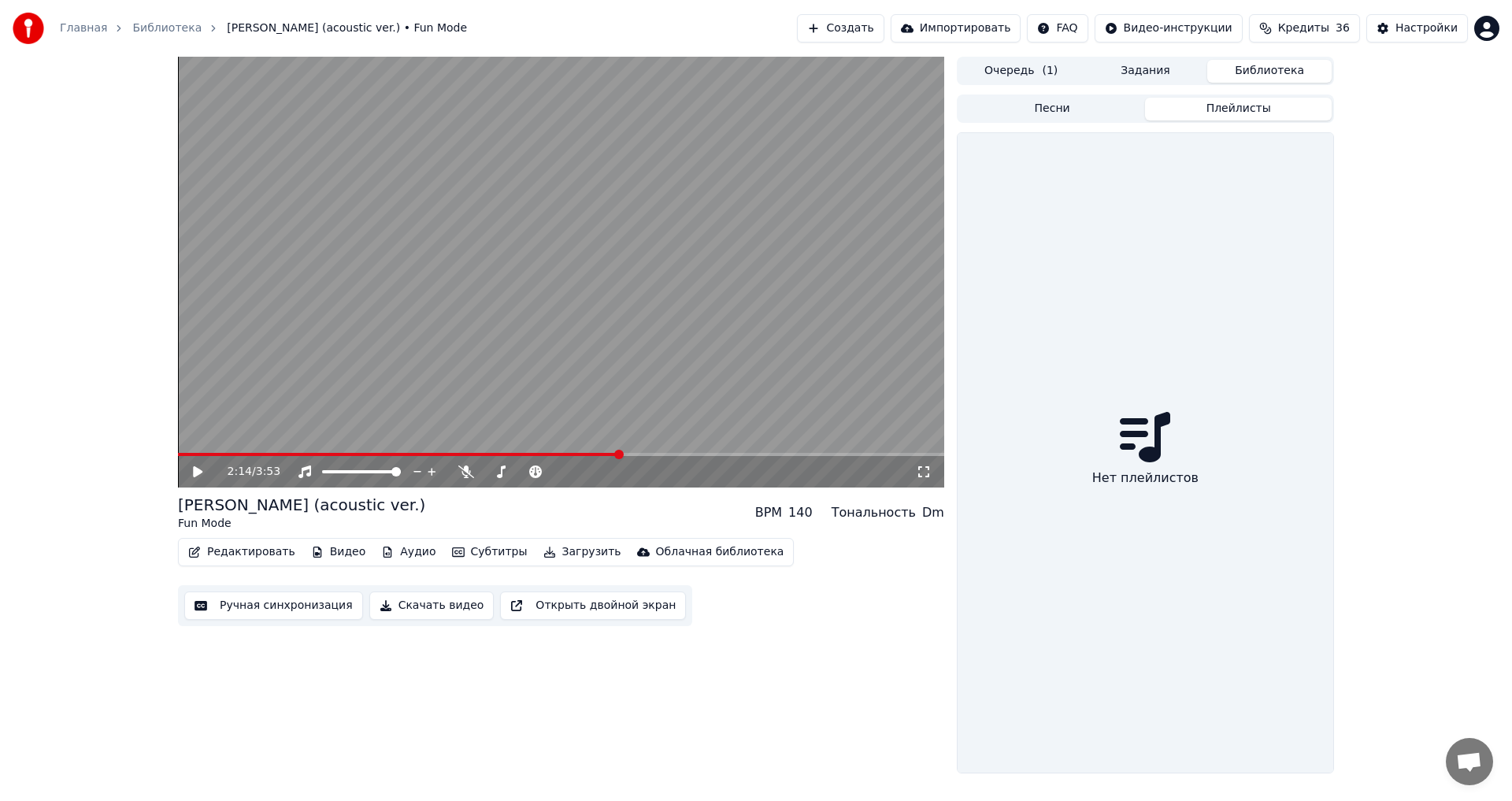
click at [1065, 108] on button "Песни" at bounding box center [1053, 109] width 187 height 23
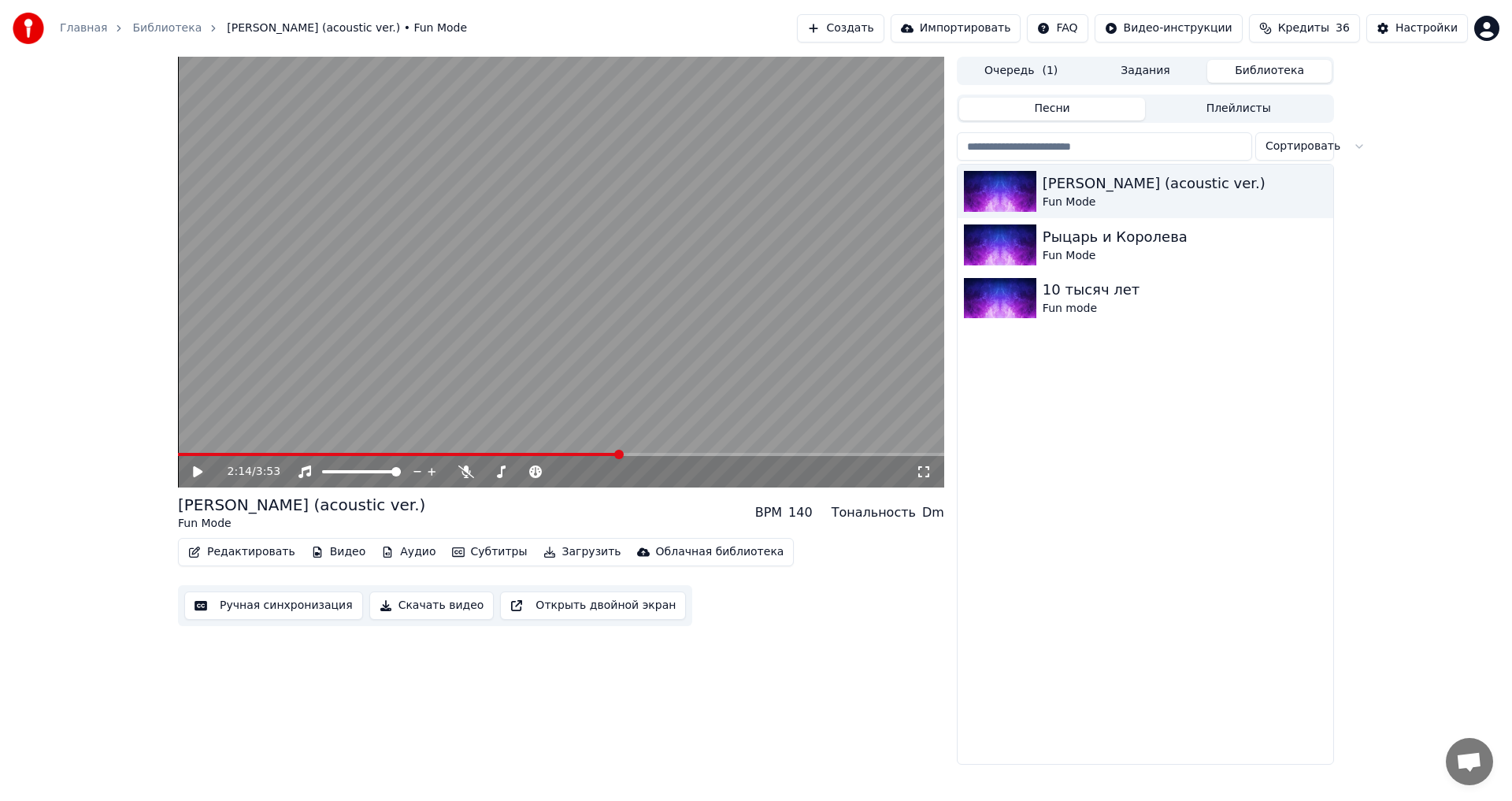
click at [980, 32] on button "Импортировать" at bounding box center [956, 28] width 130 height 28
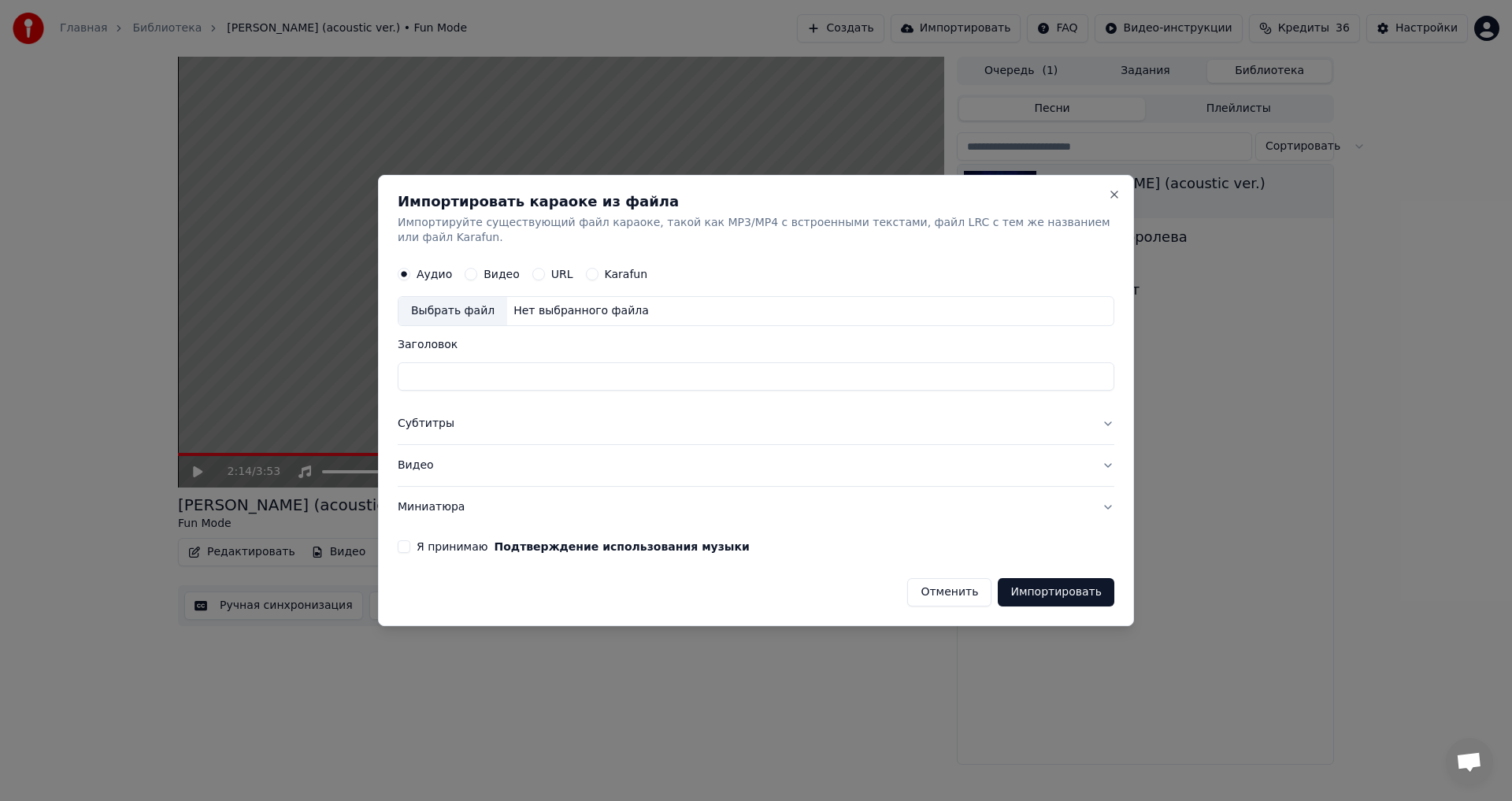
click at [414, 415] on button "Субтитры" at bounding box center [756, 424] width 717 height 41
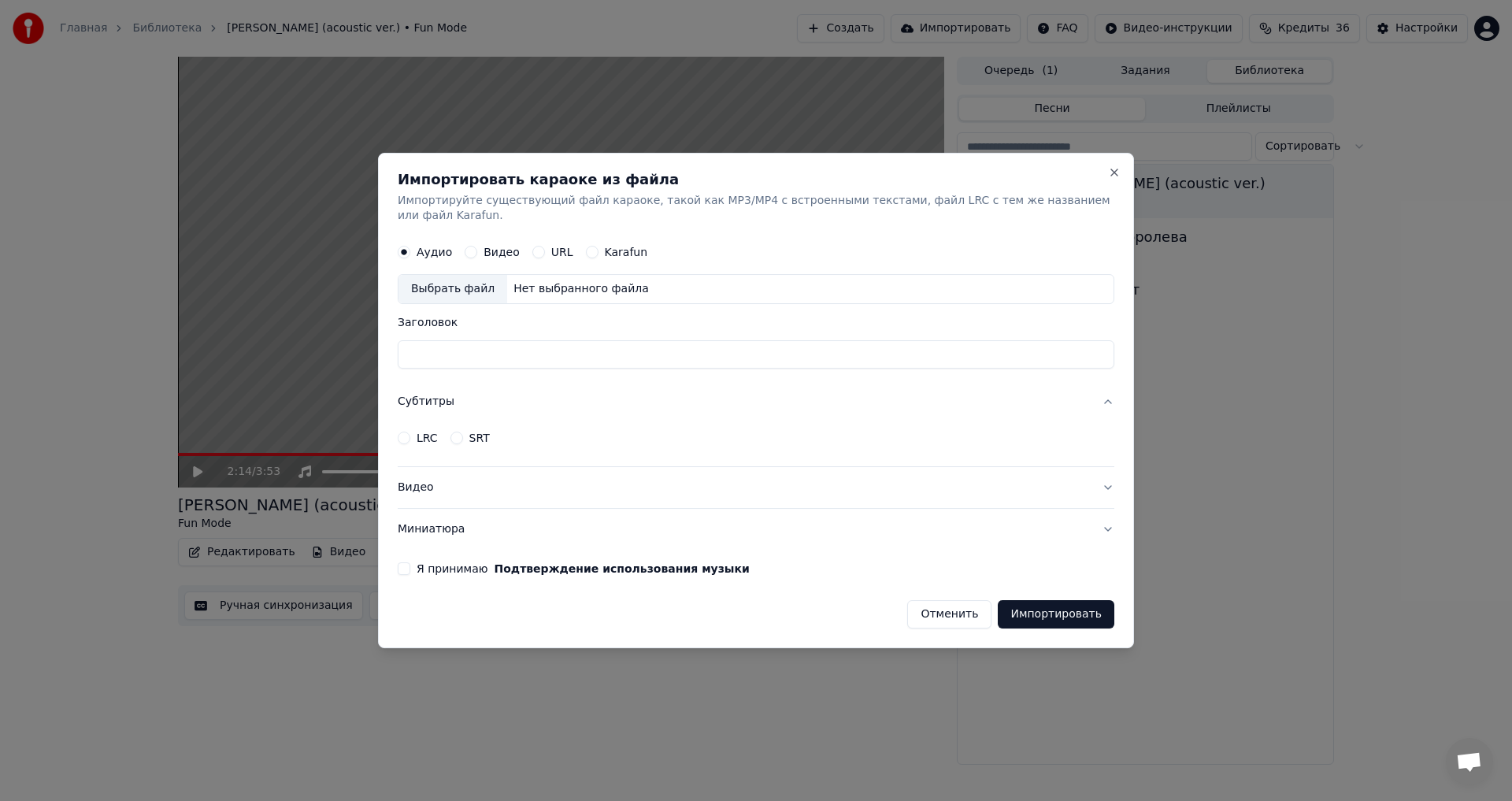
click at [424, 391] on button "Субтитры" at bounding box center [756, 402] width 717 height 41
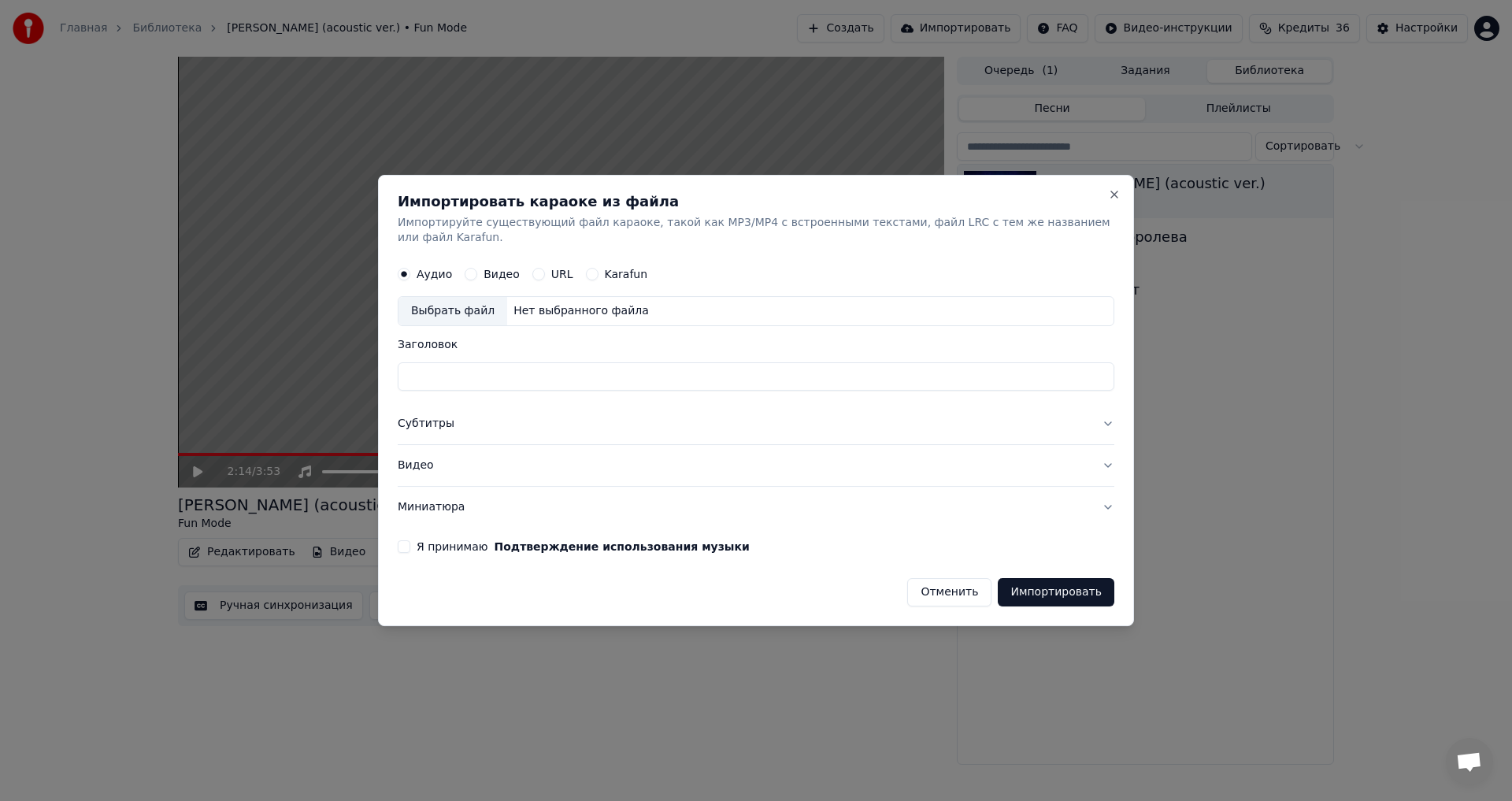
click at [422, 456] on button "Видео" at bounding box center [756, 465] width 717 height 41
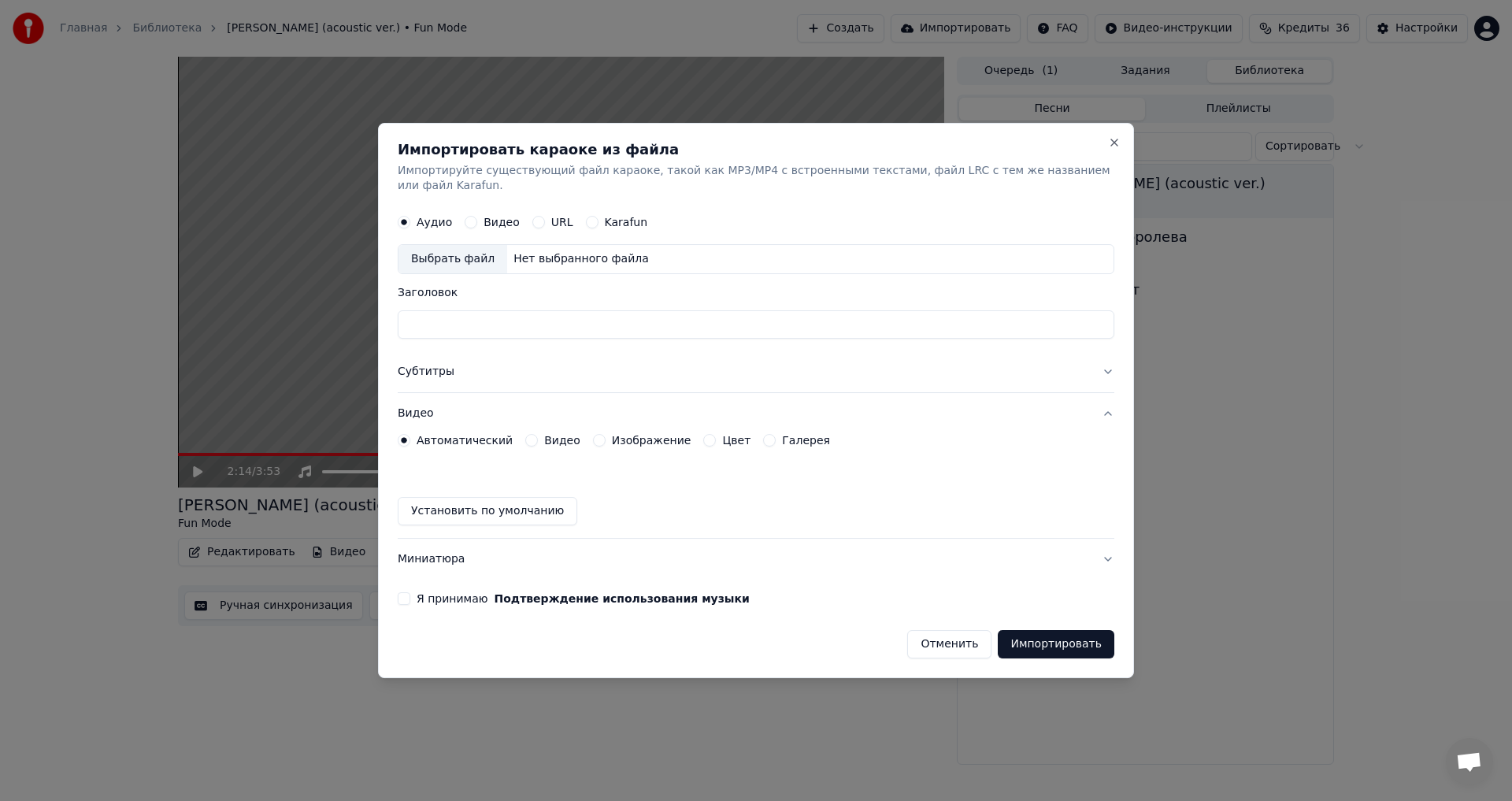
click at [421, 403] on button "Видео" at bounding box center [756, 413] width 717 height 41
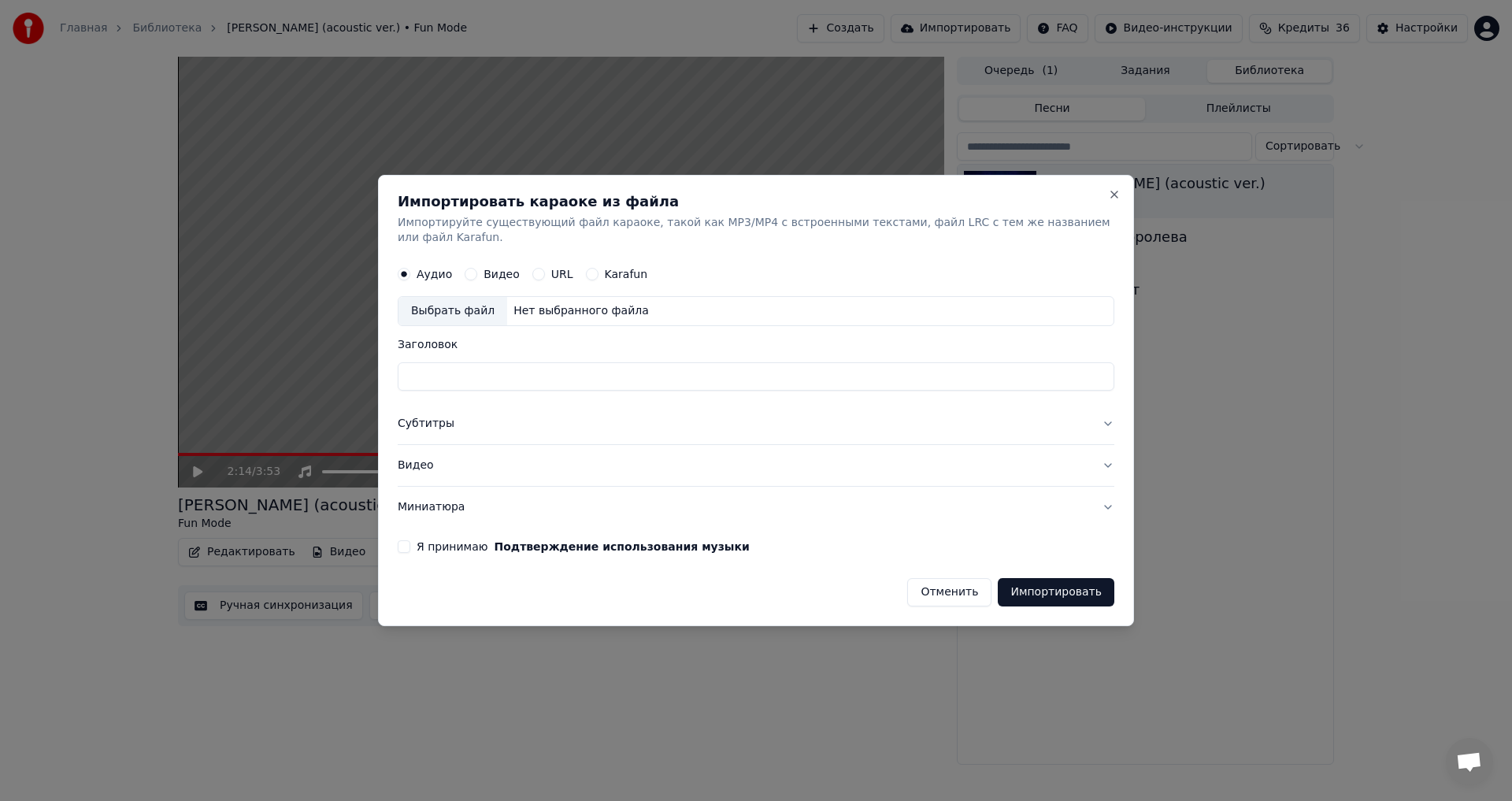
click at [409, 542] on button "Я принимаю Подтверждение использования музыки" at bounding box center [404, 547] width 13 height 13
click at [409, 541] on button "Я принимаю Подтверждение использования музыки" at bounding box center [404, 547] width 13 height 13
click at [1112, 201] on button "Close" at bounding box center [1115, 195] width 13 height 13
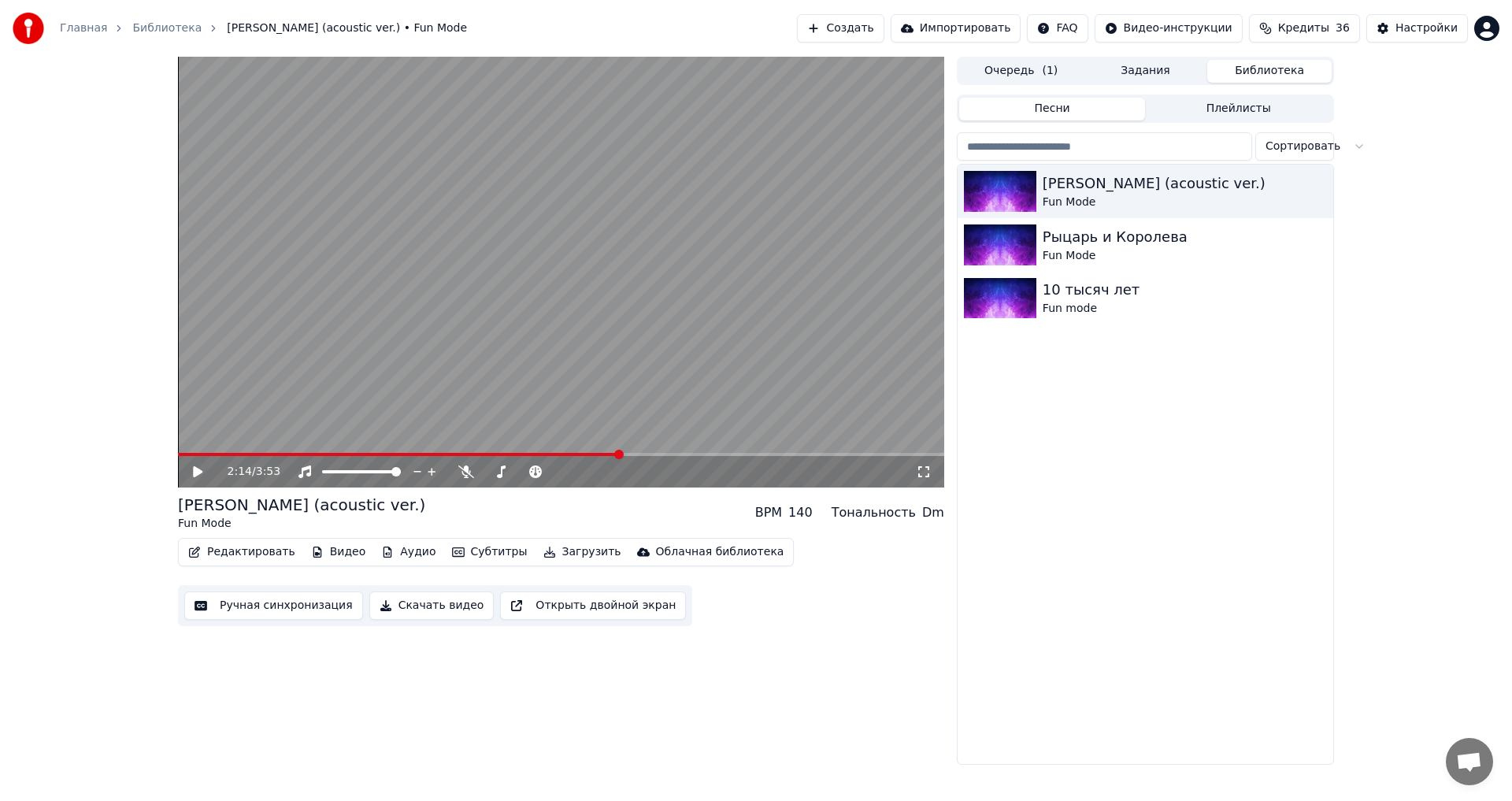
click at [1074, 28] on html "Главная Библиотека [PERSON_NAME] (acoustic ver.) • Fun Mode Создать Импортирова…" at bounding box center [756, 400] width 1512 height 801
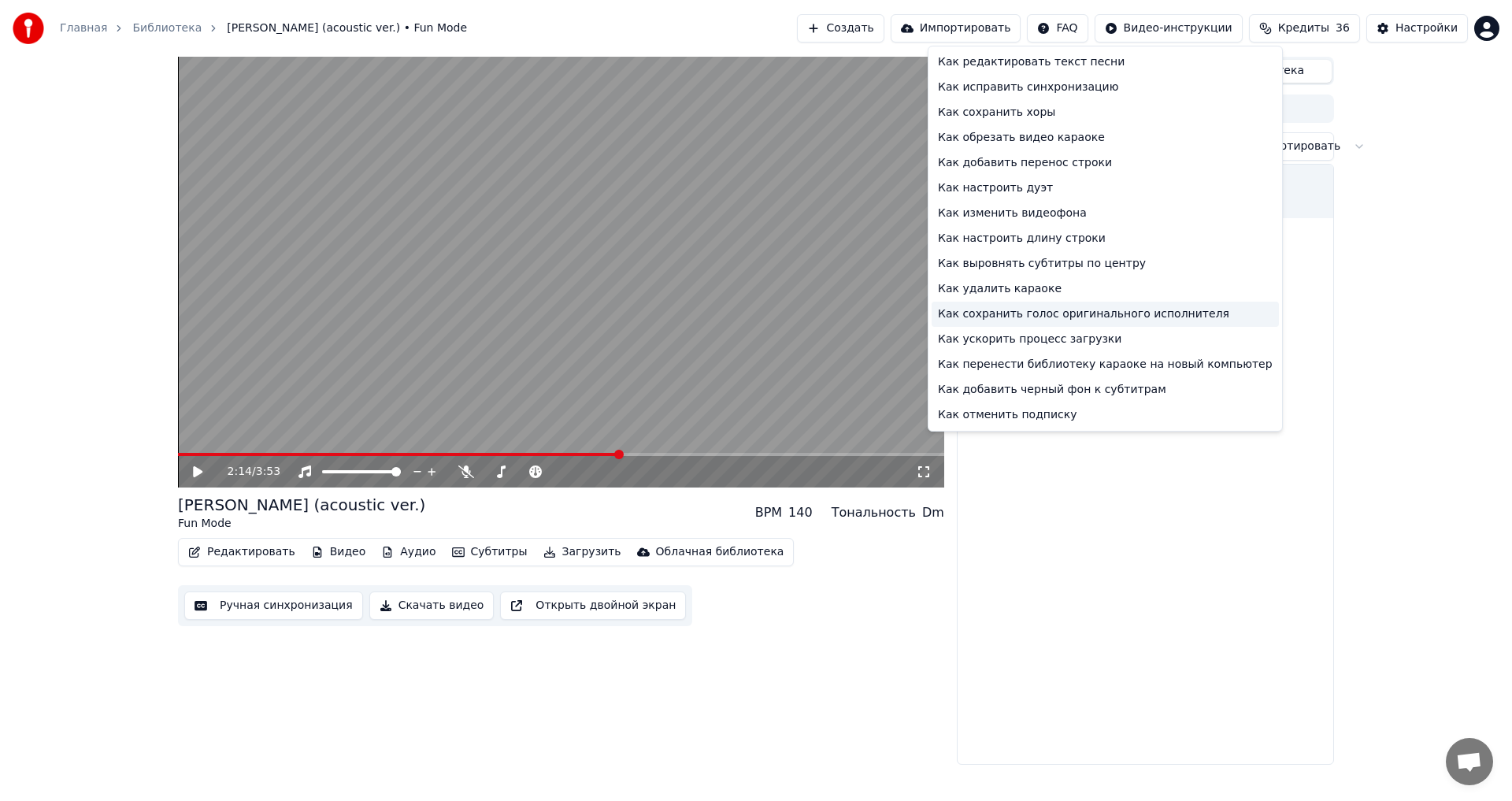
click at [1014, 312] on div "Как сохранить голос оригинального исполнителя" at bounding box center [1105, 314] width 348 height 25
